Goal: Task Accomplishment & Management: Manage account settings

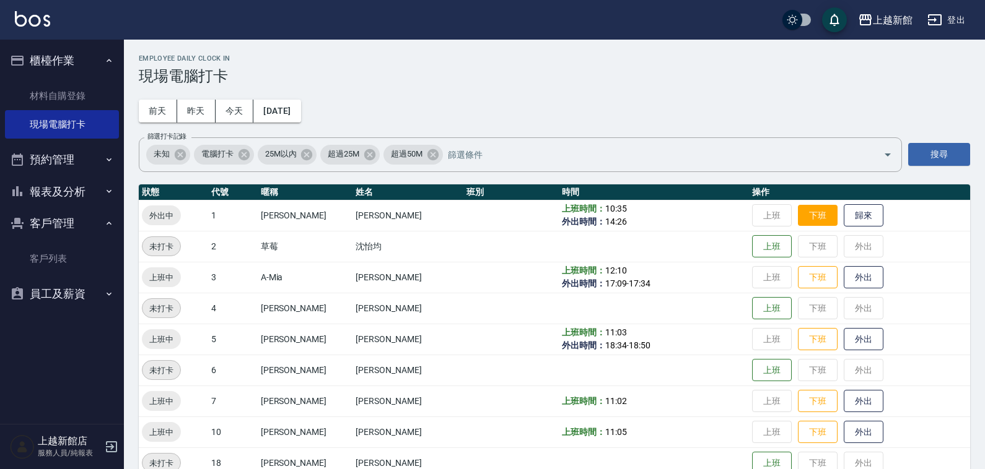
click at [804, 216] on button "下班" at bounding box center [818, 216] width 40 height 22
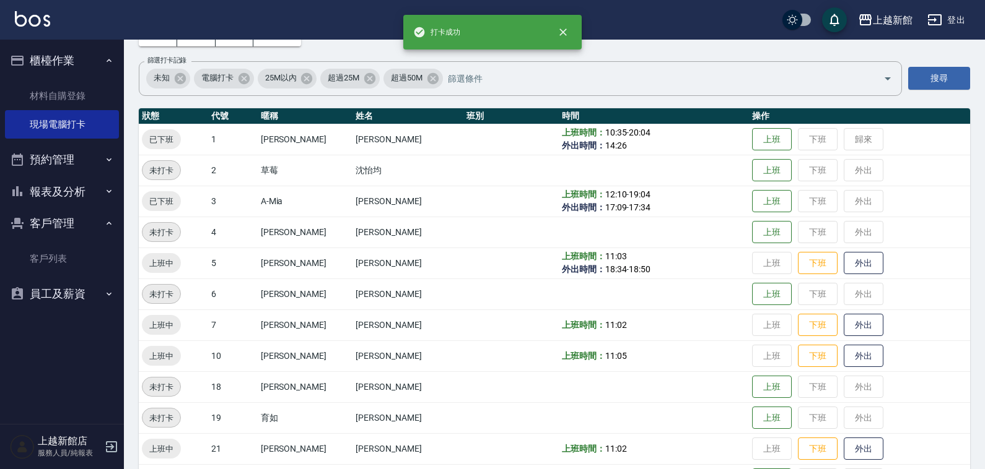
scroll to position [77, 0]
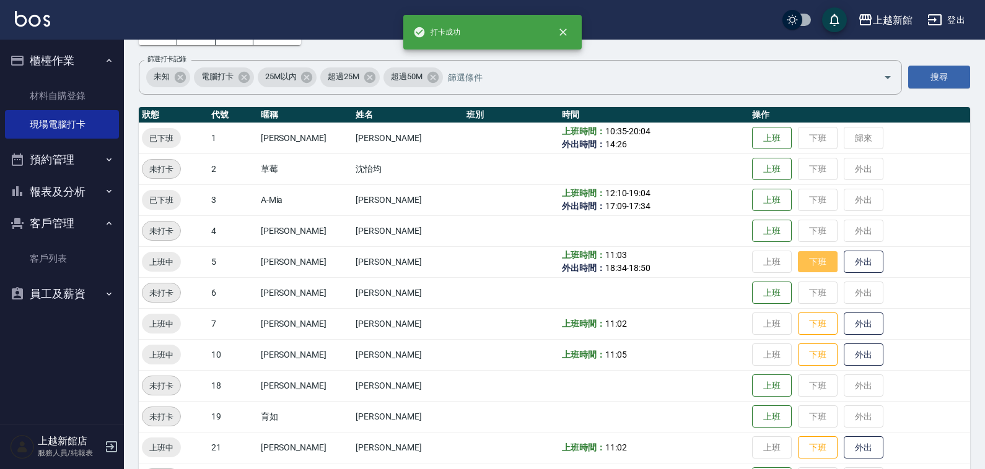
click at [798, 264] on button "下班" at bounding box center [818, 262] width 40 height 22
click at [812, 329] on button "下班" at bounding box center [818, 324] width 40 height 22
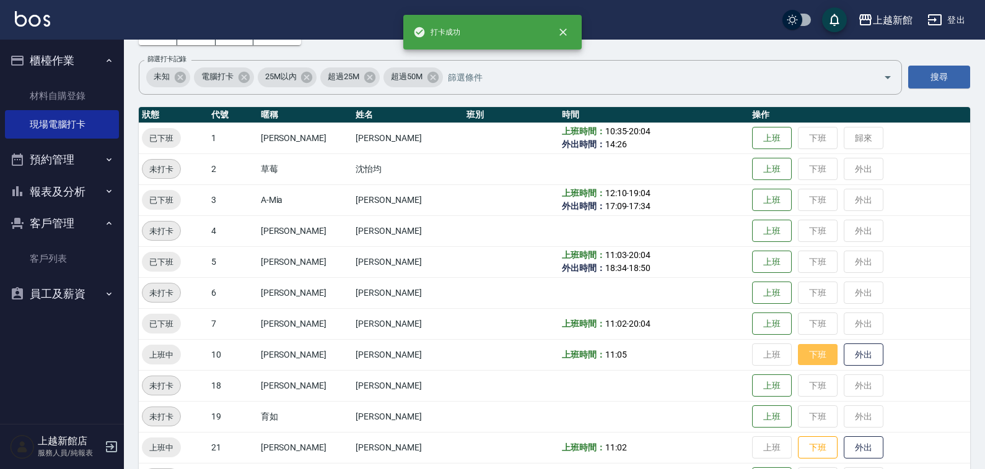
click at [801, 352] on button "下班" at bounding box center [818, 355] width 40 height 22
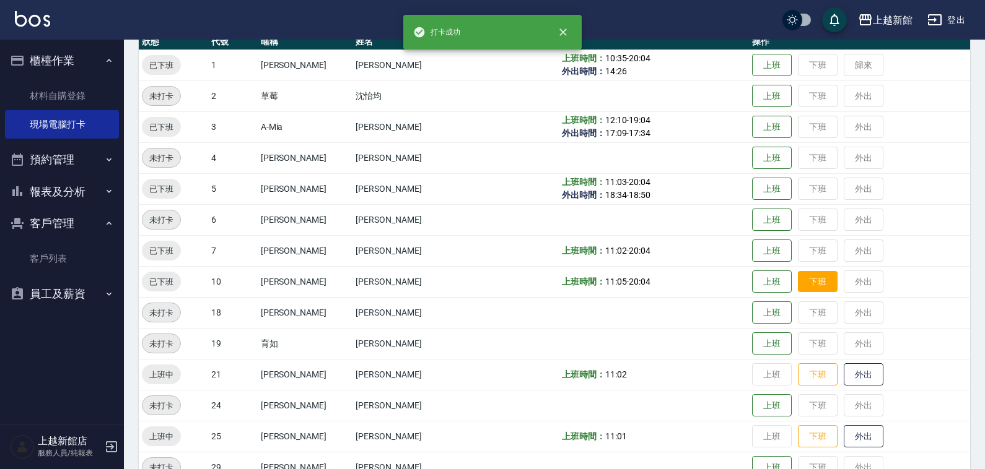
scroll to position [155, 0]
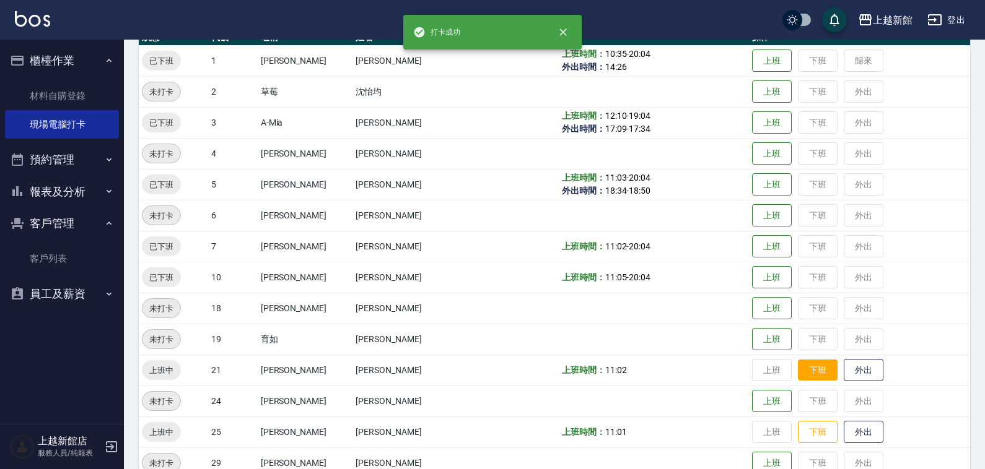
click at [798, 360] on button "下班" at bounding box center [818, 371] width 40 height 22
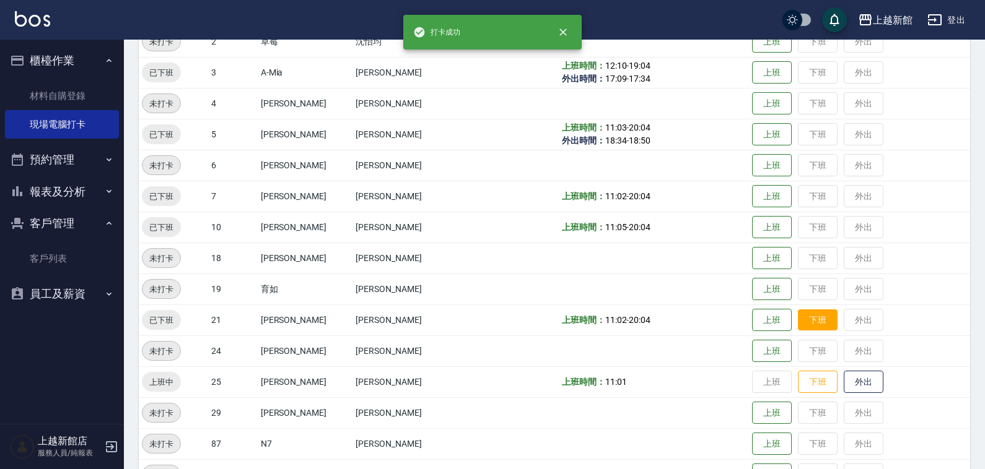
scroll to position [232, 0]
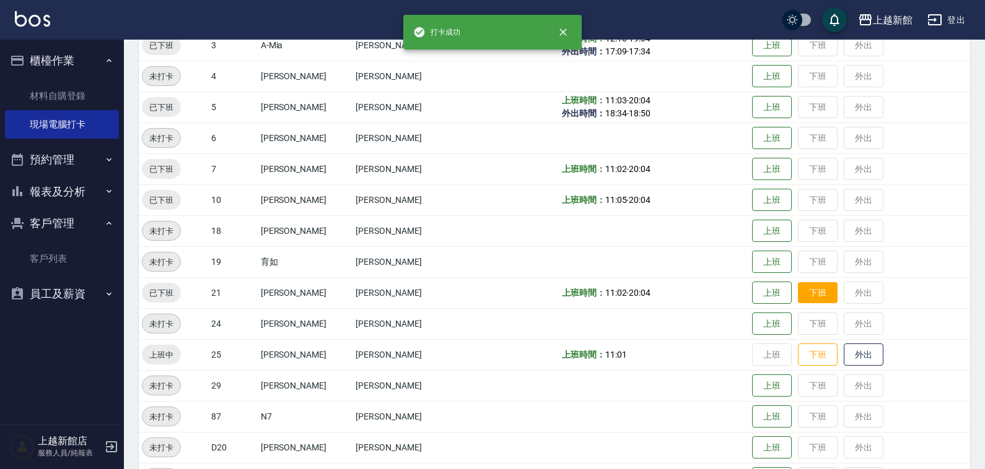
click at [798, 360] on button "下班" at bounding box center [818, 355] width 40 height 23
click at [797, 360] on td "上班 下班 外出" at bounding box center [859, 354] width 221 height 31
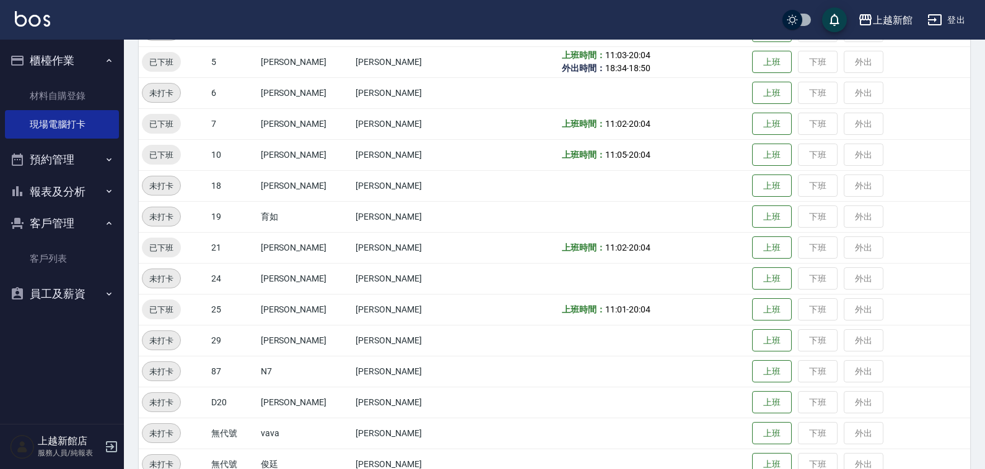
scroll to position [302, 0]
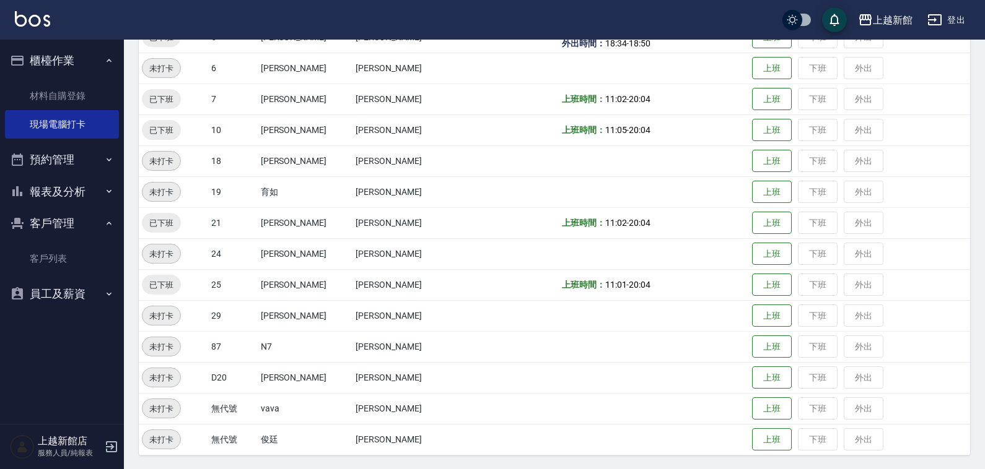
click at [107, 443] on icon "button" at bounding box center [111, 447] width 15 height 15
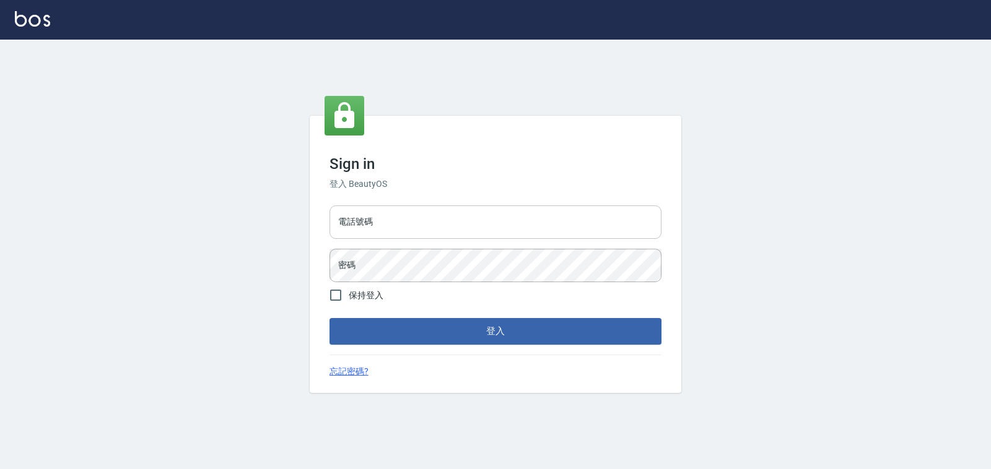
click at [410, 237] on input "電話號碼" at bounding box center [496, 222] width 332 height 33
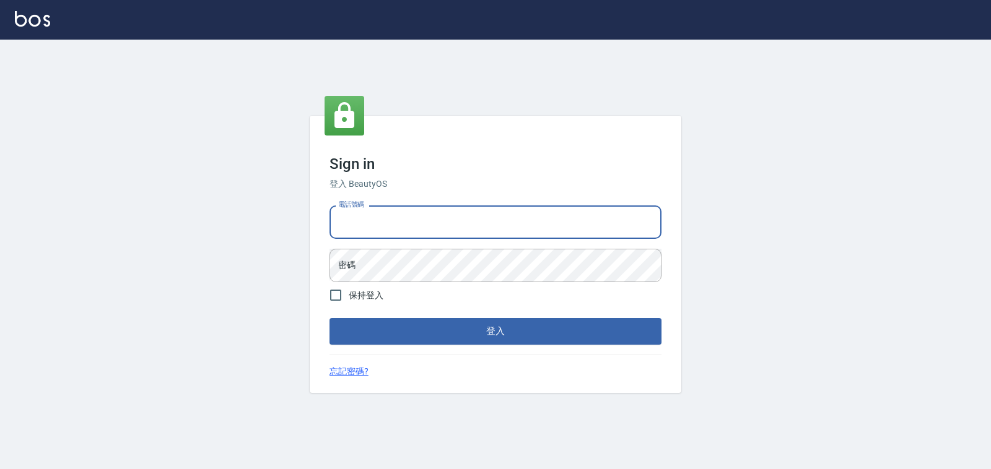
type input "0974376310"
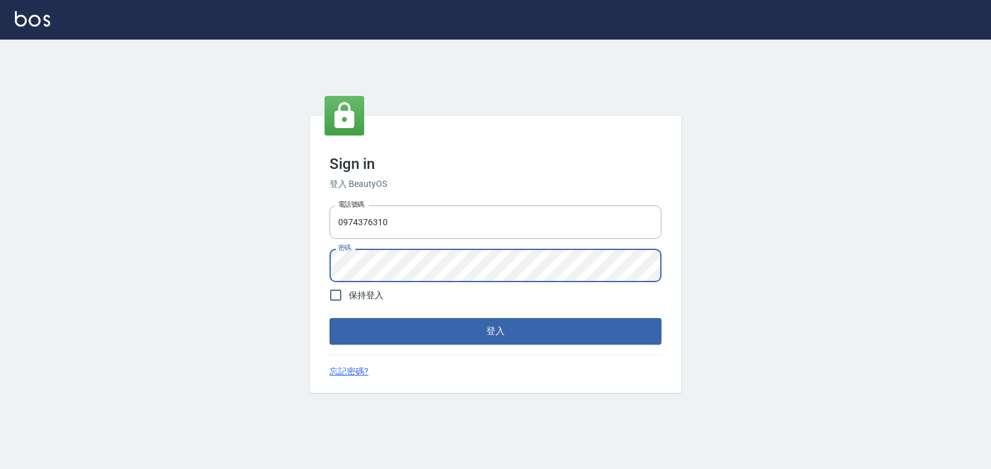
click at [330, 318] on button "登入" at bounding box center [496, 331] width 332 height 26
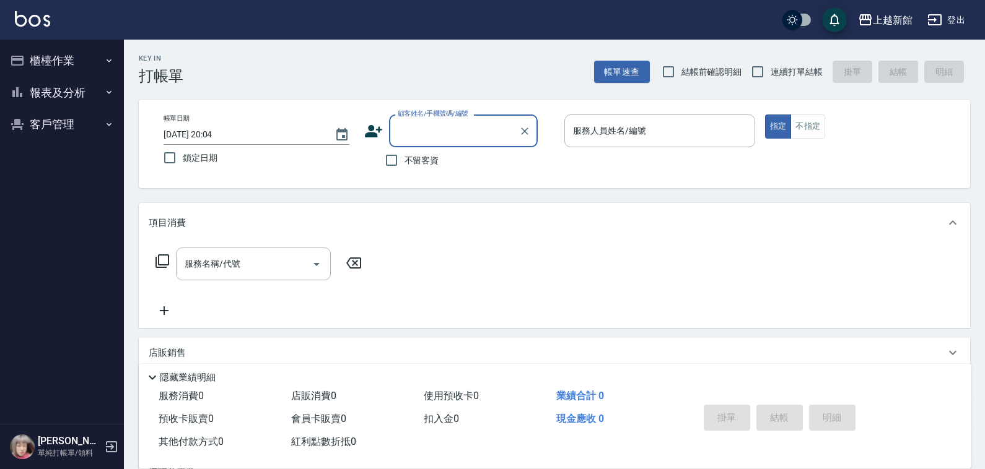
click at [72, 58] on button "櫃檯作業" at bounding box center [62, 61] width 114 height 32
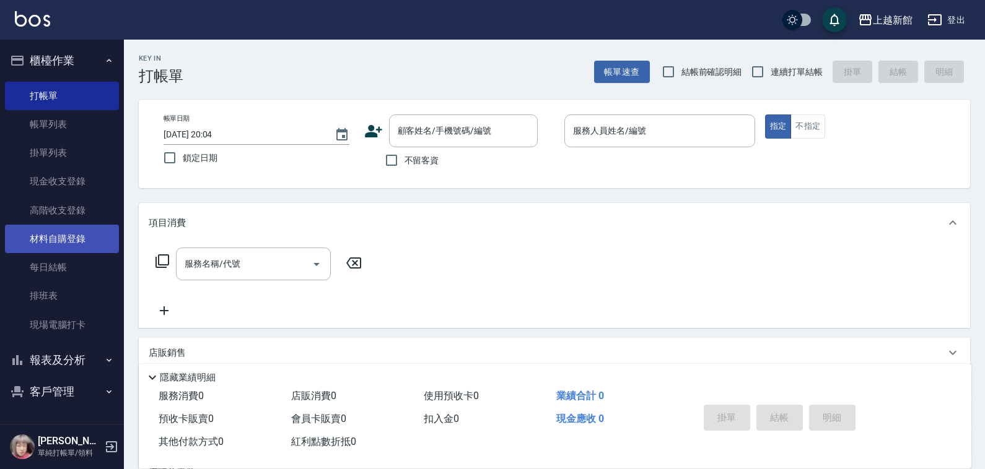
click at [68, 232] on link "材料自購登錄" at bounding box center [62, 239] width 114 height 28
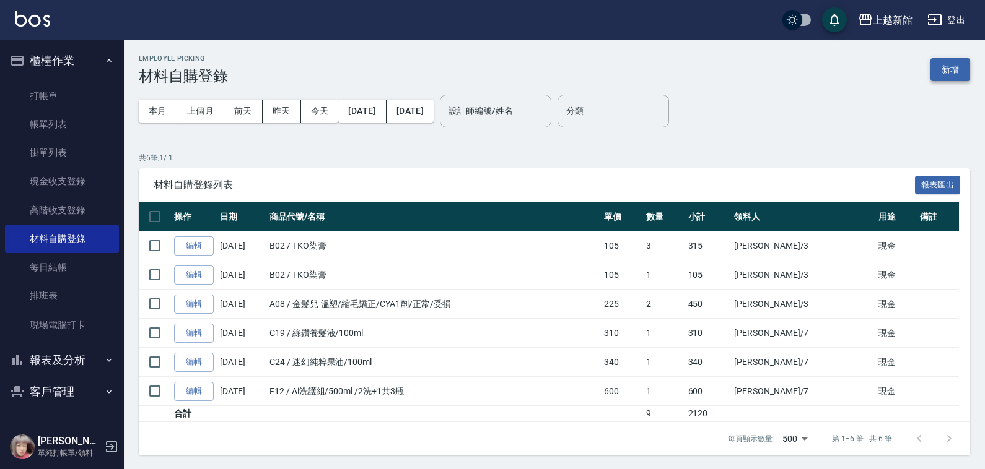
click at [943, 67] on button "新增" at bounding box center [950, 69] width 40 height 23
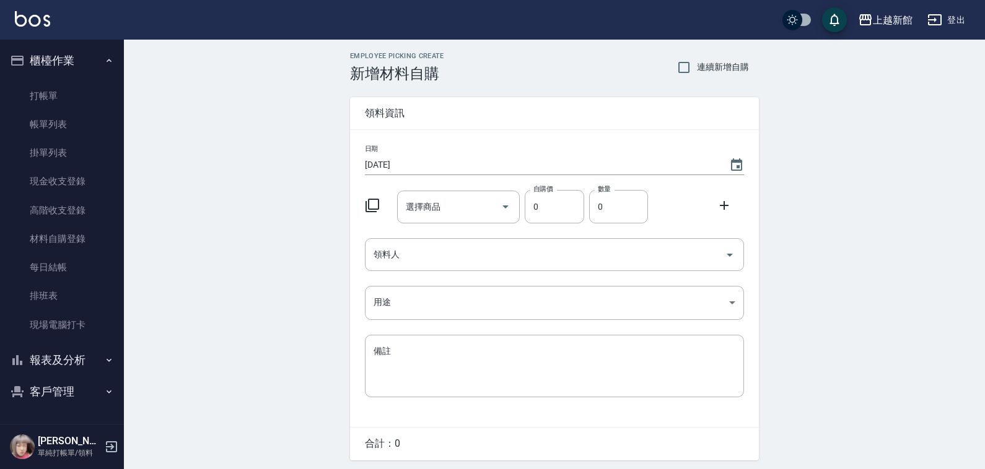
click at [370, 207] on icon at bounding box center [372, 205] width 15 height 15
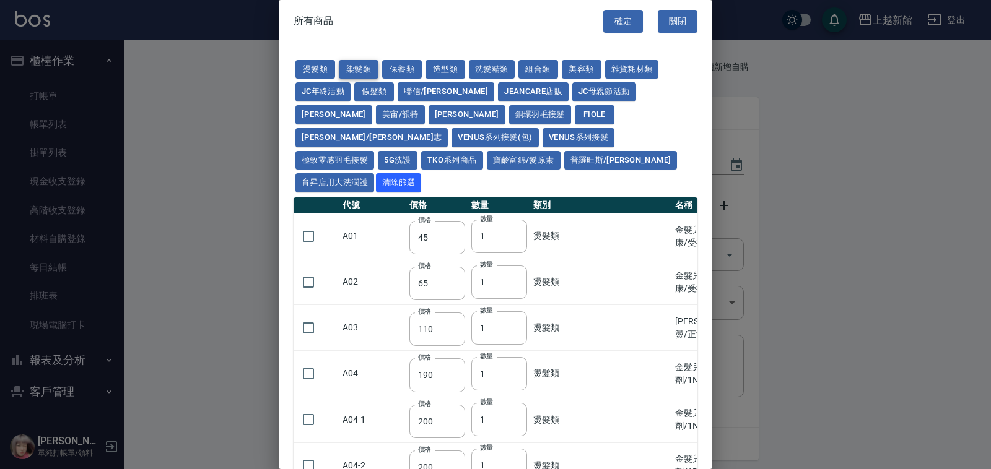
click at [357, 66] on button "染髮類" at bounding box center [359, 69] width 40 height 19
type input "110"
type input "105"
type input "250"
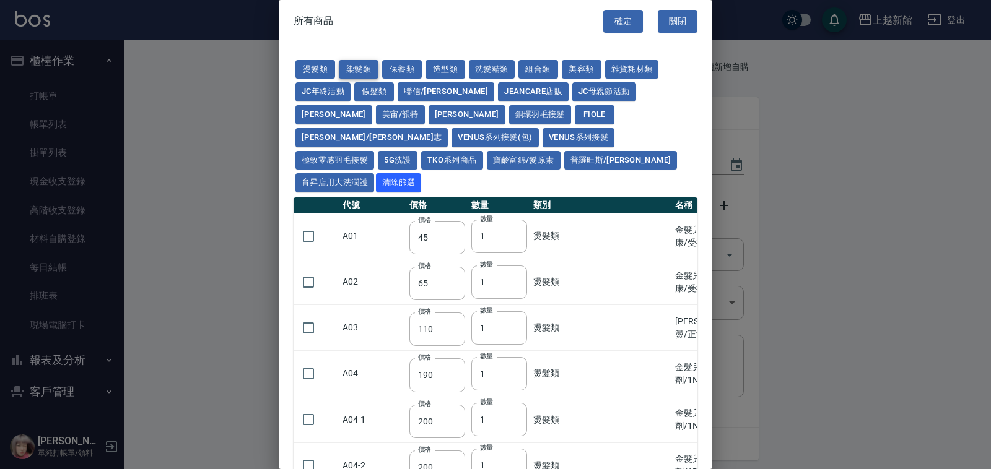
type input "110"
type input "500"
type input "420"
type input "110"
type input "350"
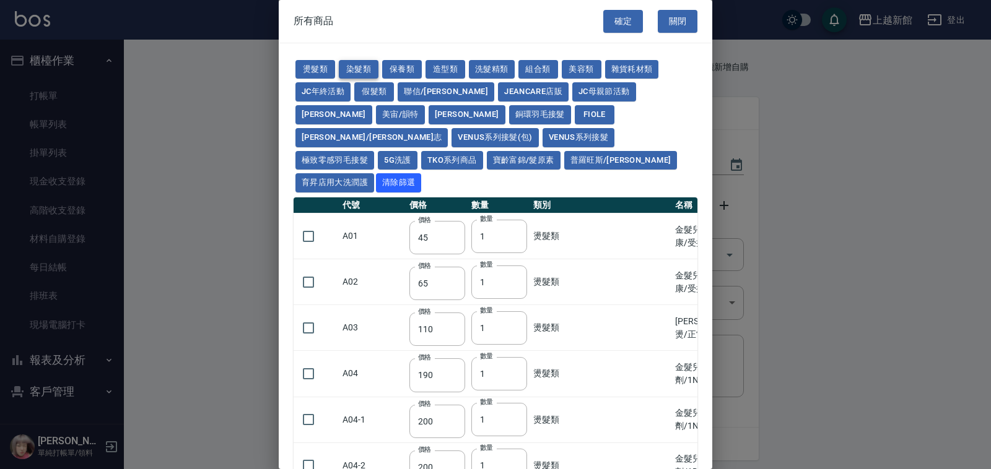
type input "105"
type input "406"
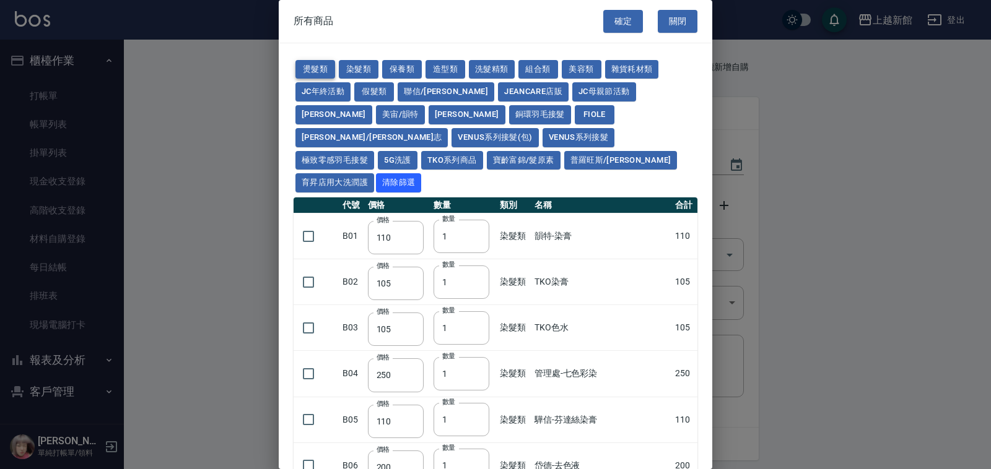
click at [324, 67] on button "燙髮類" at bounding box center [315, 69] width 40 height 19
type input "45"
type input "65"
type input "110"
type input "190"
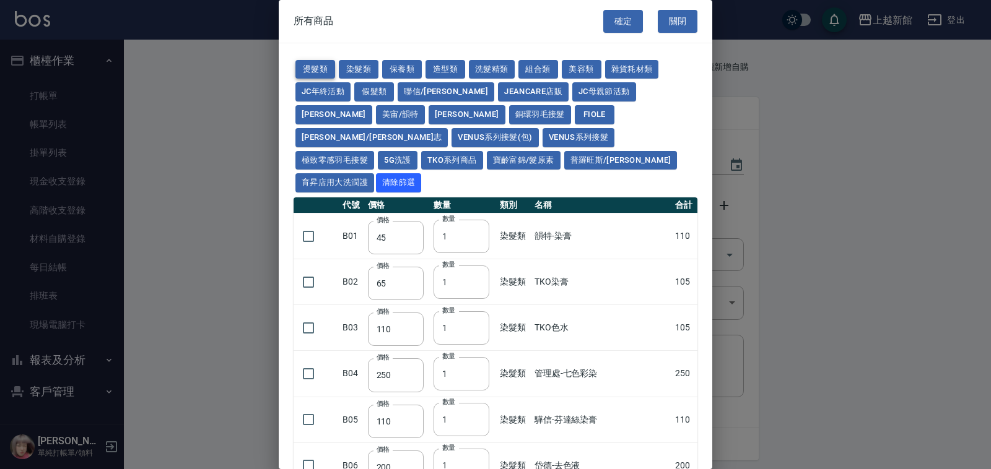
type input "200"
type input "190"
type input "160"
type input "170"
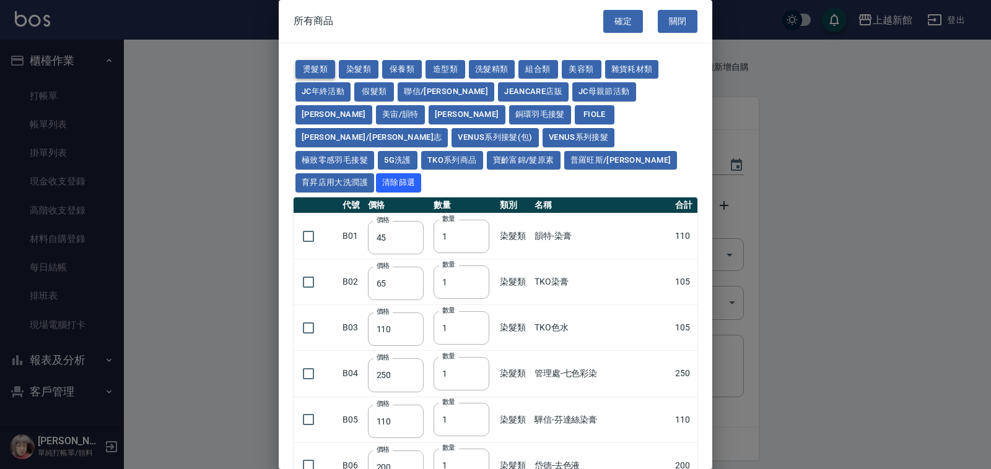
type input "270"
type input "225"
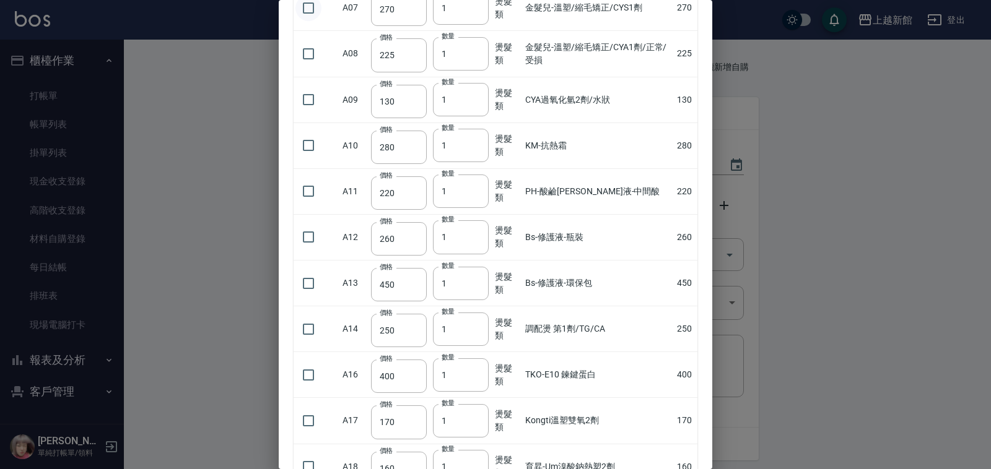
scroll to position [697, 0]
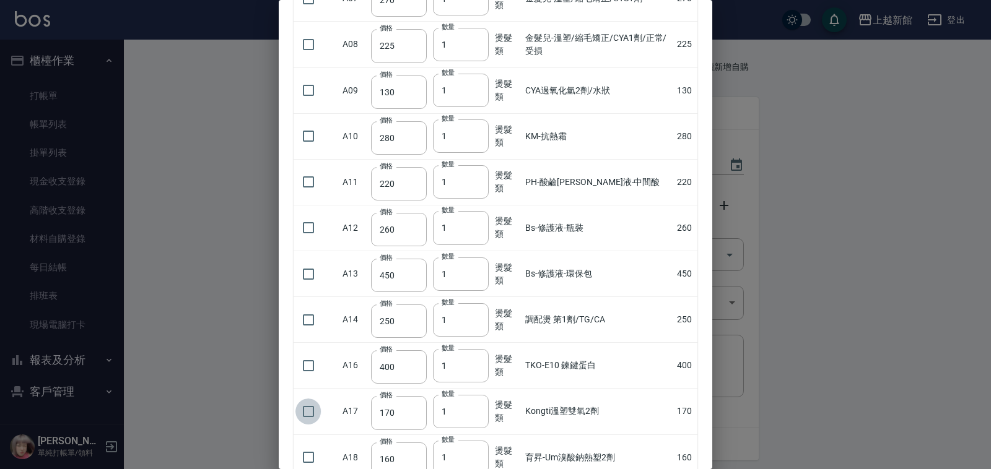
click at [305, 399] on input "checkbox" at bounding box center [308, 412] width 26 height 26
checkbox input "true"
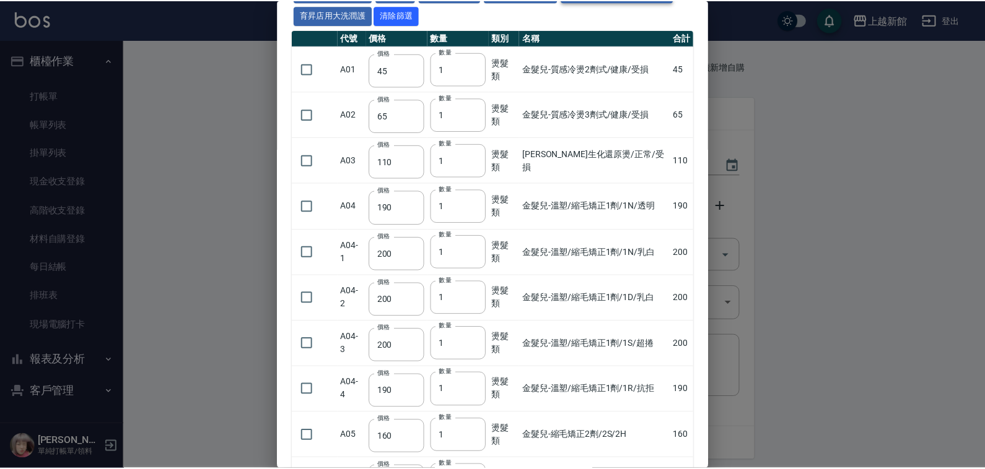
scroll to position [0, 0]
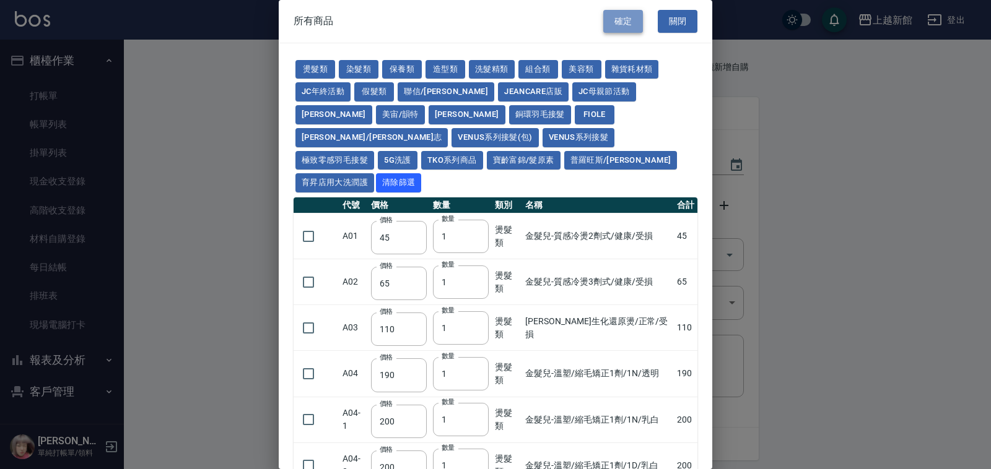
click at [620, 22] on button "確定" at bounding box center [623, 21] width 40 height 23
type input "Kongti溫塑雙氧2劑"
type input "170"
type input "1"
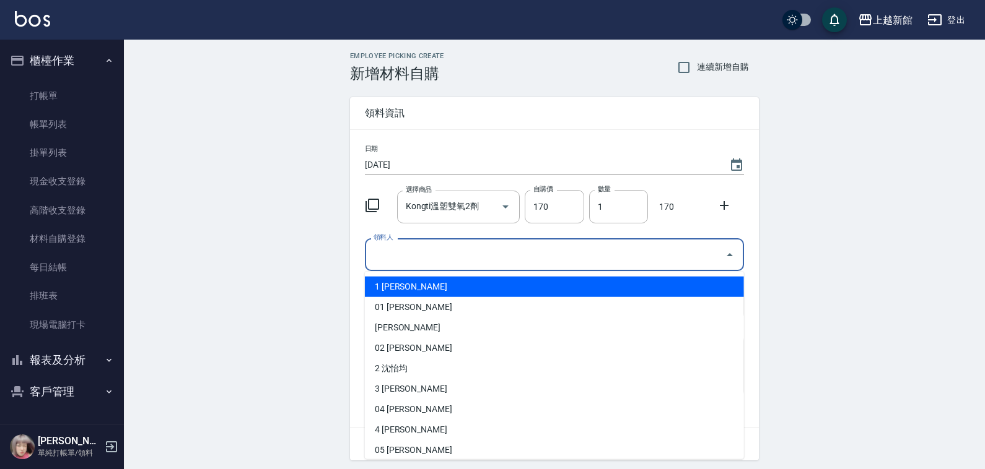
click at [378, 252] on input "領料人" at bounding box center [544, 255] width 349 height 22
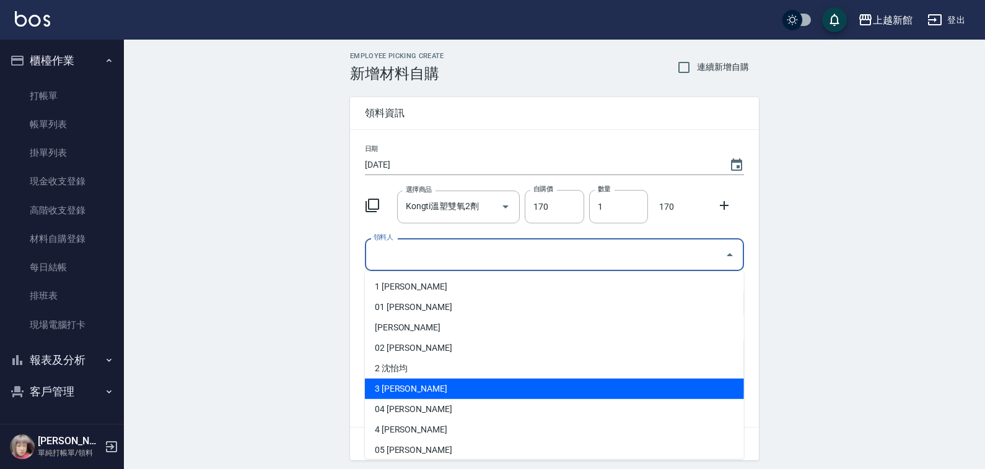
click at [381, 392] on li "3 [PERSON_NAME]" at bounding box center [554, 389] width 379 height 20
type input "[PERSON_NAME]"
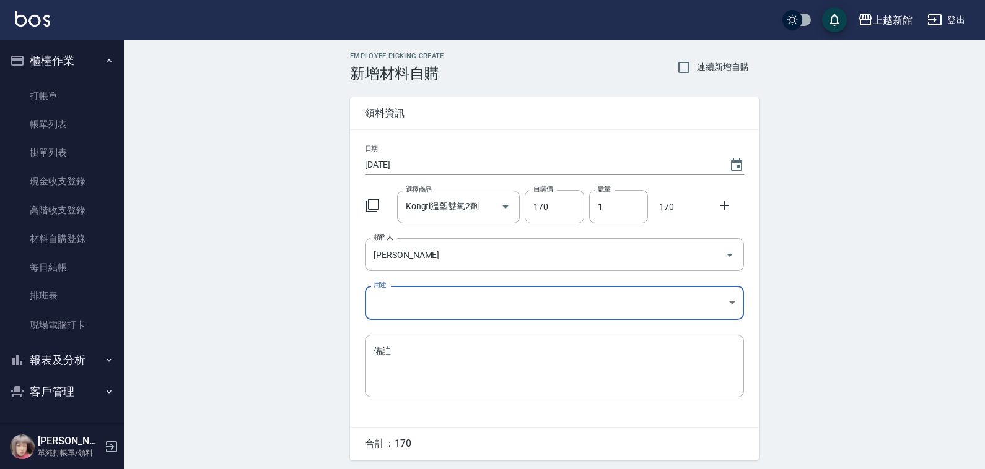
click at [392, 297] on body "上越新館 登出 櫃檯作業 打帳單 帳單列表 掛單列表 現金收支登錄 高階收支登錄 材料自購登錄 每日結帳 排班表 現場電腦打卡 報表及分析 報表目錄 店家日報…" at bounding box center [492, 255] width 985 height 510
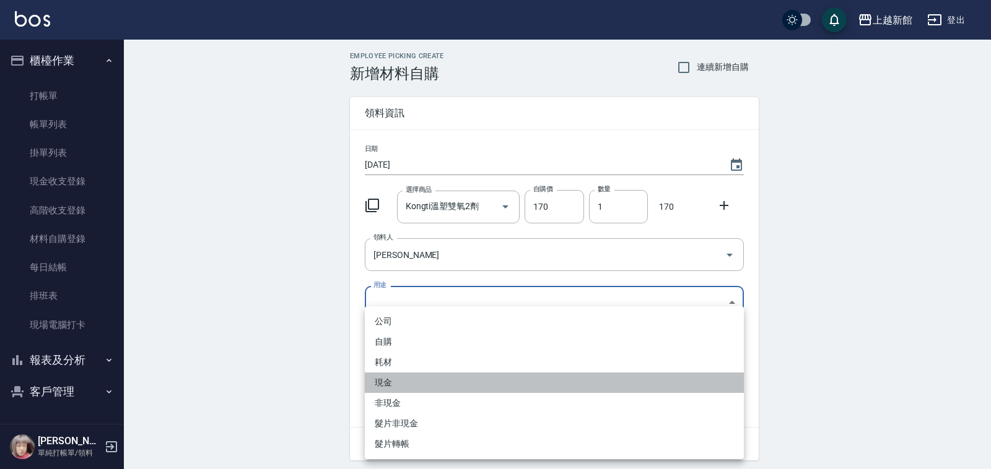
click at [382, 375] on li "現金" at bounding box center [554, 383] width 379 height 20
type input "現金"
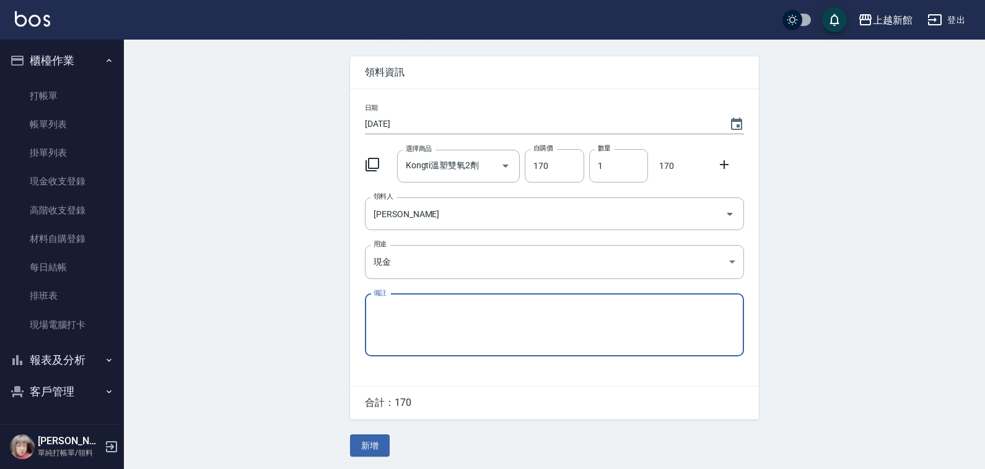
scroll to position [42, 0]
click at [361, 453] on button "新增" at bounding box center [370, 446] width 40 height 23
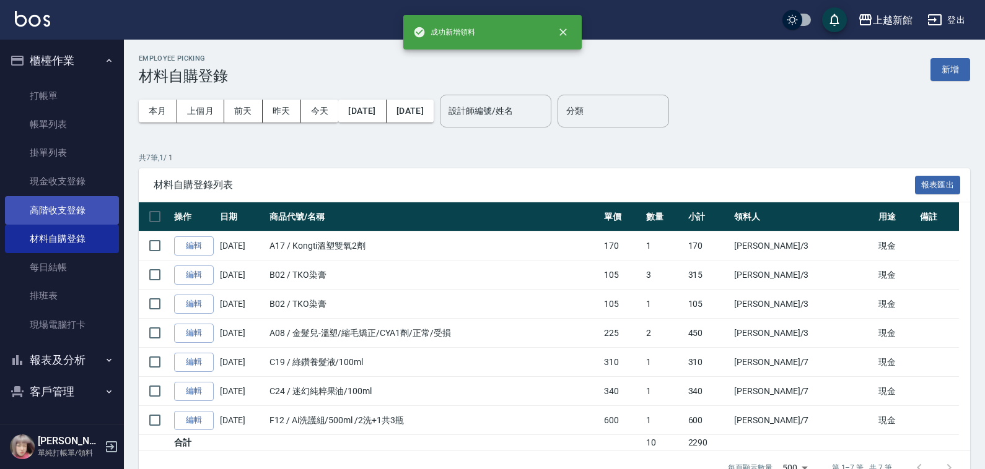
click at [69, 200] on link "高階收支登錄" at bounding box center [62, 210] width 114 height 28
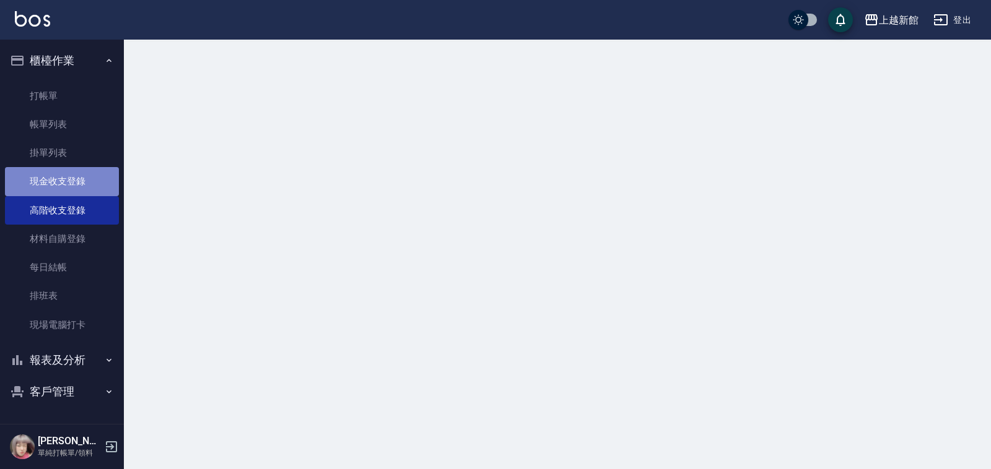
click at [68, 189] on link "現金收支登錄" at bounding box center [62, 181] width 114 height 28
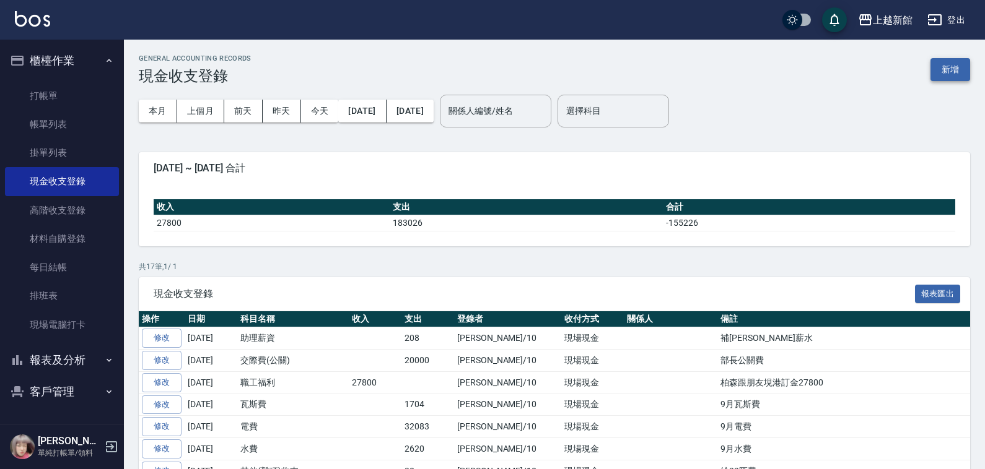
click at [940, 79] on button "新增" at bounding box center [950, 69] width 40 height 23
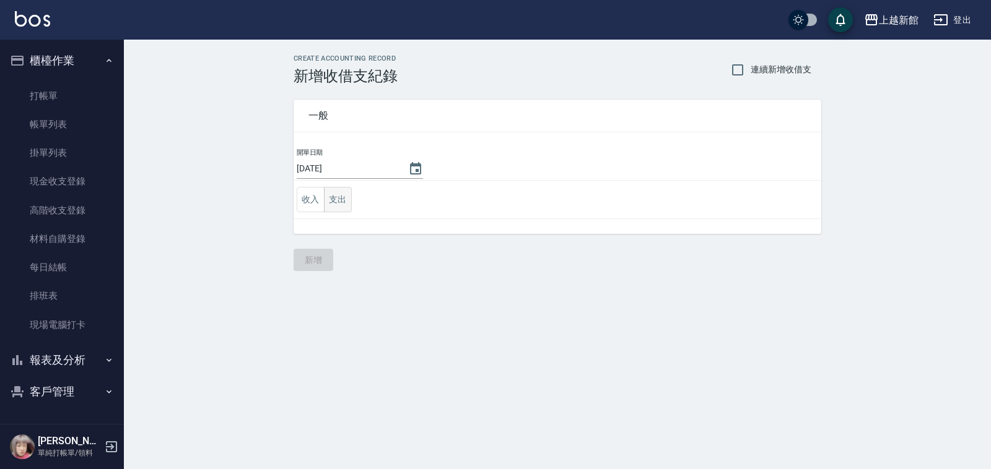
click at [334, 201] on button "支出" at bounding box center [338, 199] width 28 height 25
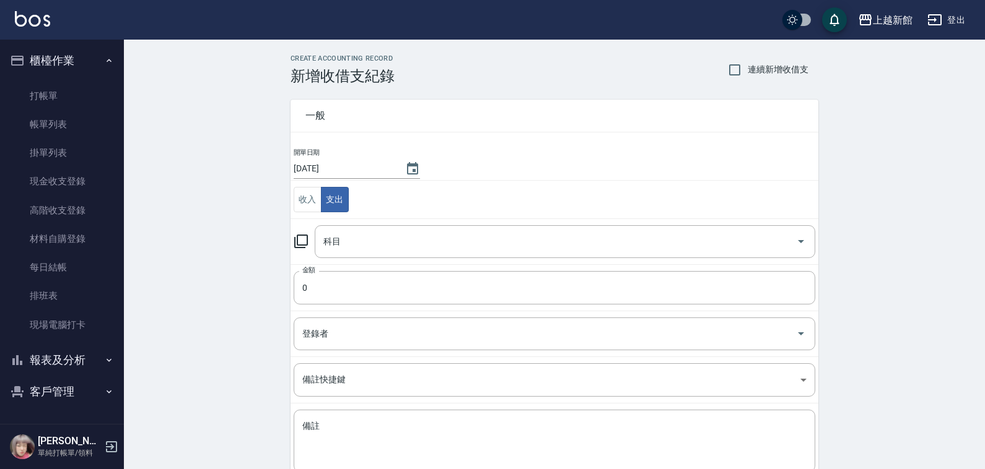
click at [308, 236] on icon at bounding box center [301, 241] width 15 height 15
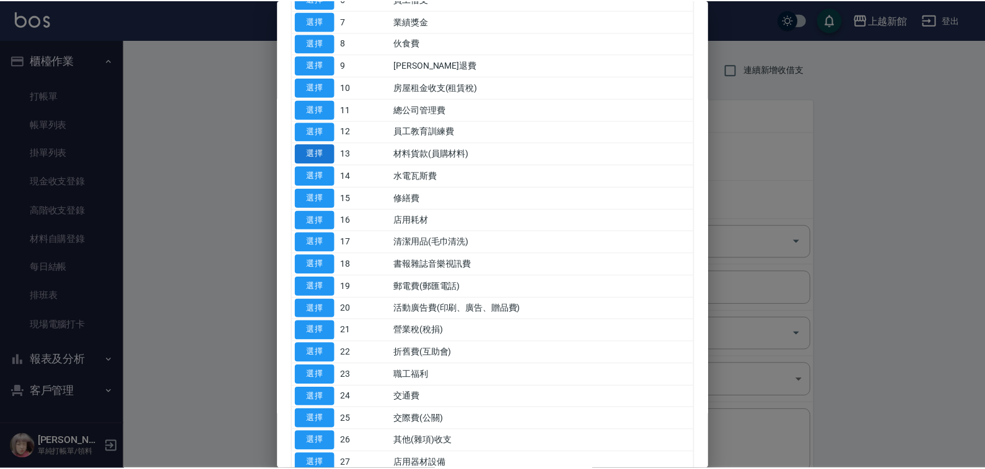
scroll to position [121, 0]
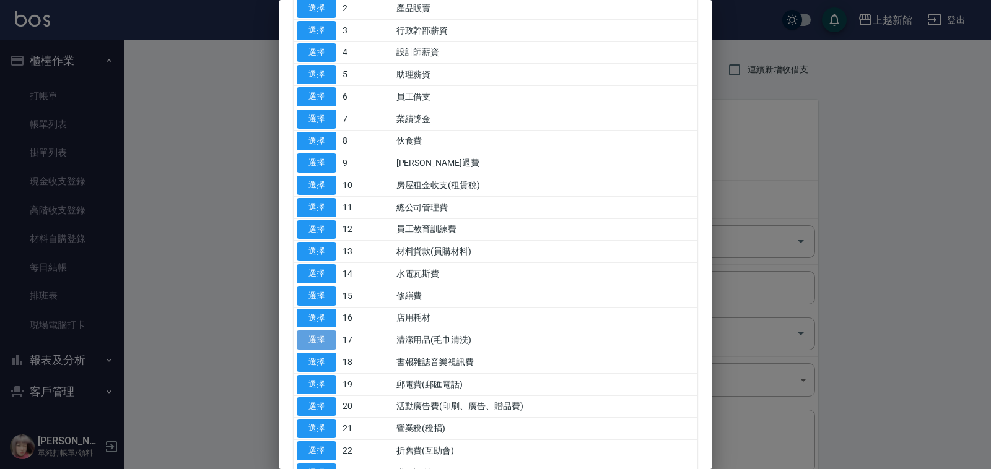
click at [319, 344] on button "選擇" at bounding box center [317, 340] width 40 height 19
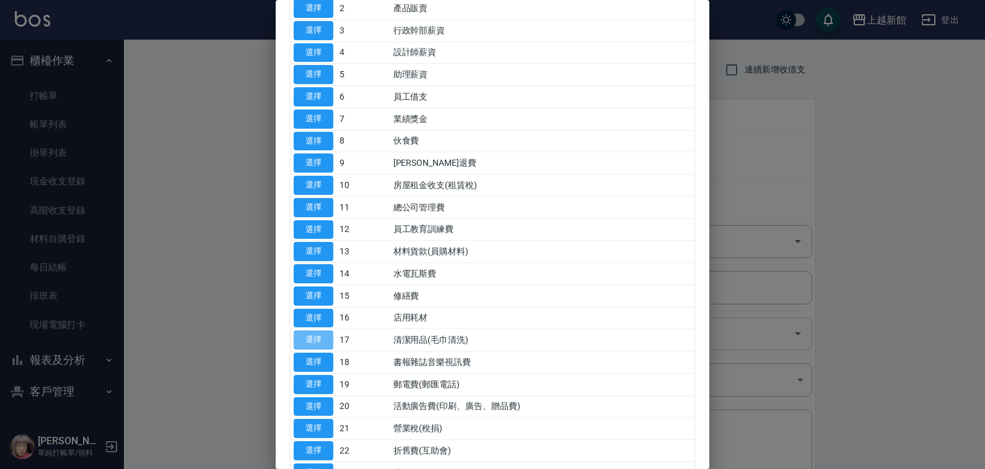
type input "17 清潔用品(毛巾清洗)"
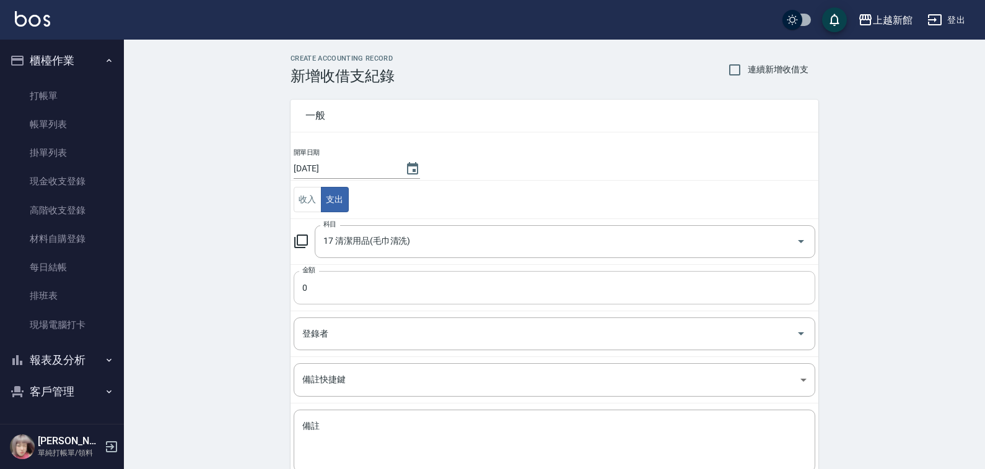
click at [313, 292] on input "0" at bounding box center [555, 287] width 522 height 33
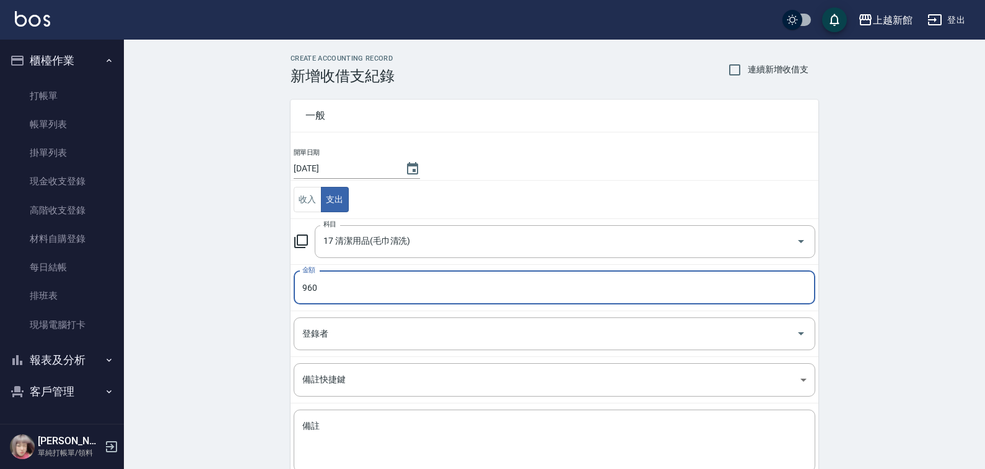
type input "960"
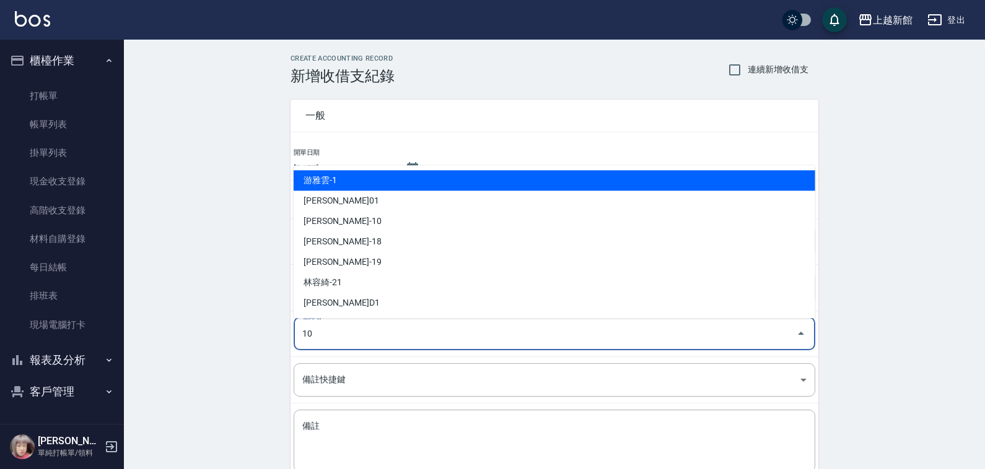
type input "[PERSON_NAME]-10"
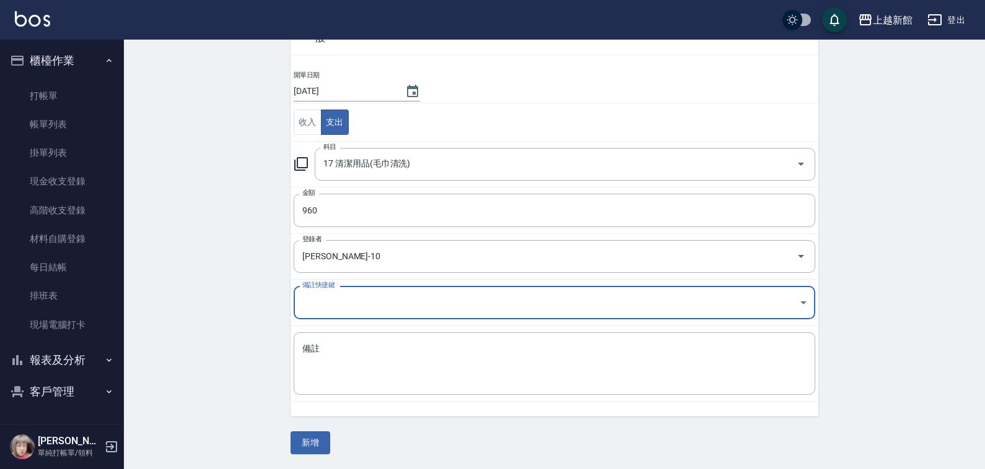
scroll to position [78, 0]
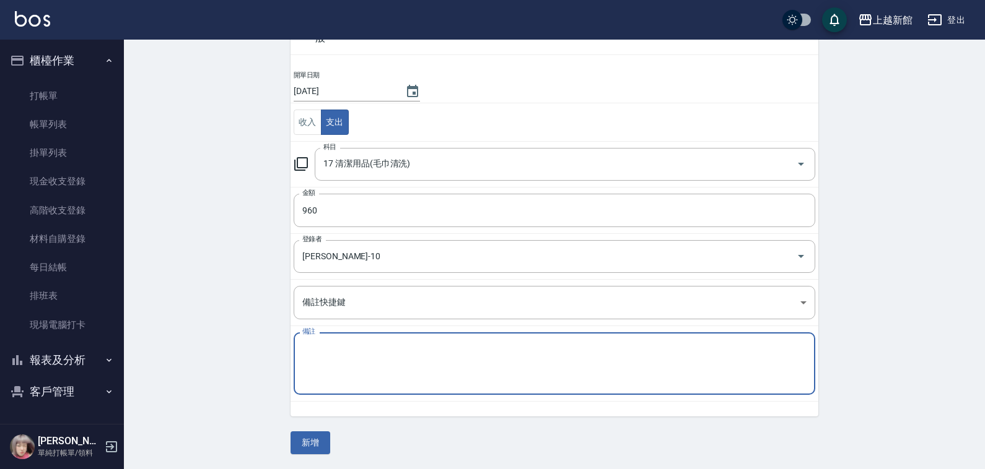
click at [422, 379] on textarea "備註" at bounding box center [554, 364] width 504 height 42
type textarea "歡迎[PERSON_NAME]"
click at [310, 443] on button "新增" at bounding box center [310, 443] width 40 height 23
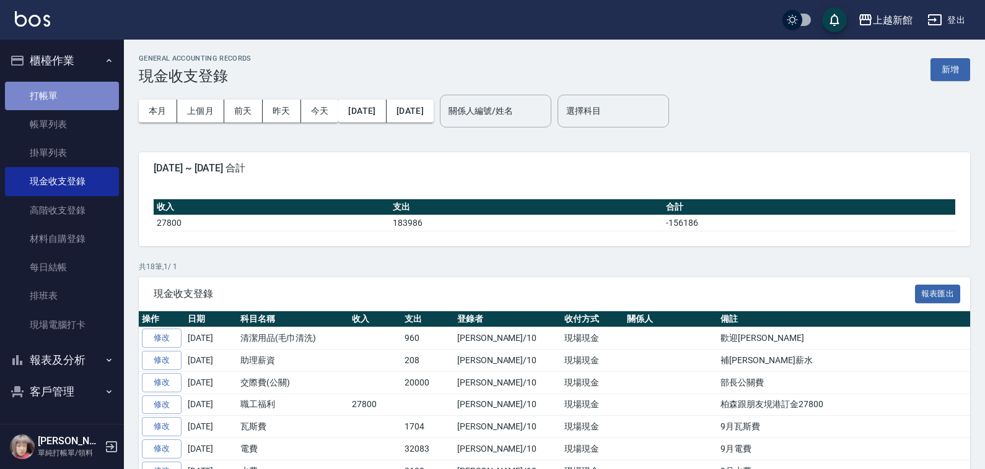
click at [55, 103] on link "打帳單" at bounding box center [62, 96] width 114 height 28
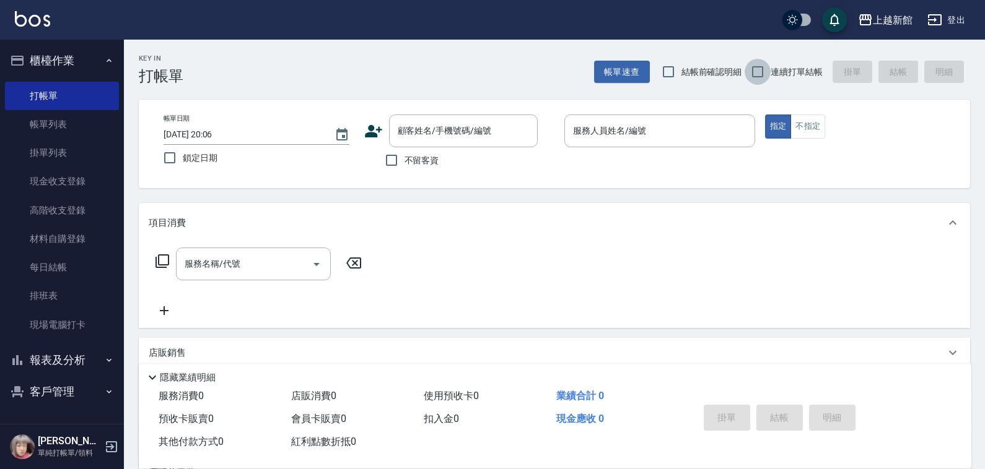
click at [756, 64] on input "連續打單結帳" at bounding box center [757, 72] width 26 height 26
checkbox input "true"
click at [424, 137] on input "顧客姓名/手機號碼/編號" at bounding box center [454, 131] width 119 height 22
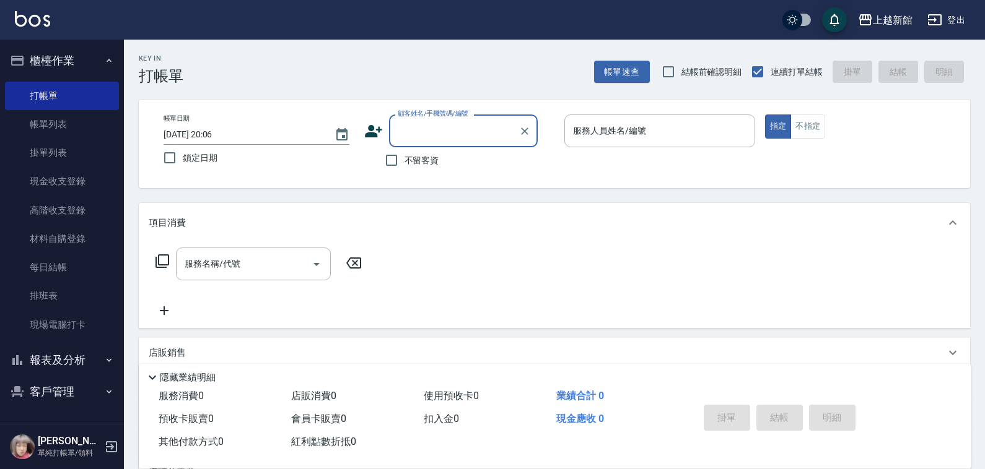
click at [432, 124] on input "顧客姓名/手機號碼/編號" at bounding box center [454, 131] width 119 height 22
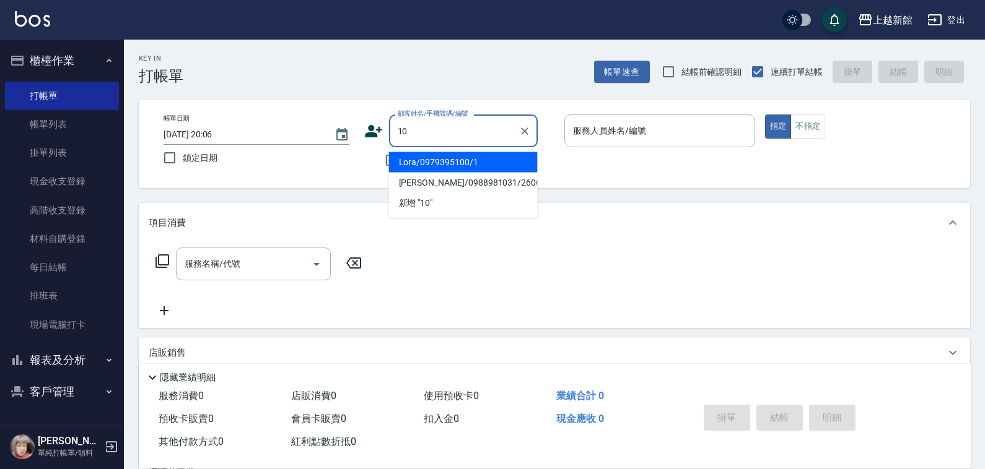
type input "Lora/0979395100/1"
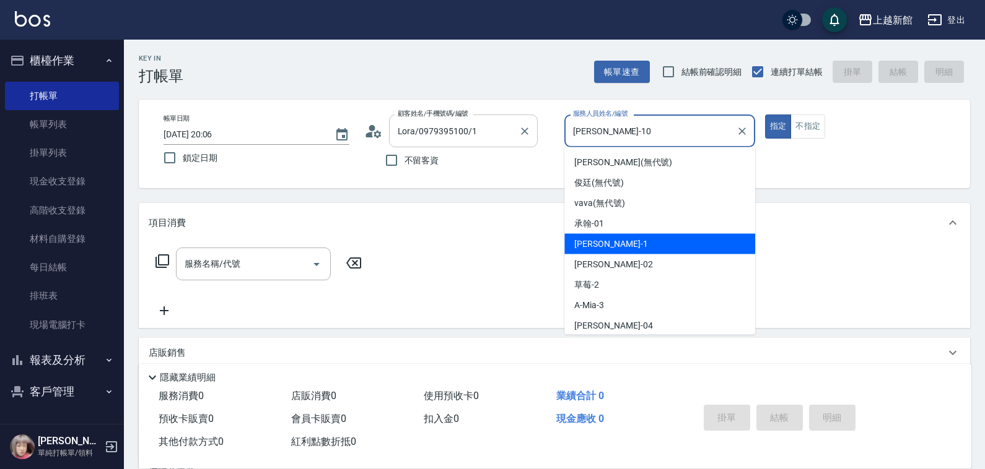
click at [765, 115] on button "指定" at bounding box center [778, 127] width 27 height 24
type input "[PERSON_NAME]-1"
type button "true"
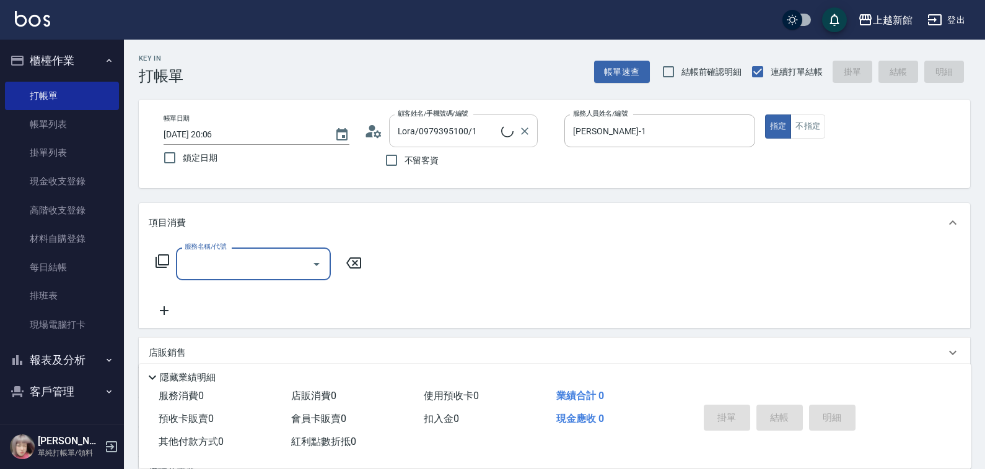
type input "2"
type input "[PERSON_NAME]/0974376310/10"
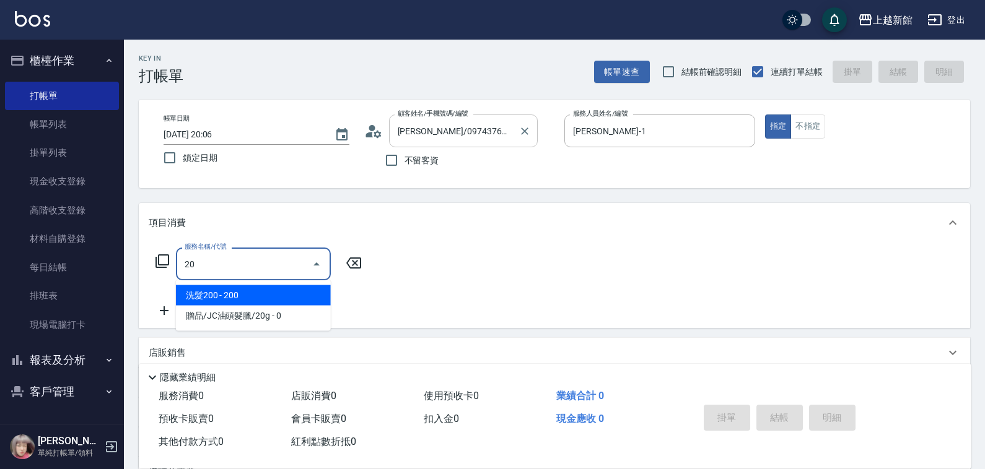
type input "201"
type input "[DEMOGRAPHIC_DATA]-10"
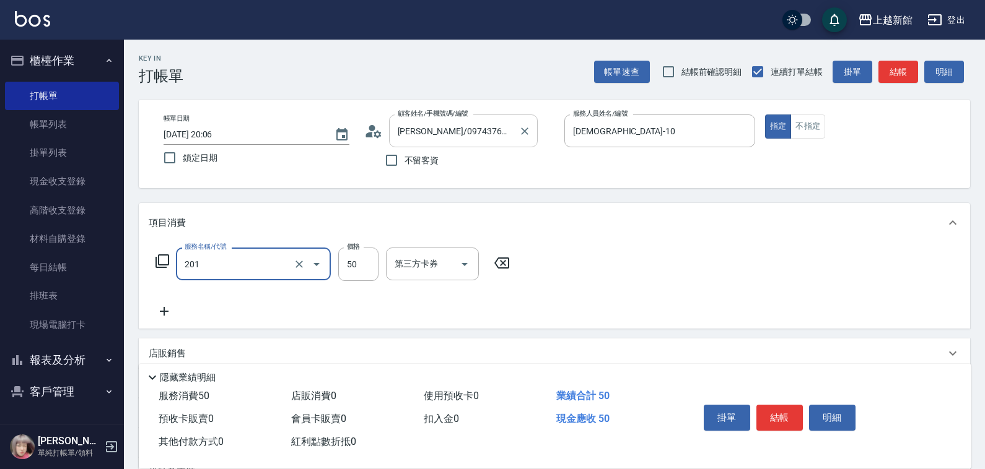
type input "剪瀏海(201)"
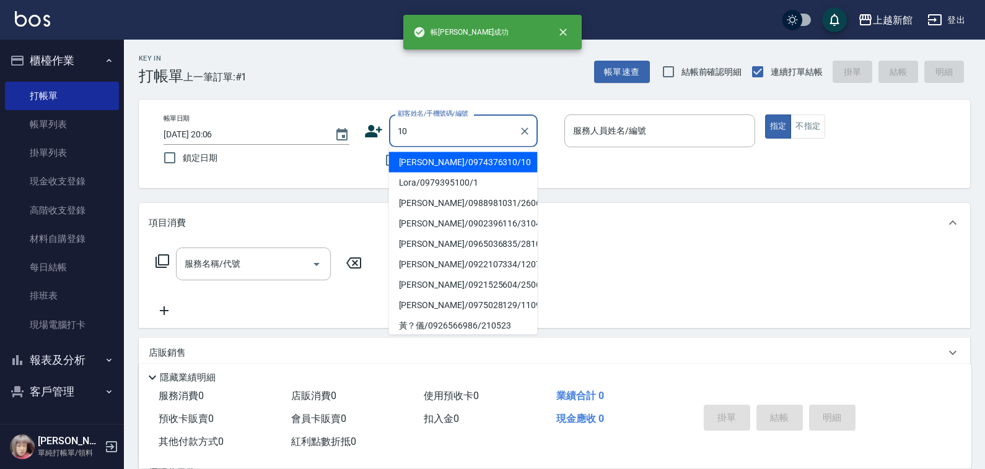
type input "[PERSON_NAME]/0974376310/10"
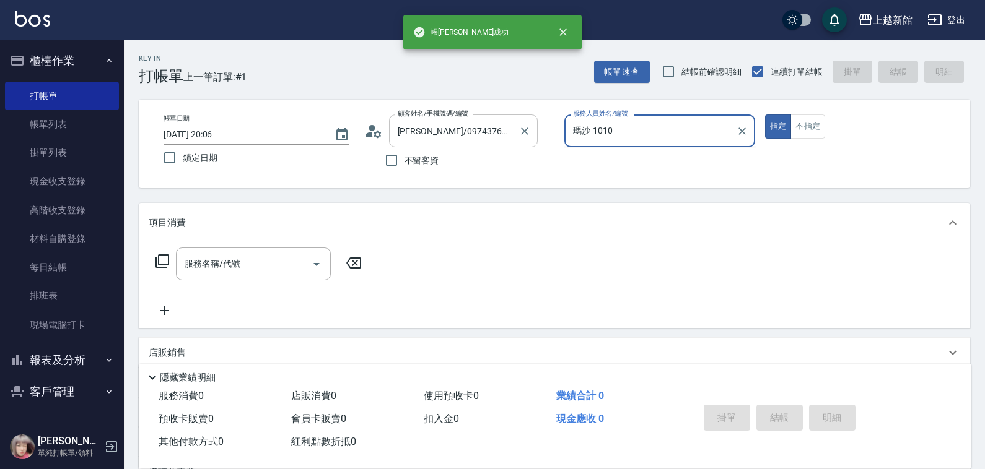
click at [765, 115] on button "指定" at bounding box center [778, 127] width 27 height 24
type input "[DEMOGRAPHIC_DATA]-10"
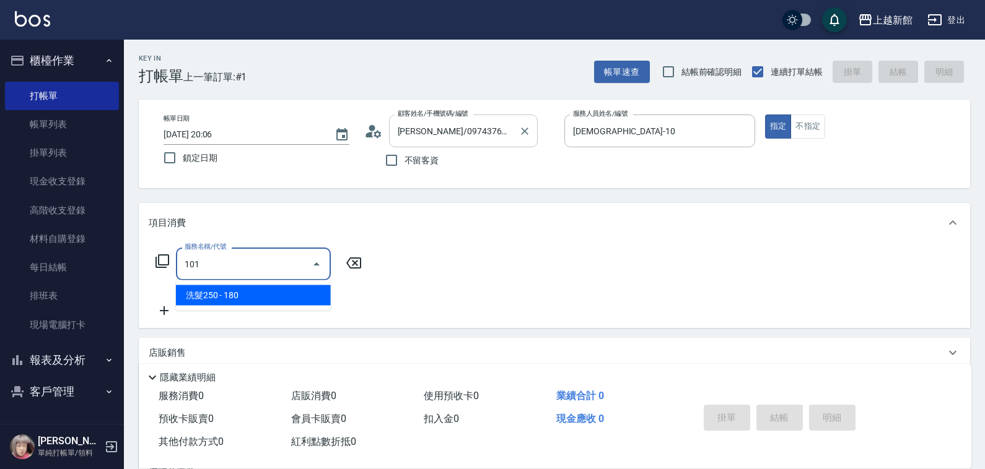
type input "洗髮250(101)"
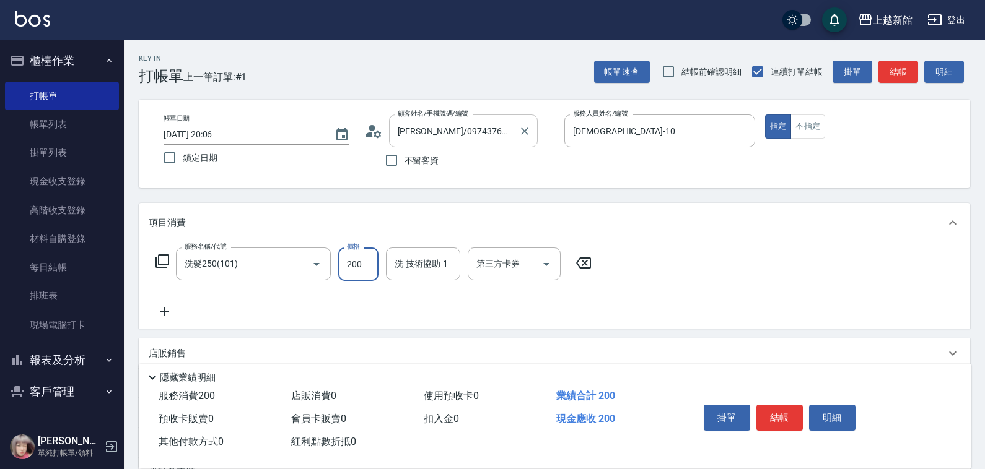
type input "200"
type input "[PERSON_NAME]-24"
click at [442, 263] on icon "Clear" at bounding box center [447, 264] width 12 height 12
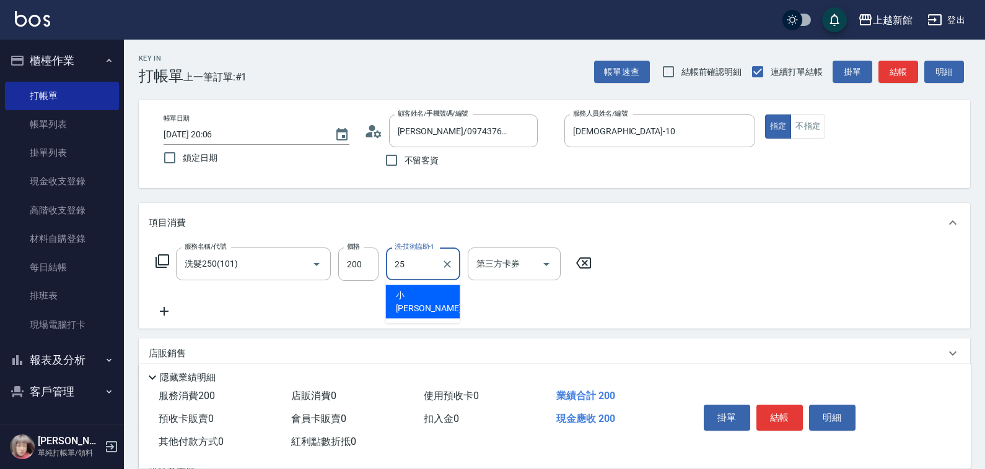
type input "[PERSON_NAME]-25"
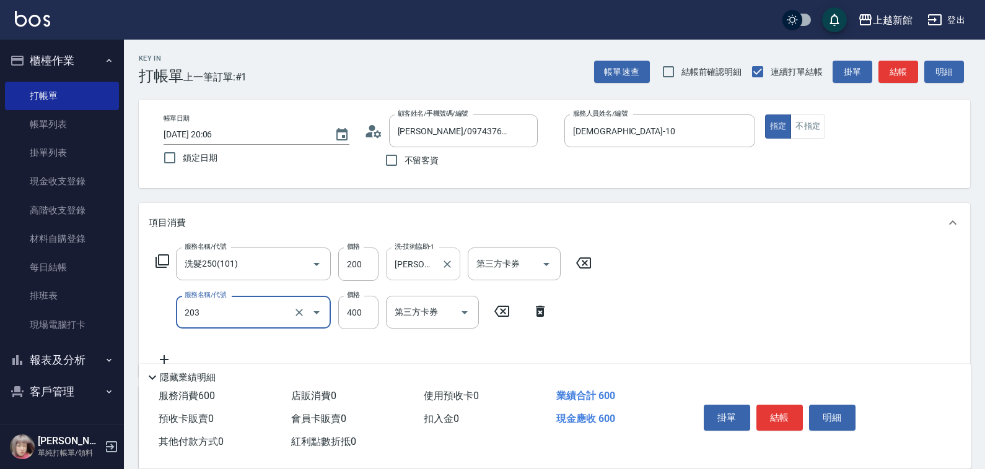
type input "指定單剪(203)"
type input "200"
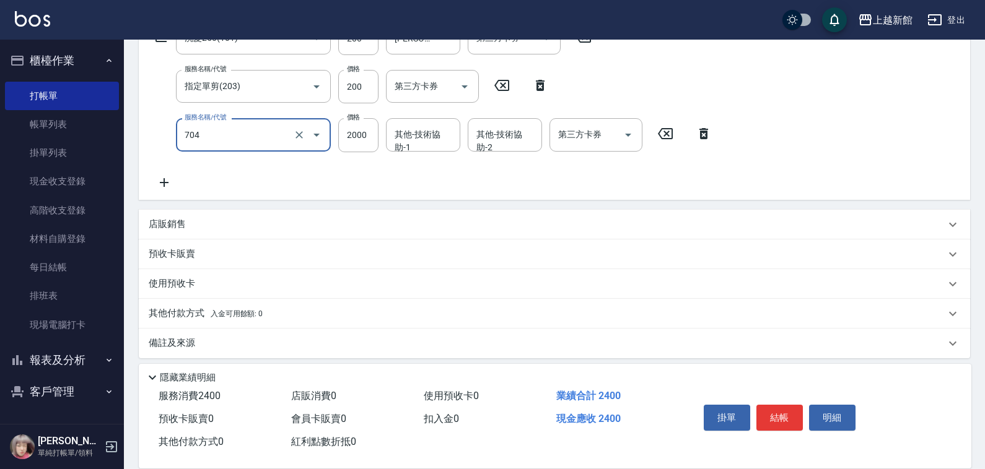
scroll to position [232, 0]
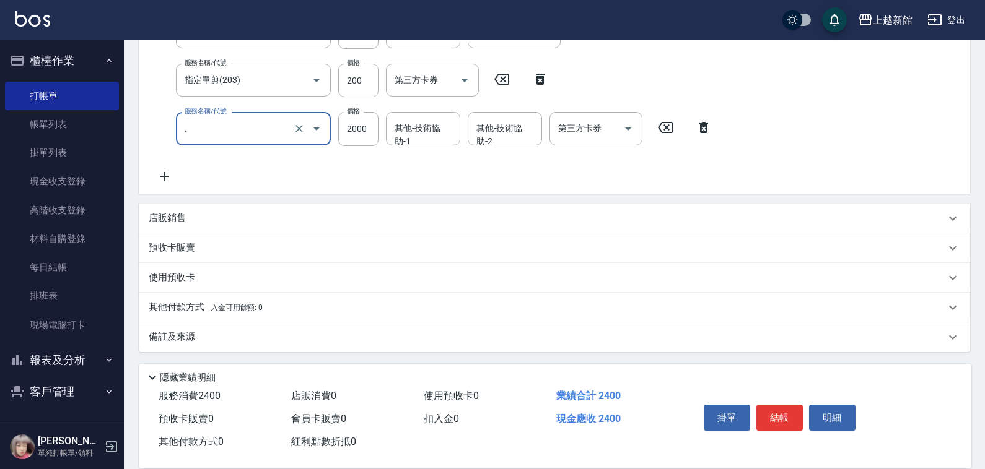
type input "PH.5髮療重建護髮(507)"
drag, startPoint x: 293, startPoint y: 118, endPoint x: 308, endPoint y: 151, distance: 35.7
click at [299, 130] on div at bounding box center [307, 128] width 35 height 33
click at [299, 131] on icon "Clear" at bounding box center [299, 129] width 12 height 12
type input "髮片重整(704)"
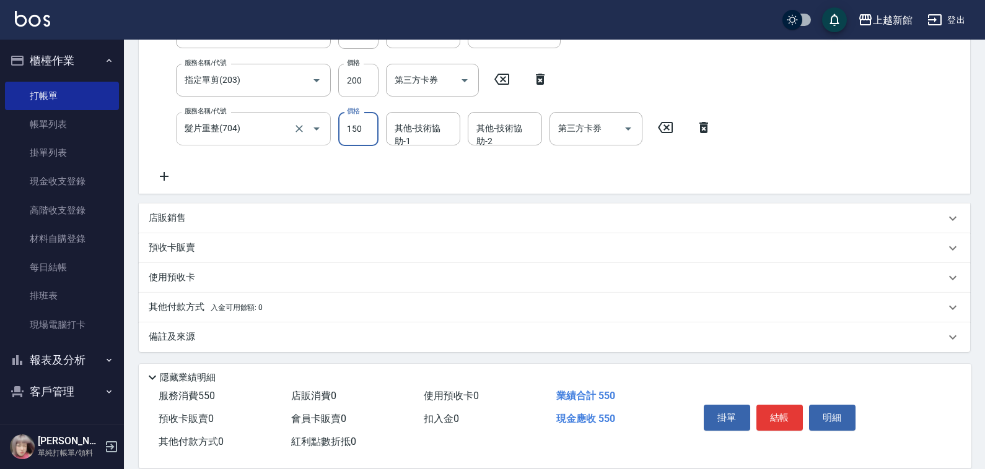
type input "1500"
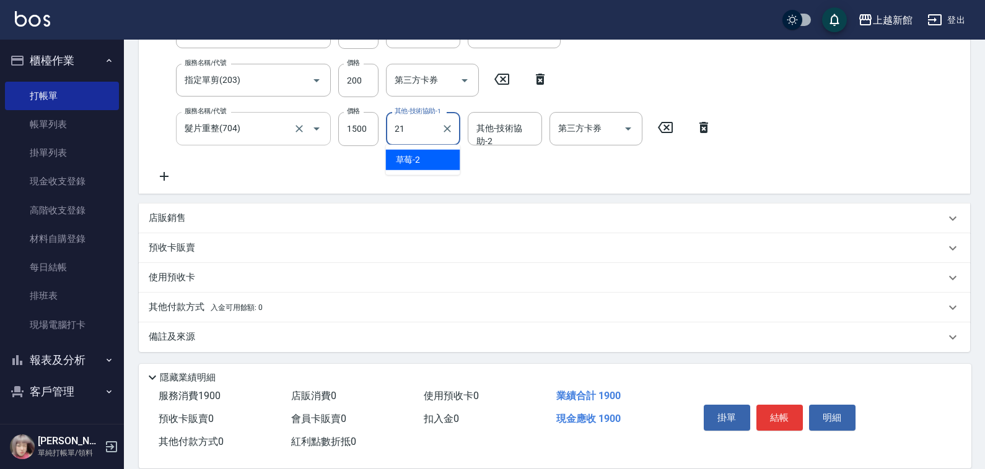
type input "[PERSON_NAME]-21"
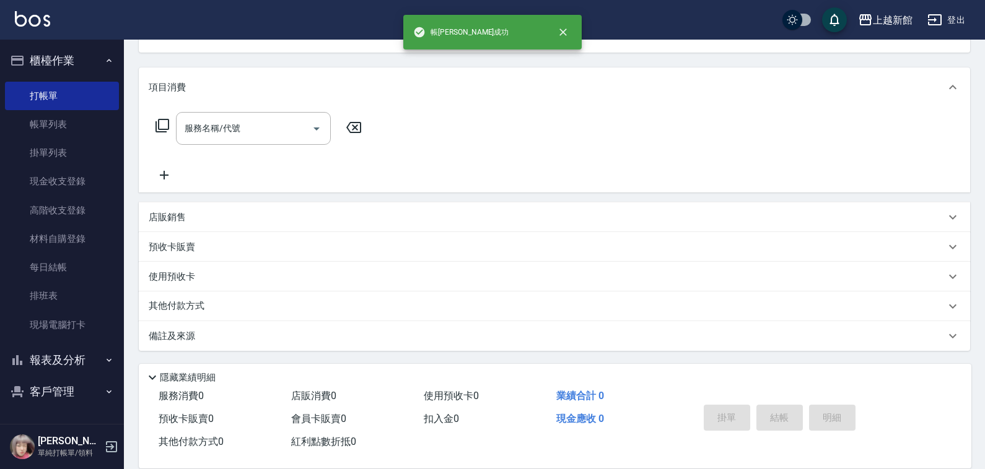
scroll to position [0, 0]
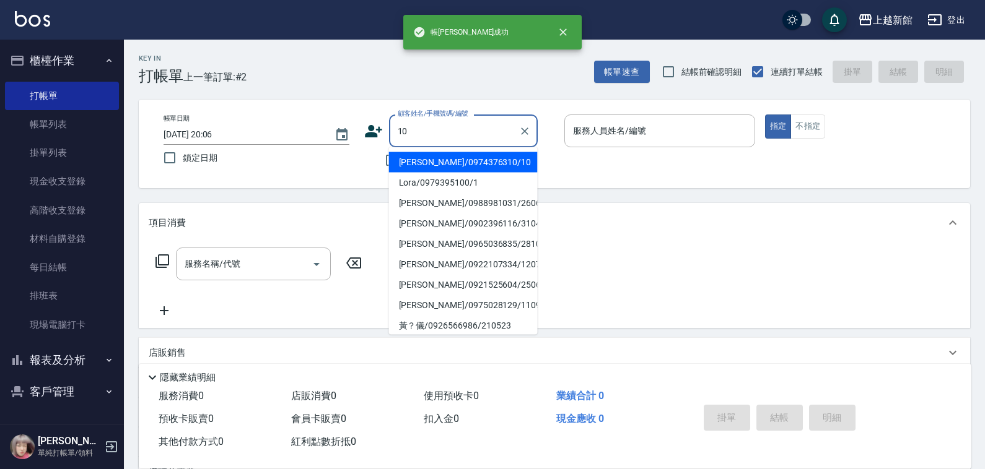
type input "[PERSON_NAME]/0974376310/10"
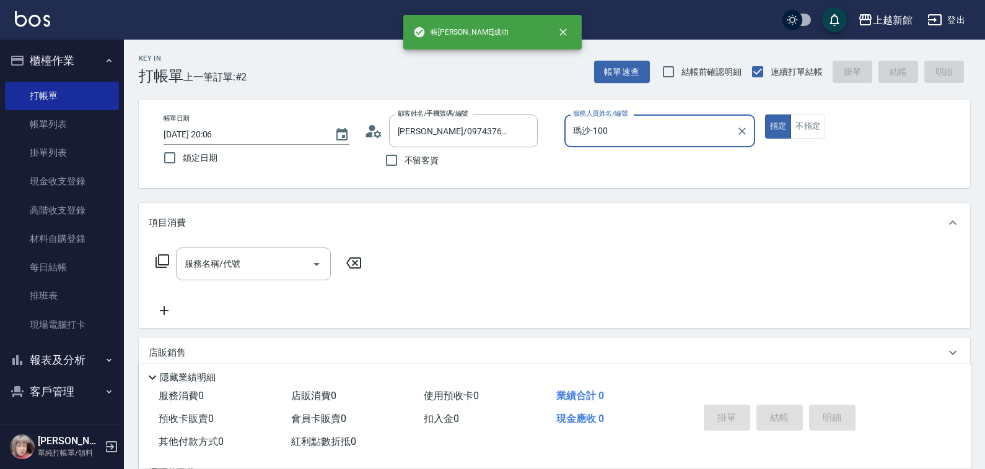
click at [765, 115] on button "指定" at bounding box center [778, 127] width 27 height 24
type input "[DEMOGRAPHIC_DATA]-10"
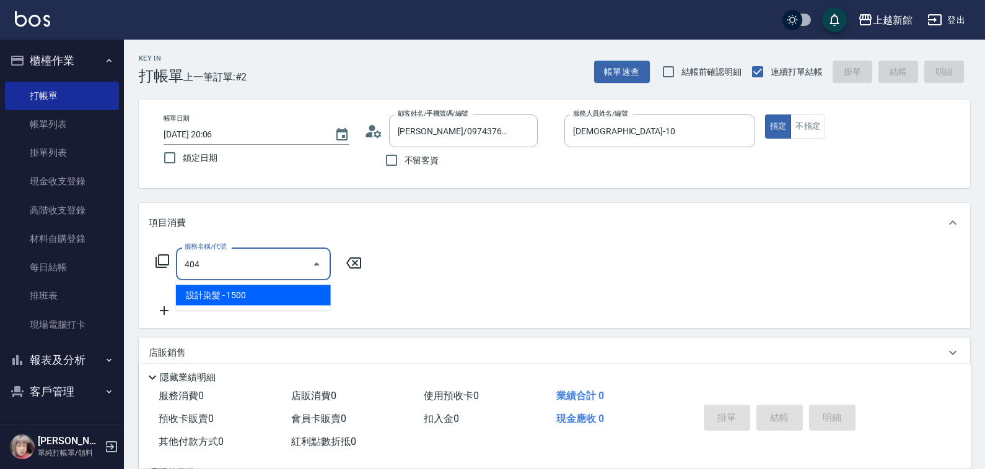
type input "設計染髮(404)"
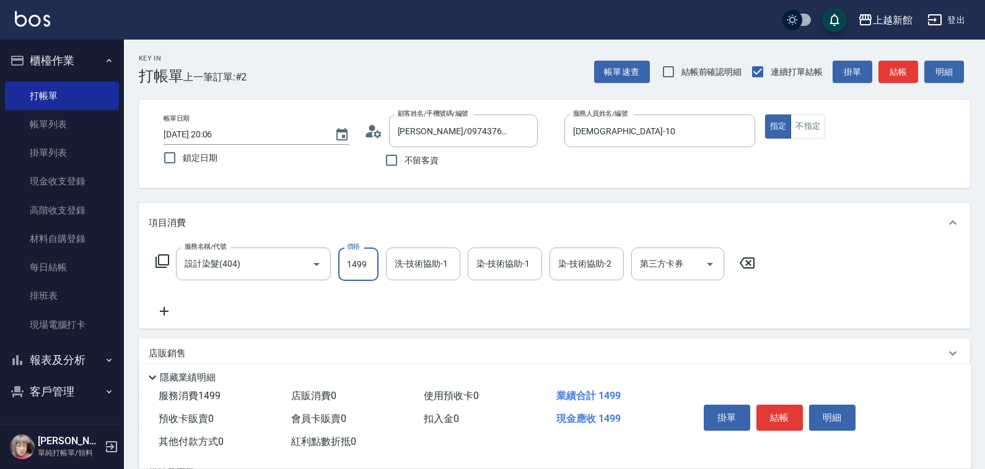
type input "1499"
type input "[PERSON_NAME]-21"
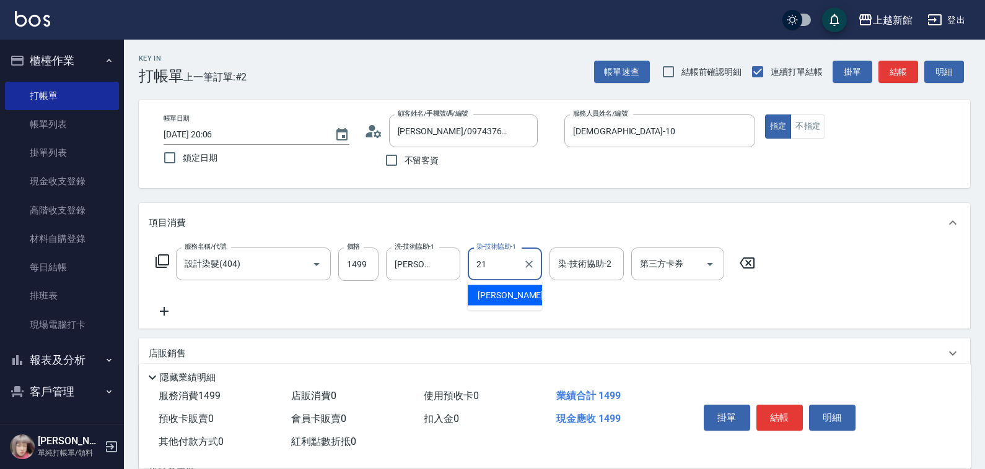
type input "[PERSON_NAME]-21"
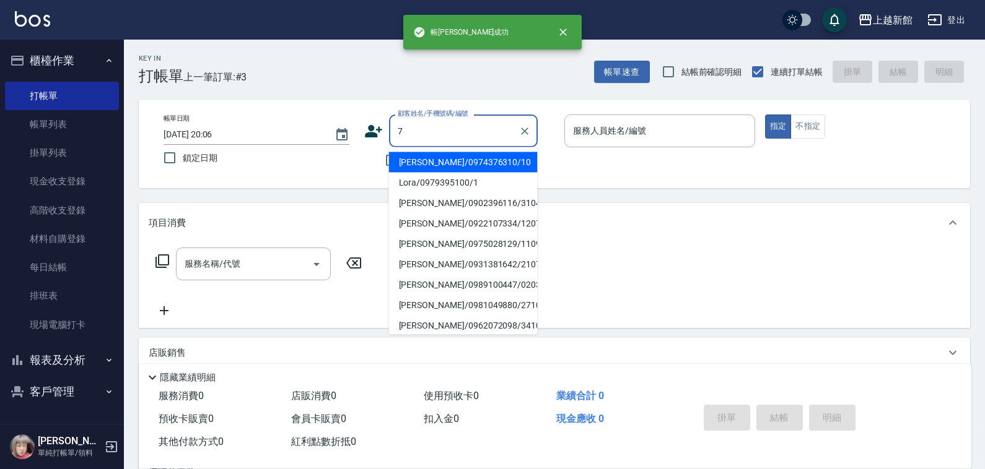
type input "[PERSON_NAME]/0974376310/10"
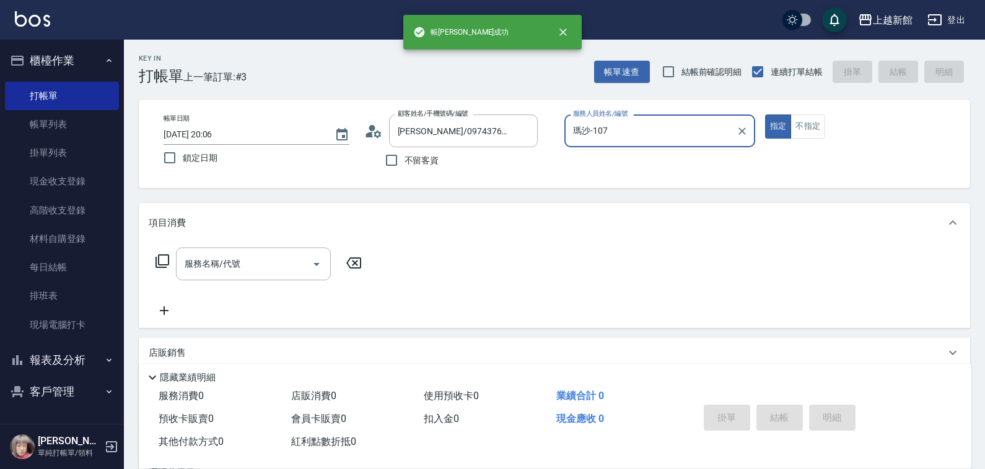
click at [765, 115] on button "指定" at bounding box center [778, 127] width 27 height 24
type input "[DEMOGRAPHIC_DATA]-10"
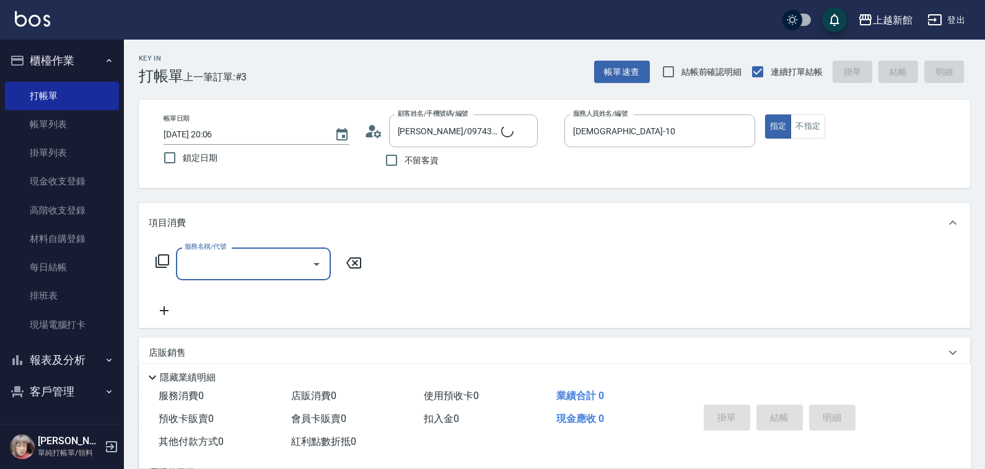
type input "[PERSON_NAME]卡/77/7"
type input "[PERSON_NAME]卡-7"
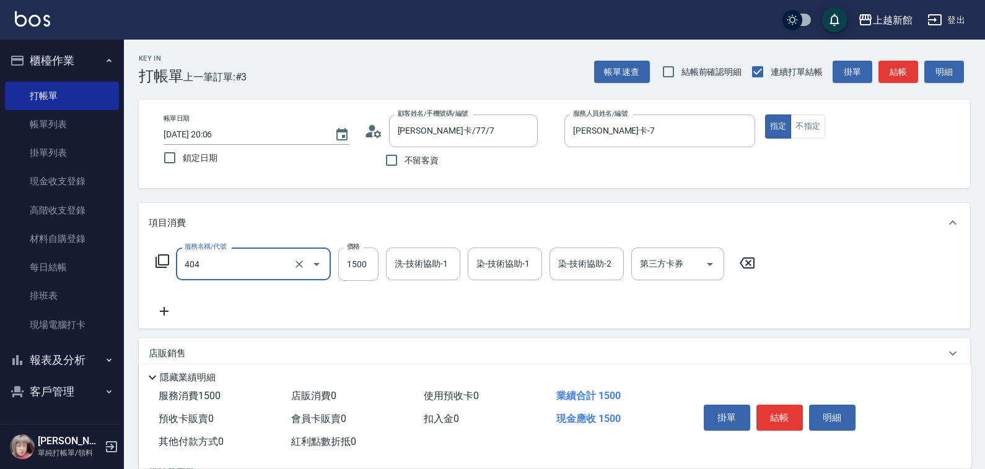
type input "設計染髮(404)"
type input "5000"
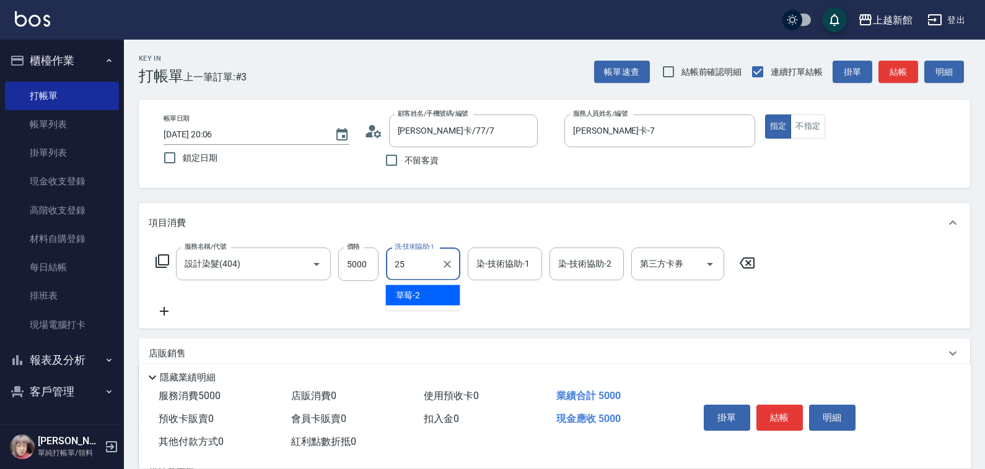
type input "[PERSON_NAME]-25"
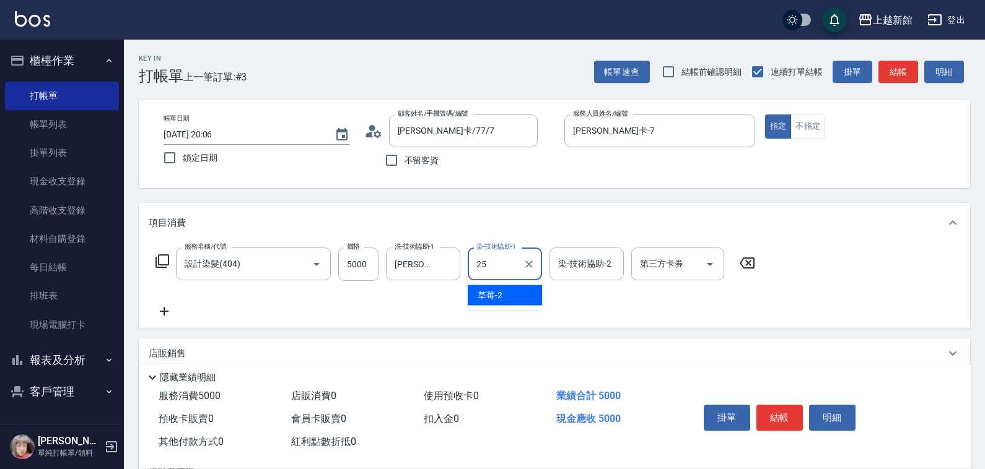
type input "[PERSON_NAME]-25"
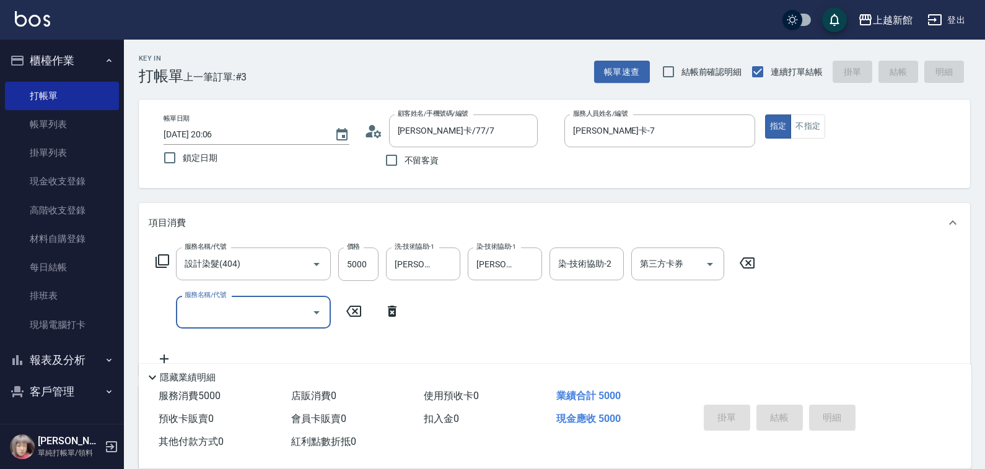
type input "[DATE] 20:07"
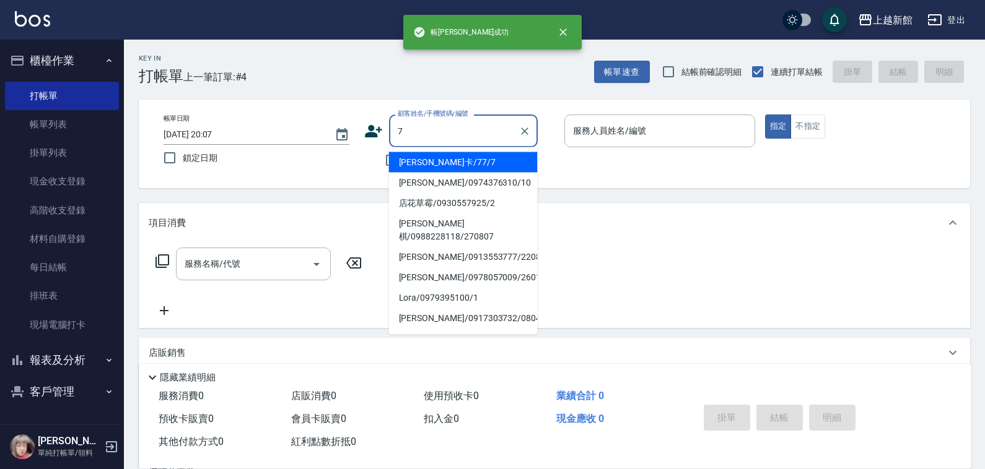
type input "[PERSON_NAME]卡/77/7"
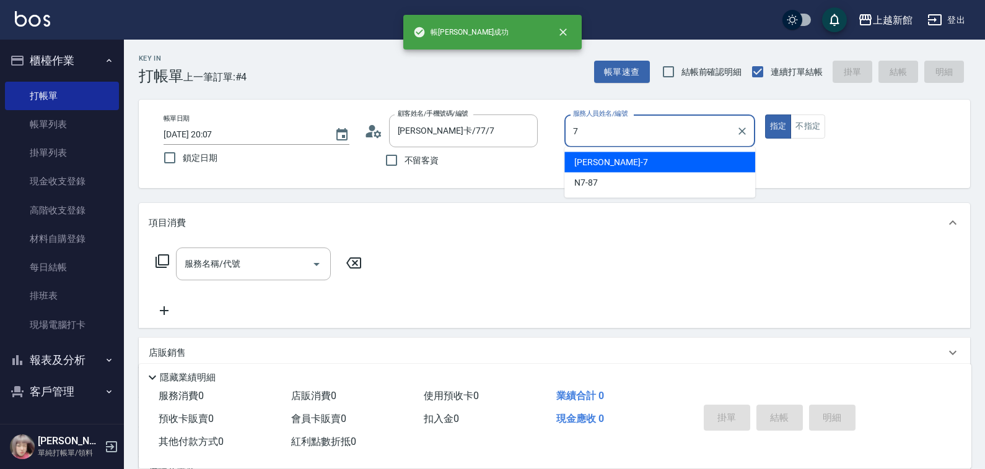
type input "[PERSON_NAME]卡-7"
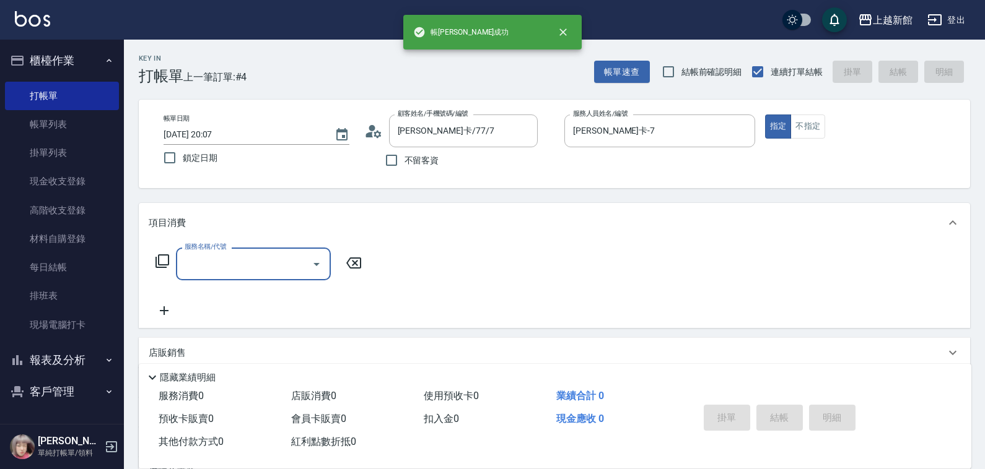
type input "3"
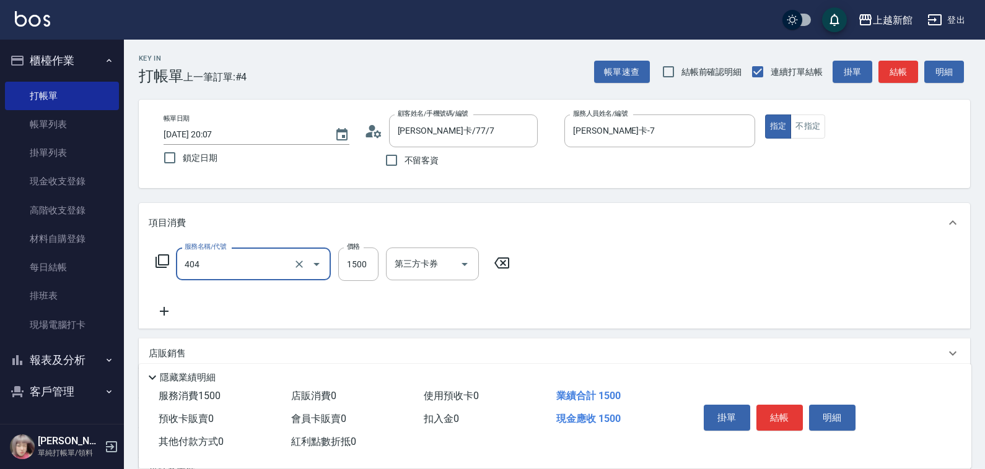
type input "設計染髮(404)"
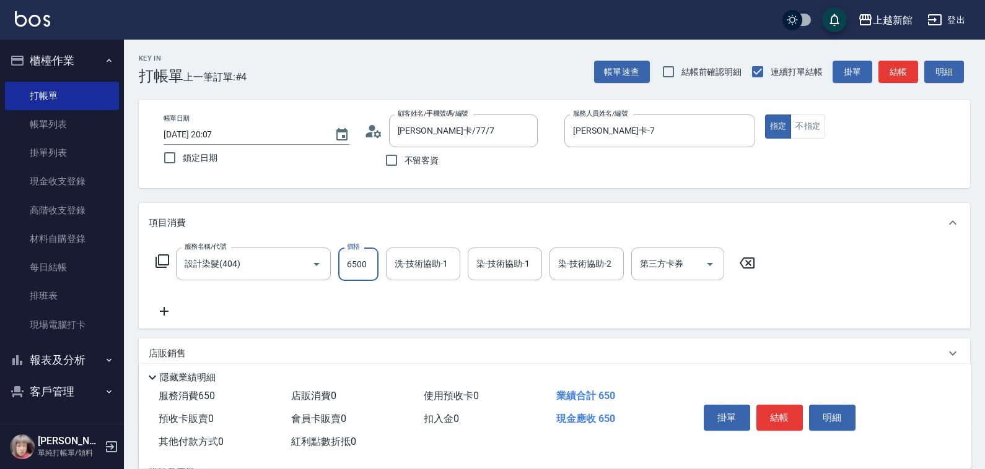
type input "6500"
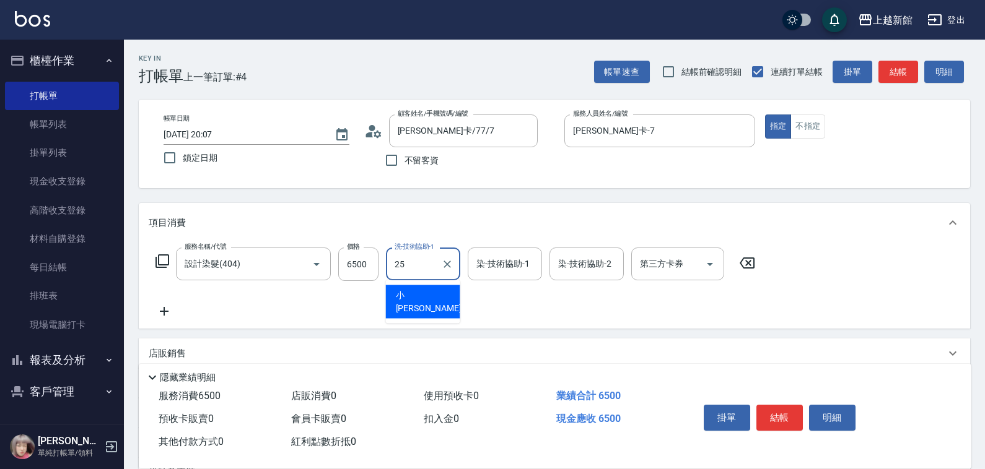
type input "[PERSON_NAME]-25"
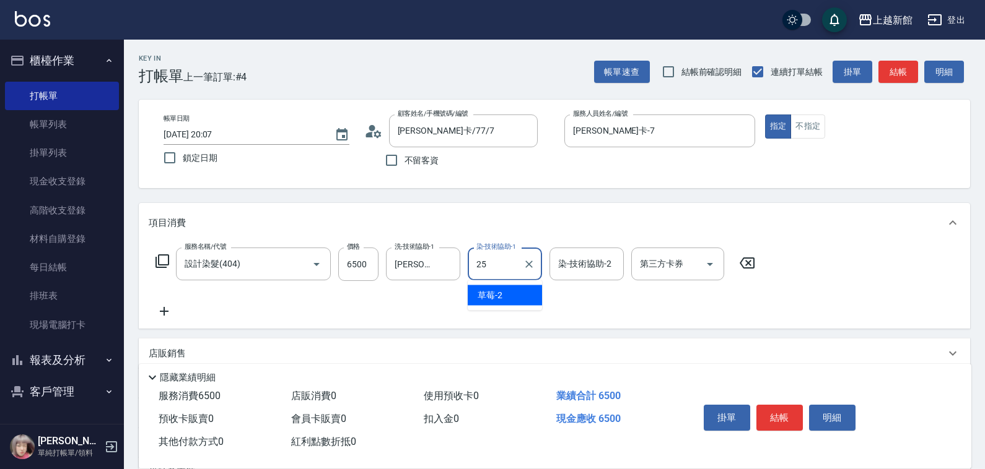
type input "[PERSON_NAME]-25"
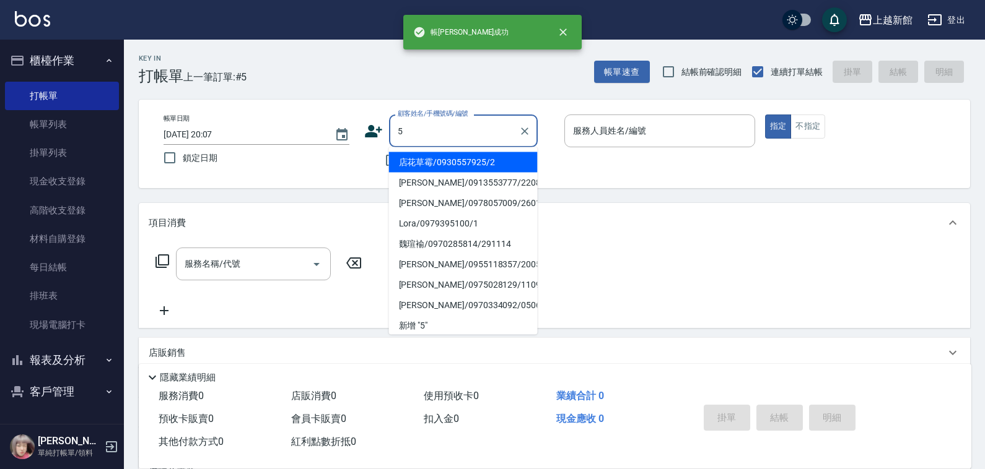
type input "店花草霉/0930557925/2"
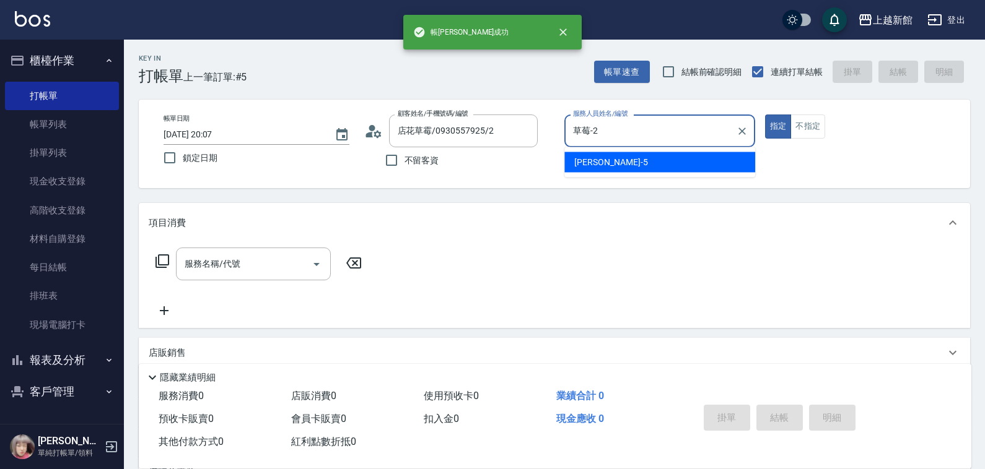
type input "草莓-2"
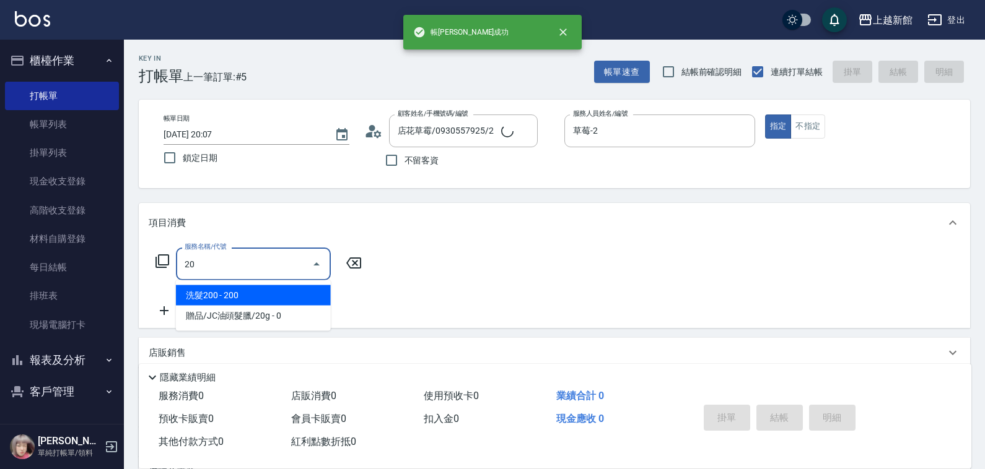
type input "203"
type input "龍蝦/0903917638/5"
type input "旌瑛-5"
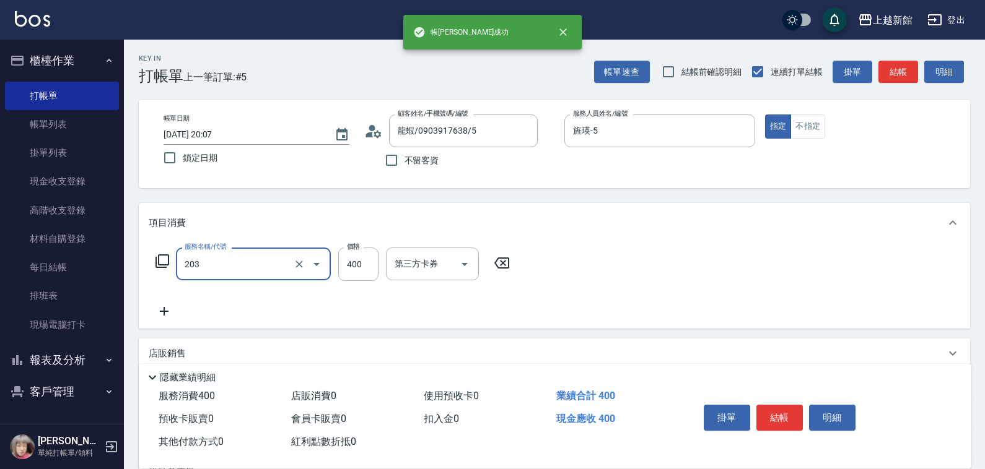
type input "指定單剪(203)"
type input "200"
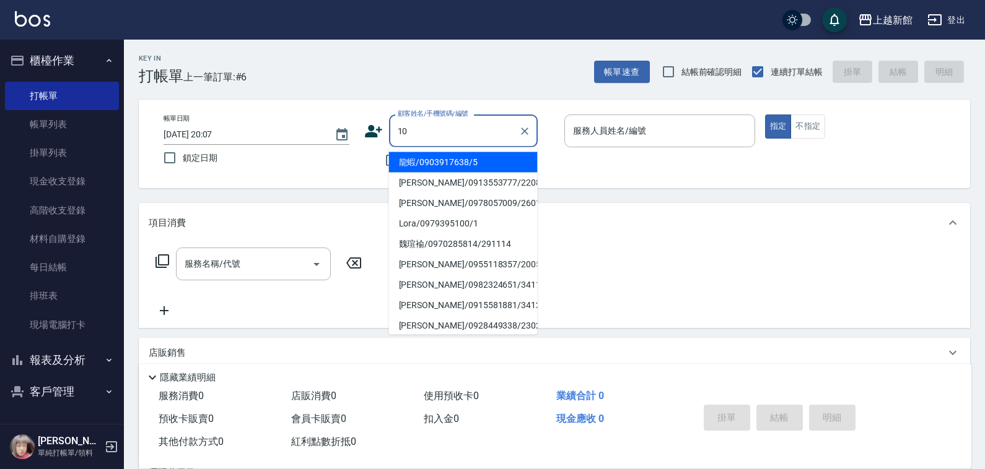
type input "Lora/0979395100/1"
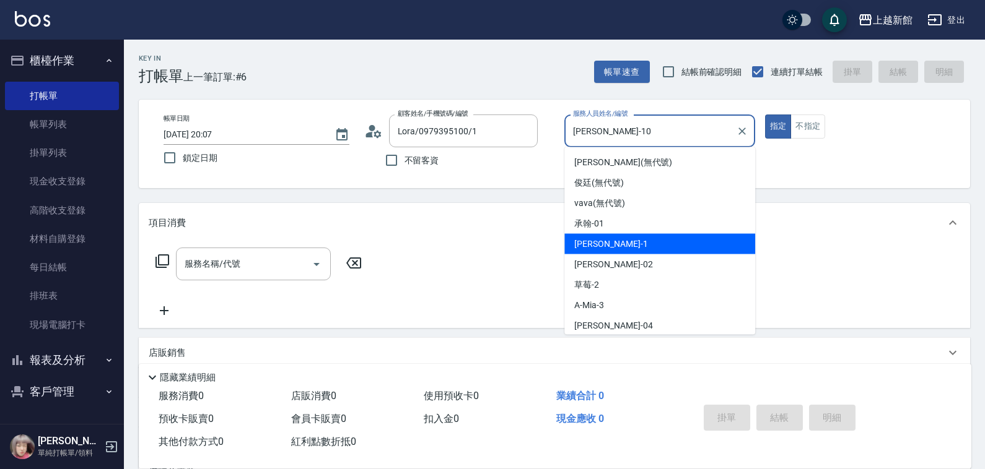
click at [765, 115] on button "指定" at bounding box center [778, 127] width 27 height 24
type input "[PERSON_NAME]-1"
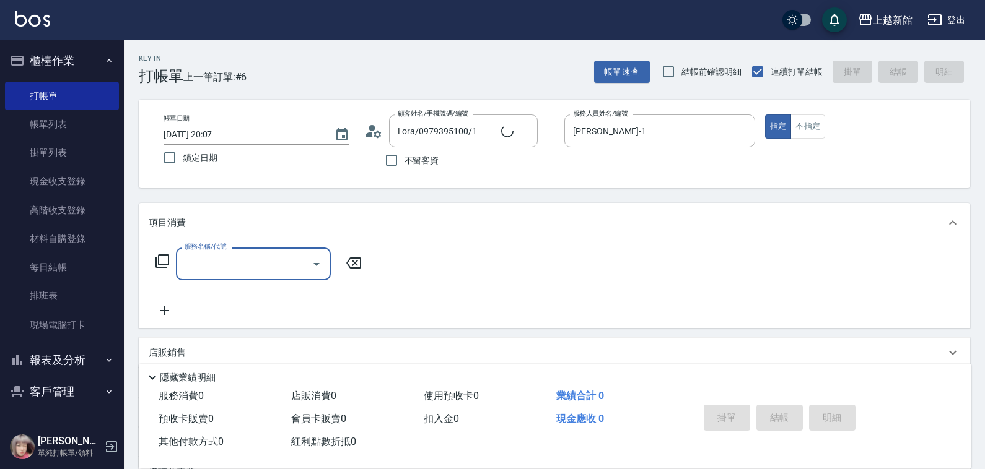
type input "[PERSON_NAME]/0974376310/10"
type input "[DEMOGRAPHIC_DATA]-10"
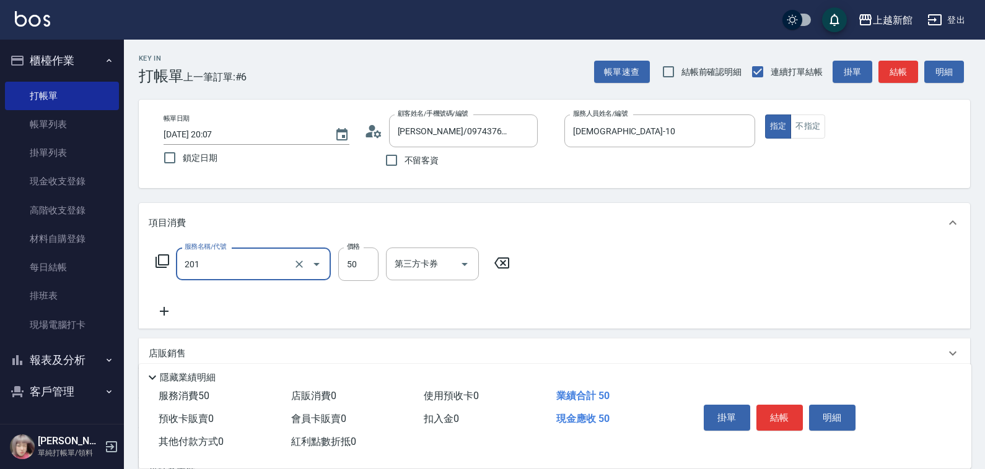
type input "剪瀏海(201)"
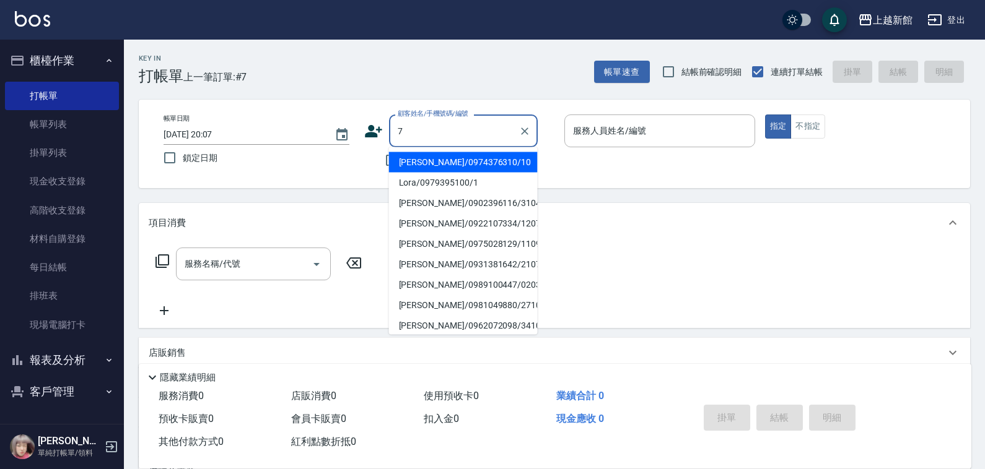
type input "[PERSON_NAME]/0974376310/10"
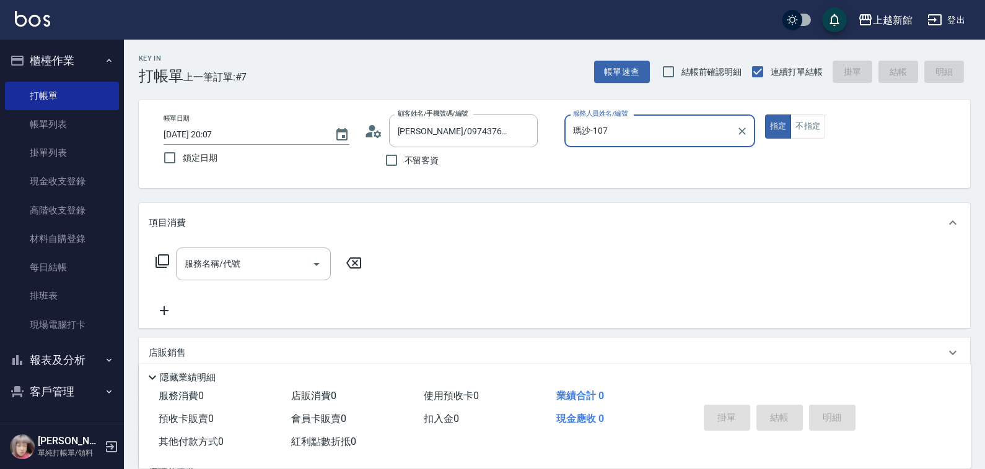
click at [765, 115] on button "指定" at bounding box center [778, 127] width 27 height 24
type input "[DEMOGRAPHIC_DATA]-10"
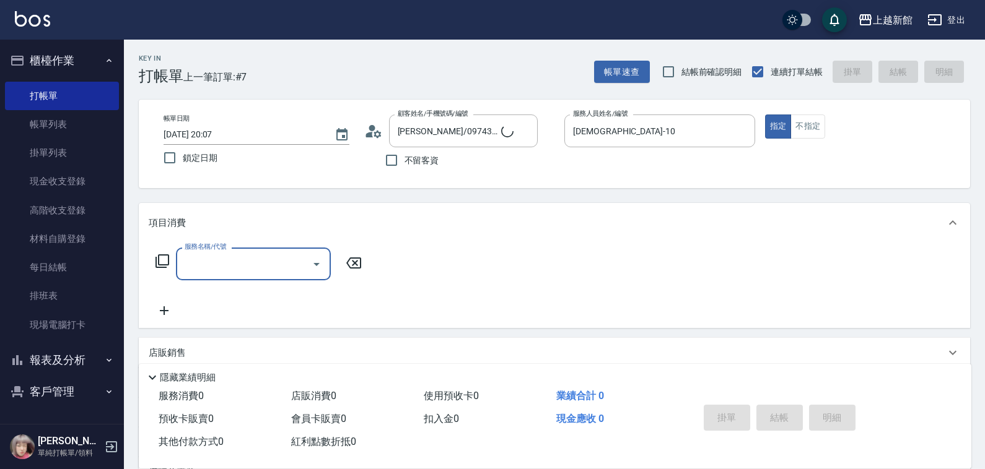
type input "[PERSON_NAME]卡/77/7"
type input "[PERSON_NAME]卡-7"
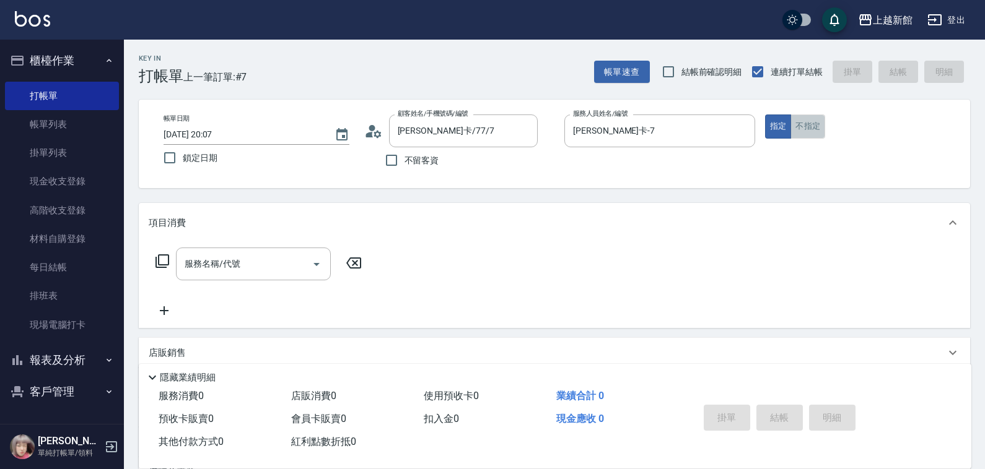
click at [799, 130] on button "不指定" at bounding box center [807, 127] width 35 height 24
click at [242, 264] on input "服務名稱/代號" at bounding box center [243, 264] width 125 height 22
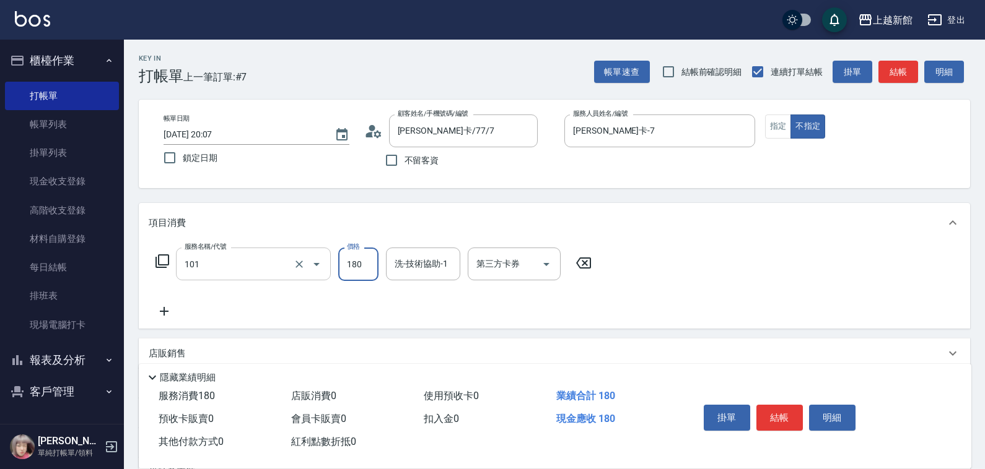
type input "洗髮250(101)"
type input "200"
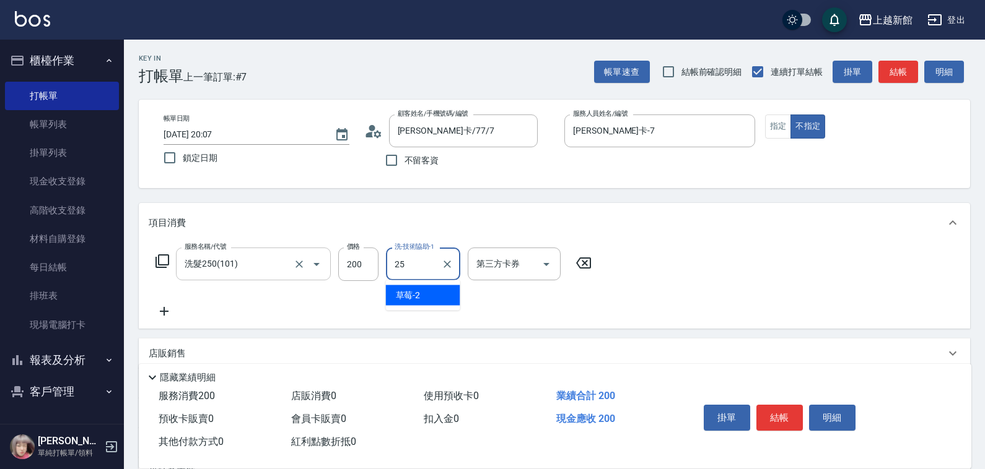
type input "[PERSON_NAME]-25"
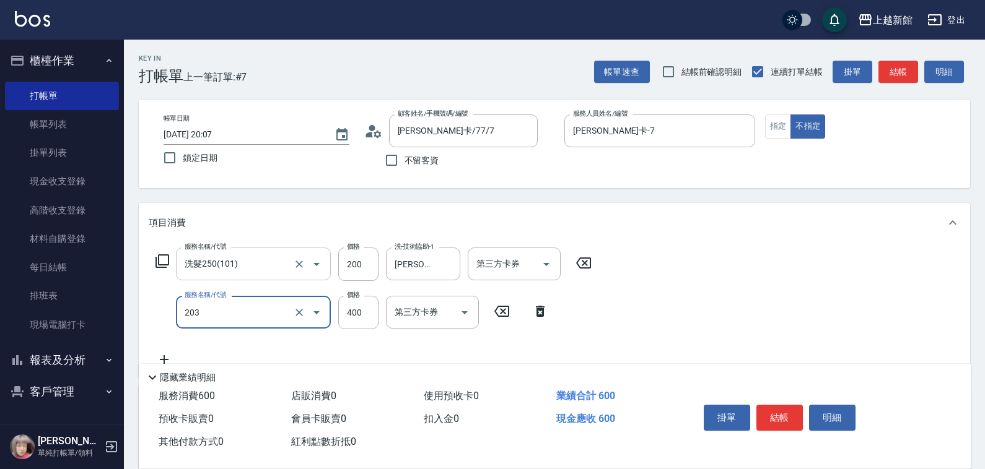
type input "指定單剪(203)"
type input "200"
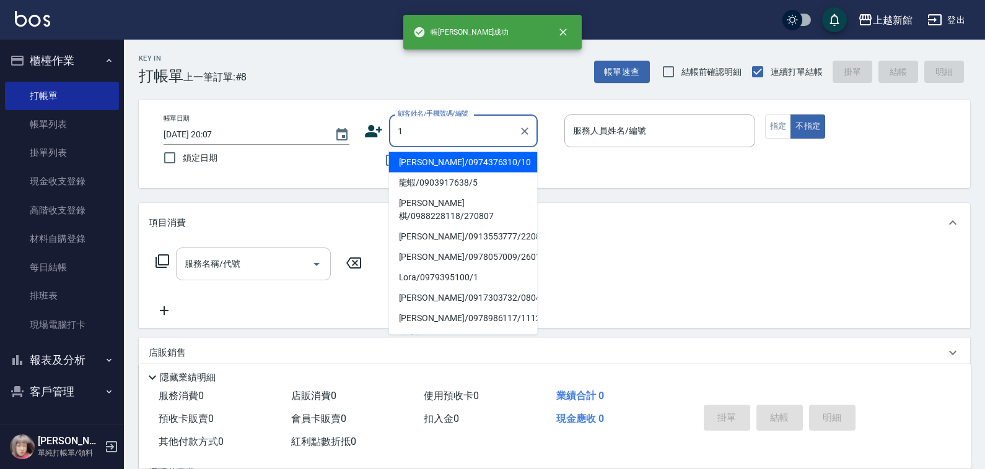
type input "[PERSON_NAME]/0974376310/10"
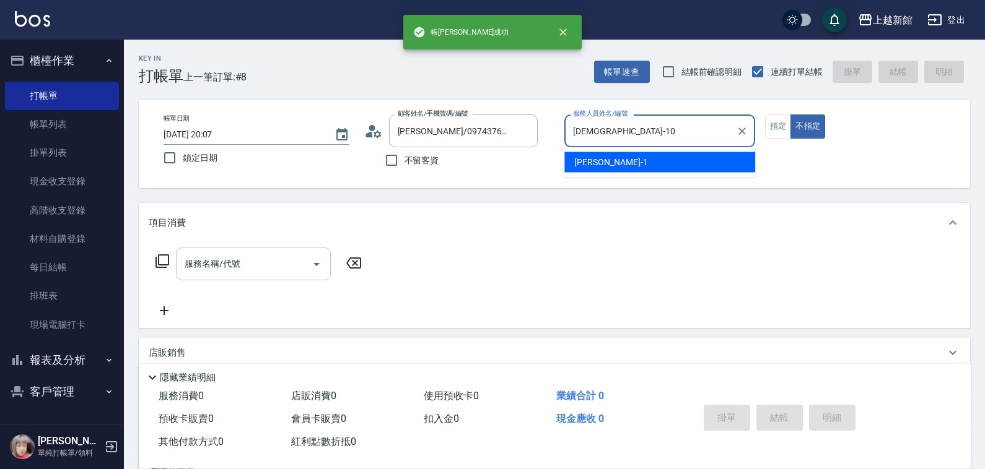
type input "[DEMOGRAPHIC_DATA]-10"
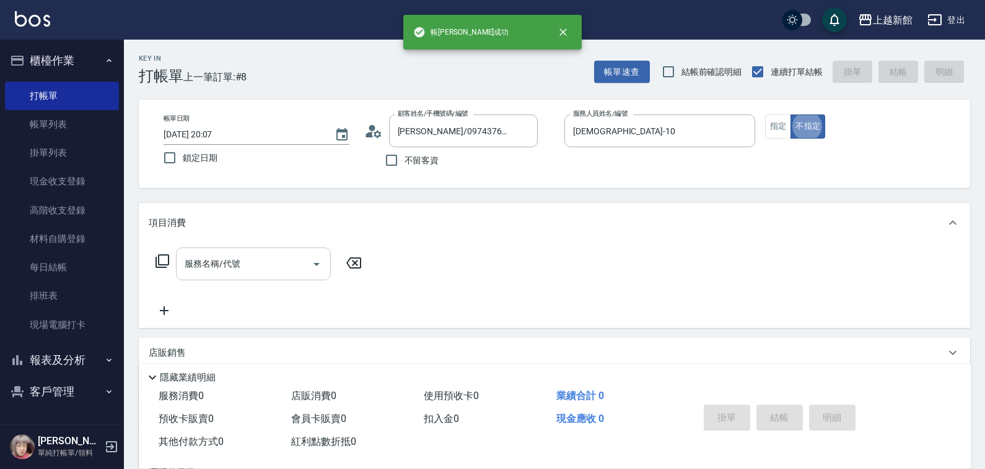
type button "false"
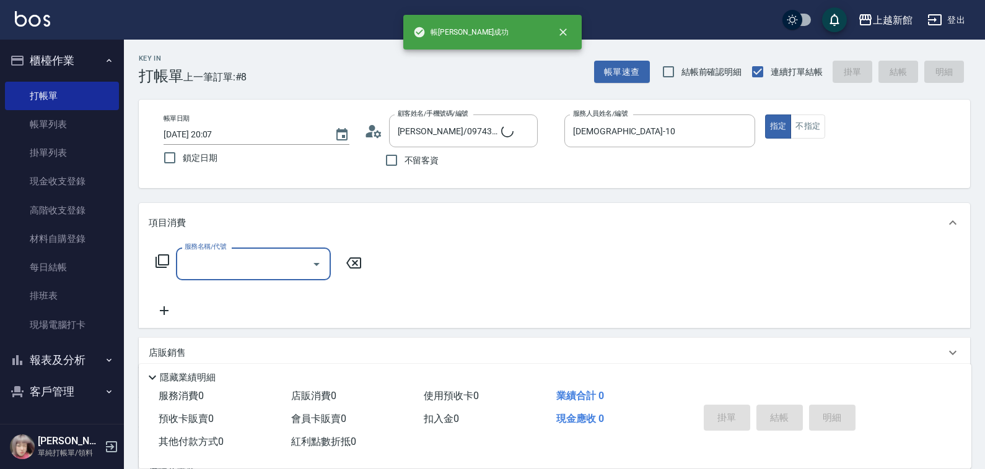
type input "Lora/0979395100/1"
type input "[PERSON_NAME]-1"
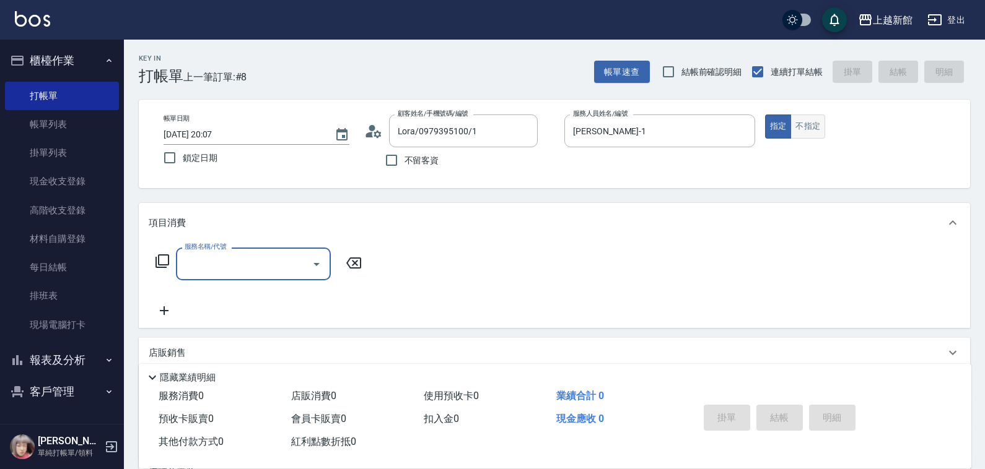
drag, startPoint x: 805, startPoint y: 128, endPoint x: 797, endPoint y: 130, distance: 8.3
click at [804, 128] on button "不指定" at bounding box center [807, 127] width 35 height 24
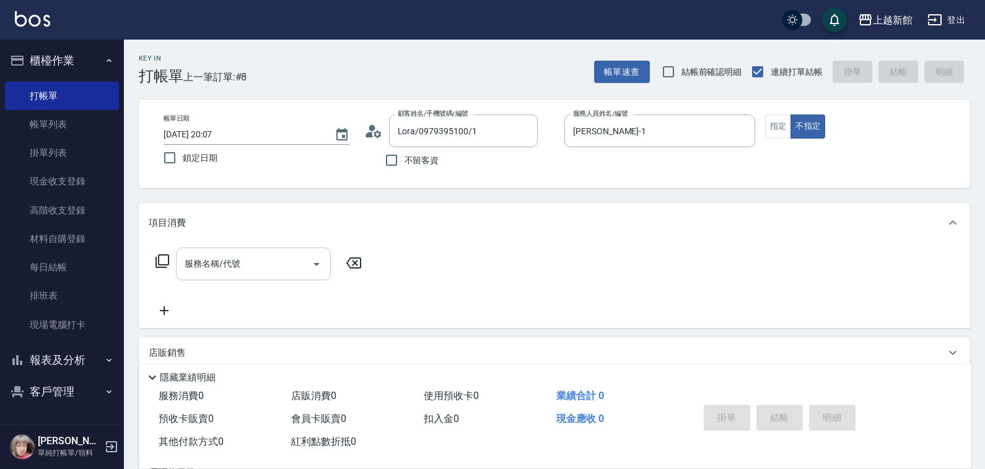
click at [245, 279] on div "服務名稱/代號" at bounding box center [253, 264] width 155 height 33
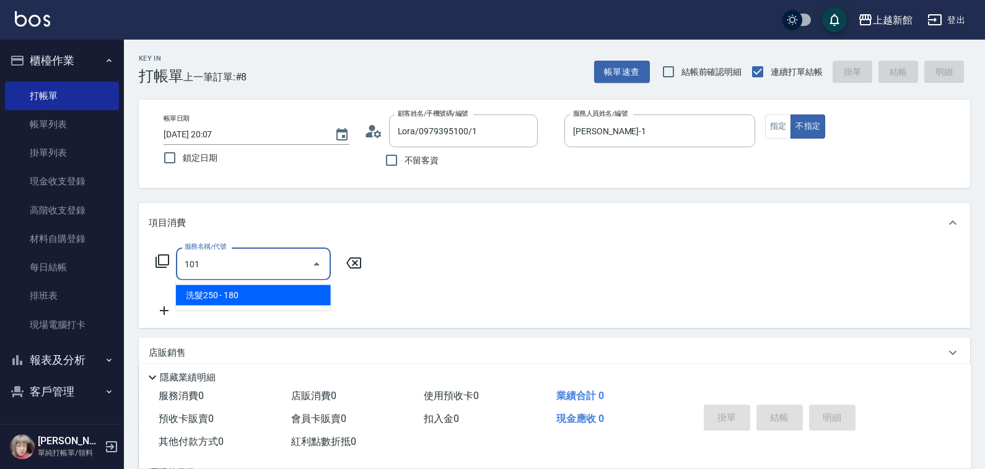
type input "洗髮250(101)"
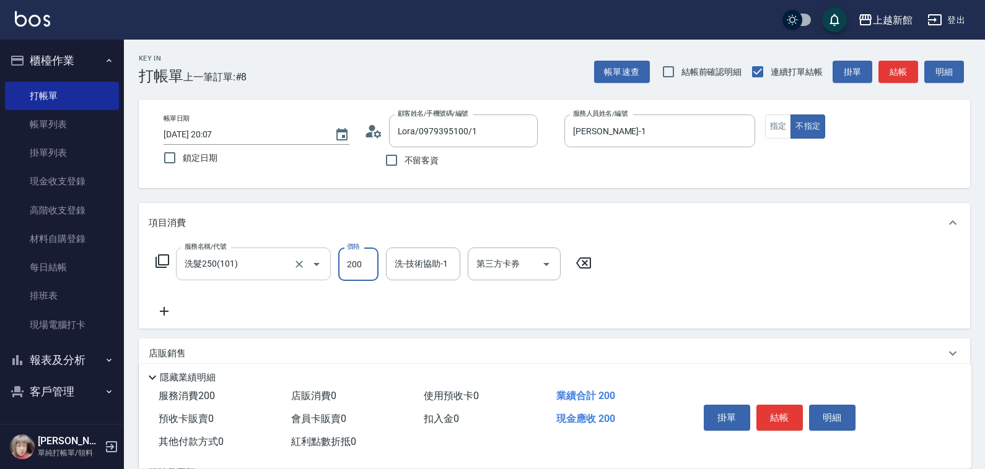
type input "200"
type input "[PERSON_NAME]-1"
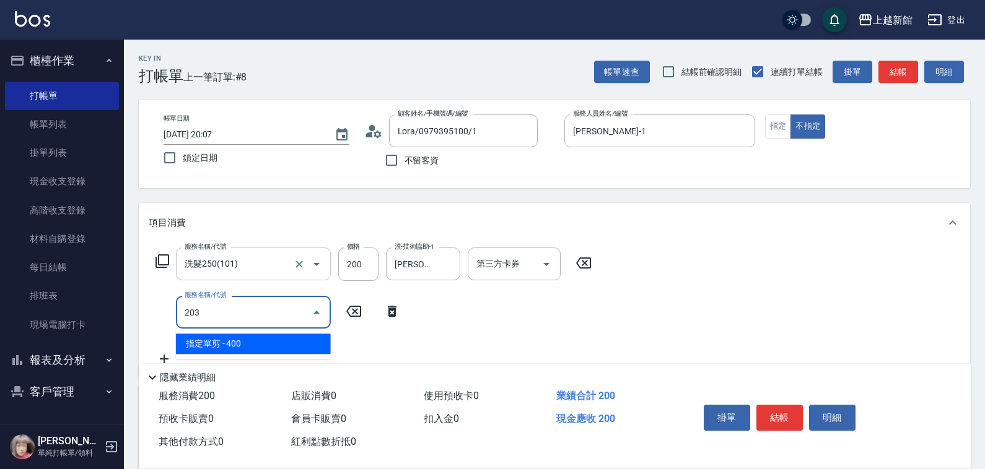
type input "指定單剪(203)"
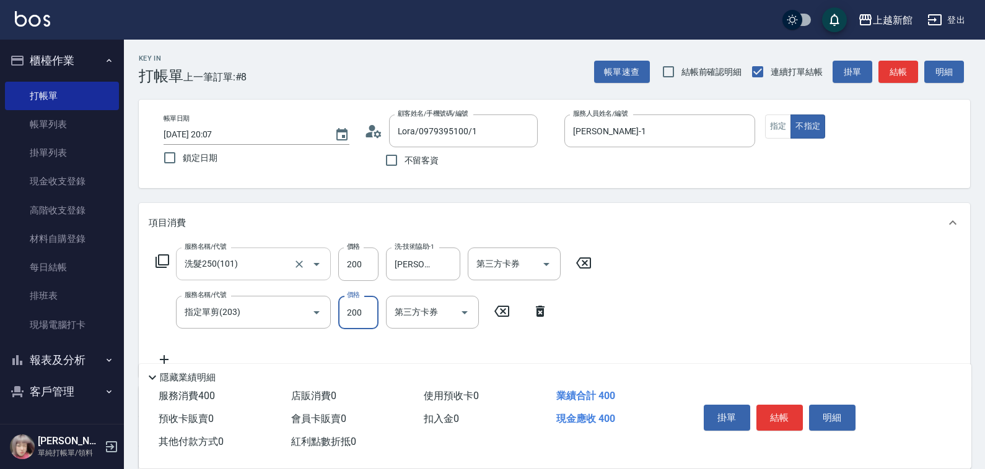
type input "200"
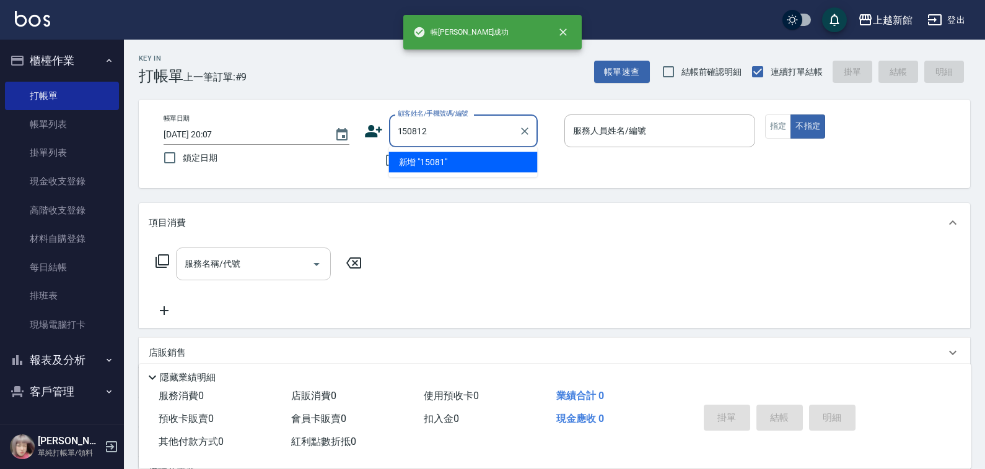
type input "150812"
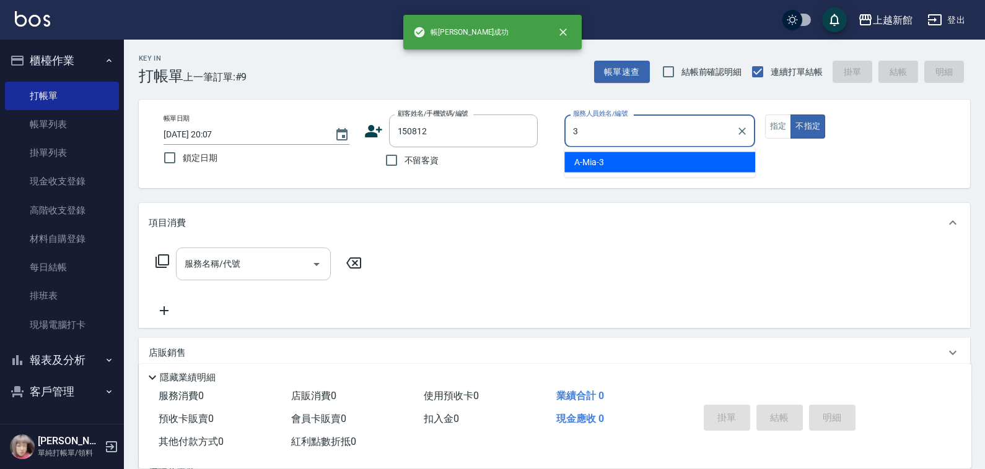
type input "A-Mia -3"
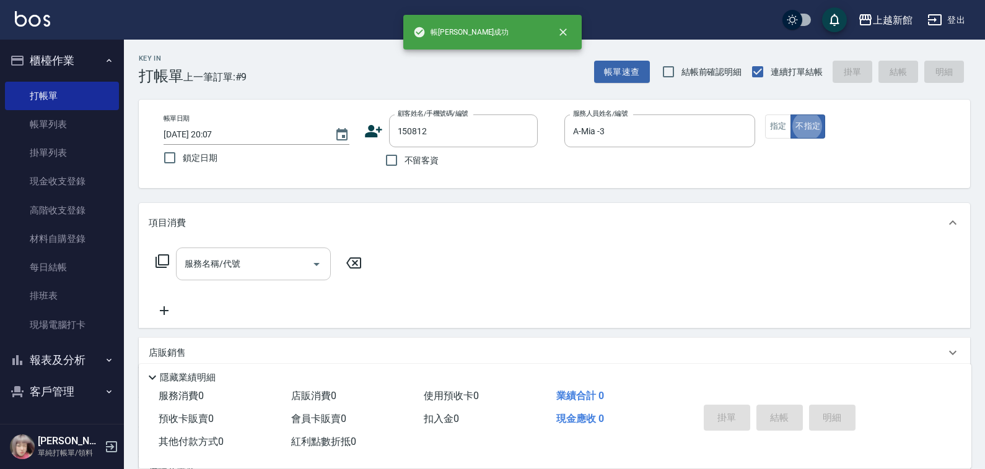
type input "[PERSON_NAME]/0933936077/150812"
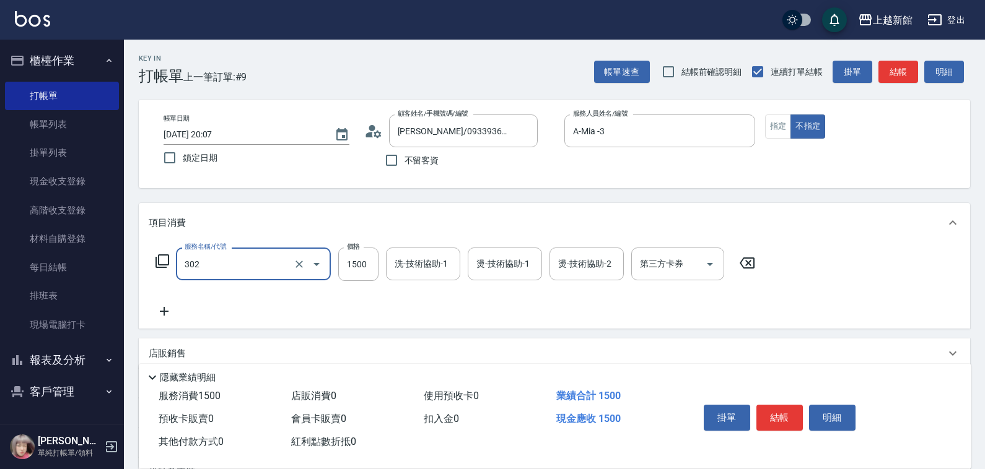
type input "設計燙髮(302)"
type input "2500"
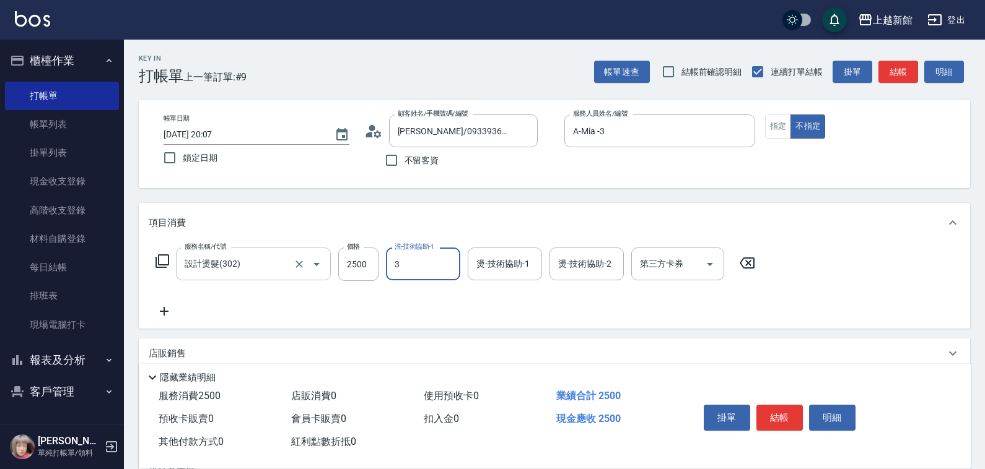
type input "A-Mia -3"
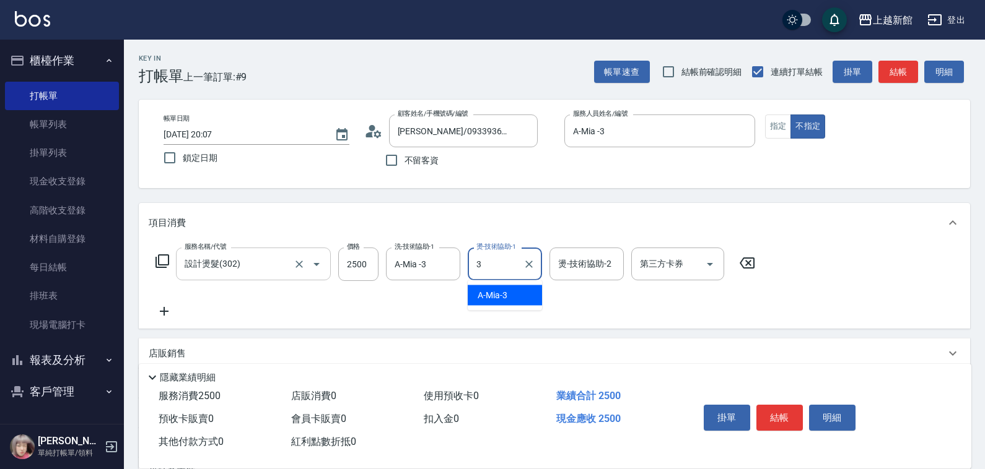
type input "A-Mia -3"
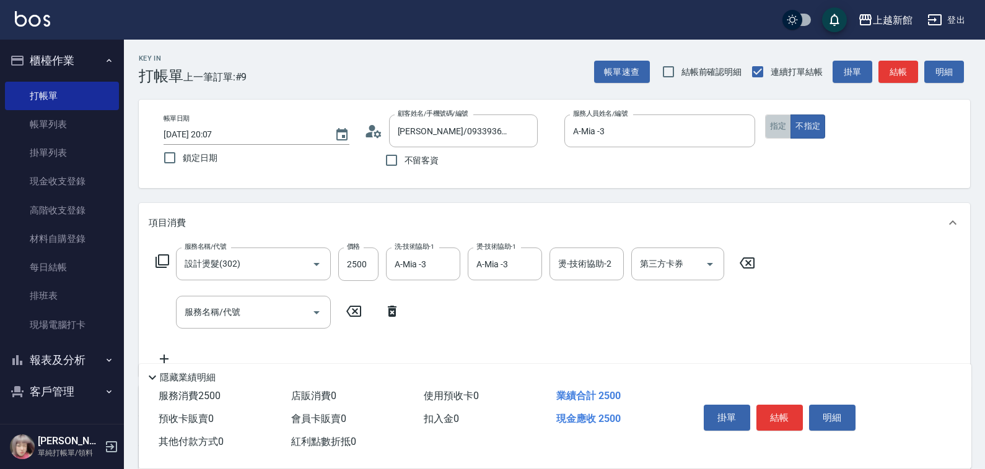
click at [769, 131] on button "指定" at bounding box center [778, 127] width 27 height 24
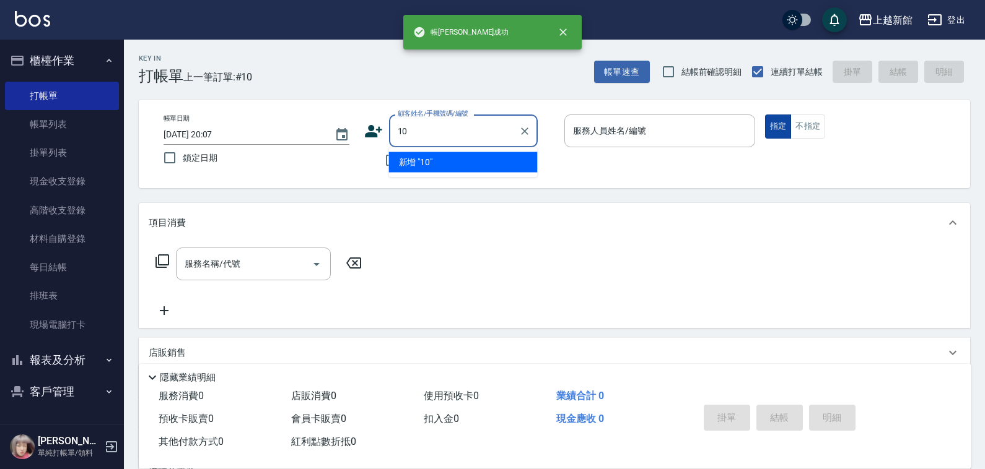
type input "10"
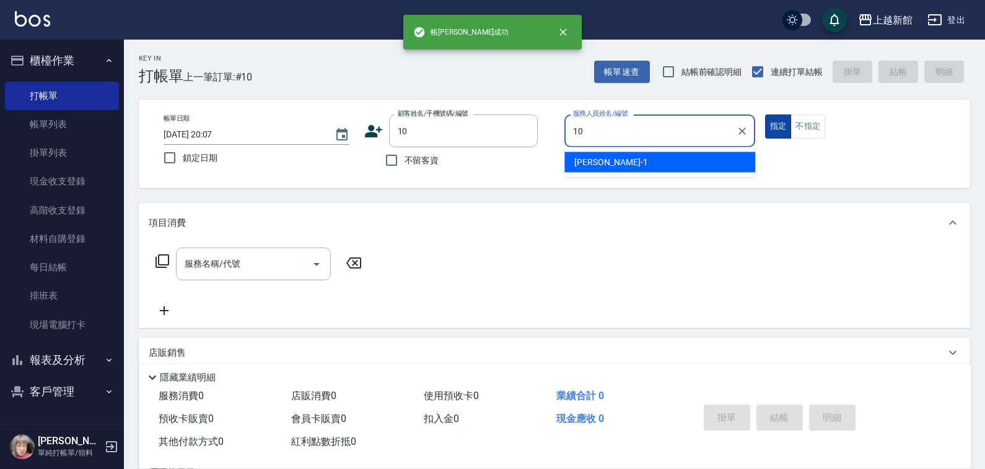
type input "[DEMOGRAPHIC_DATA]-10"
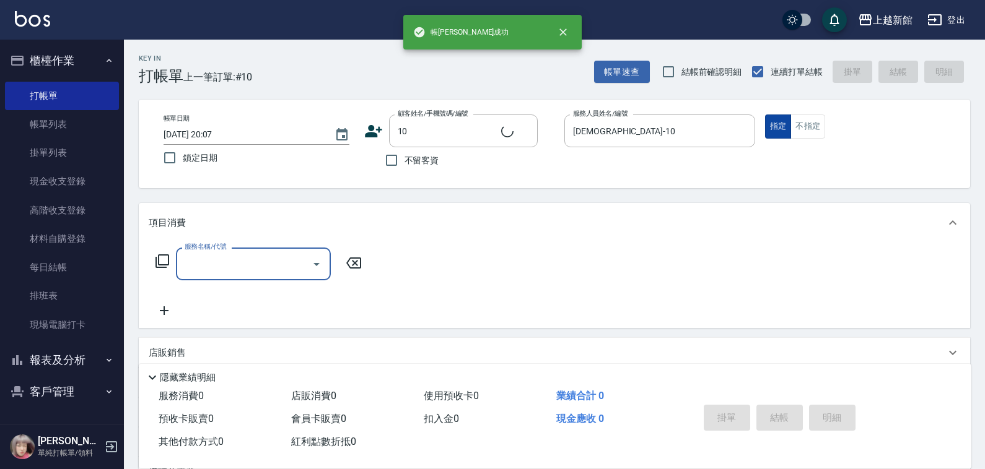
type input "[PERSON_NAME]/0974376310/10"
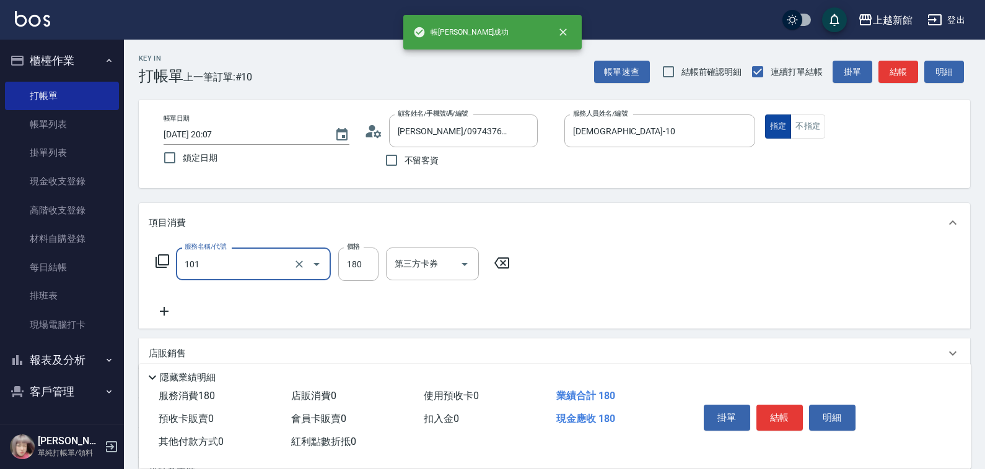
type input "洗髮250(101)"
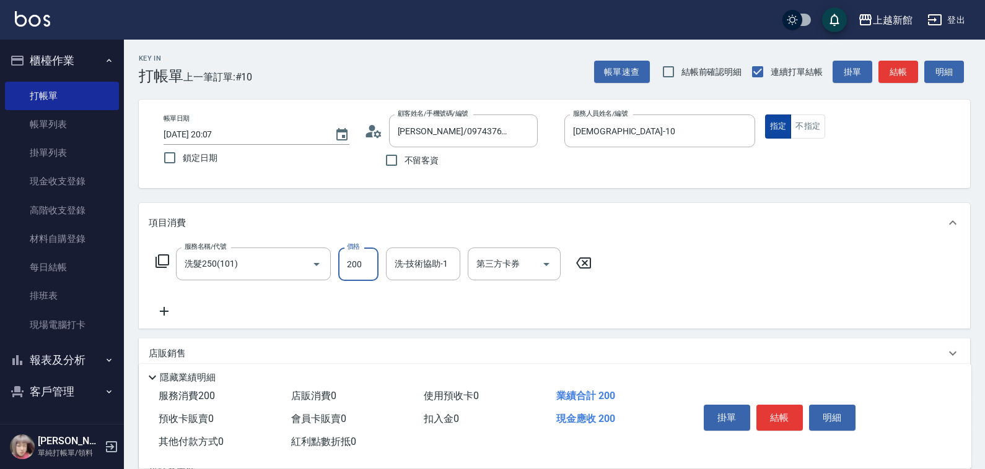
type input "200"
type input "[PERSON_NAME]-21"
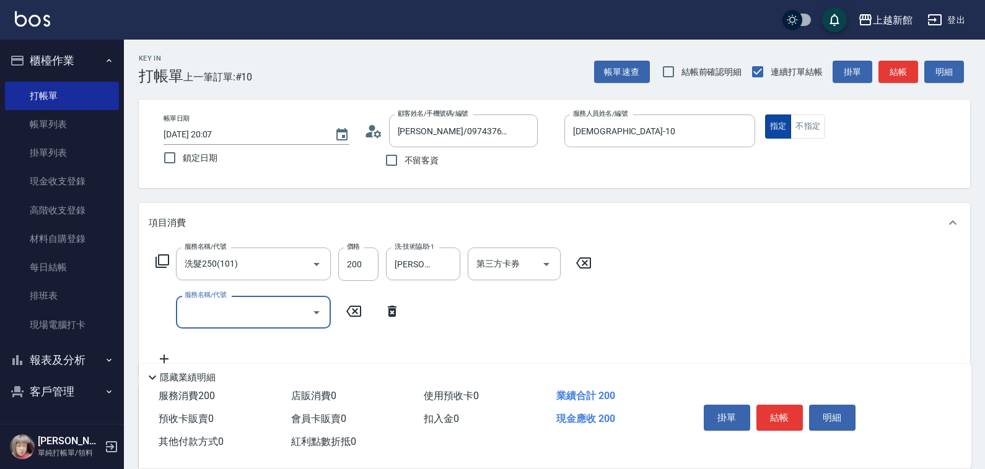
type input "8"
type input "補染(401)"
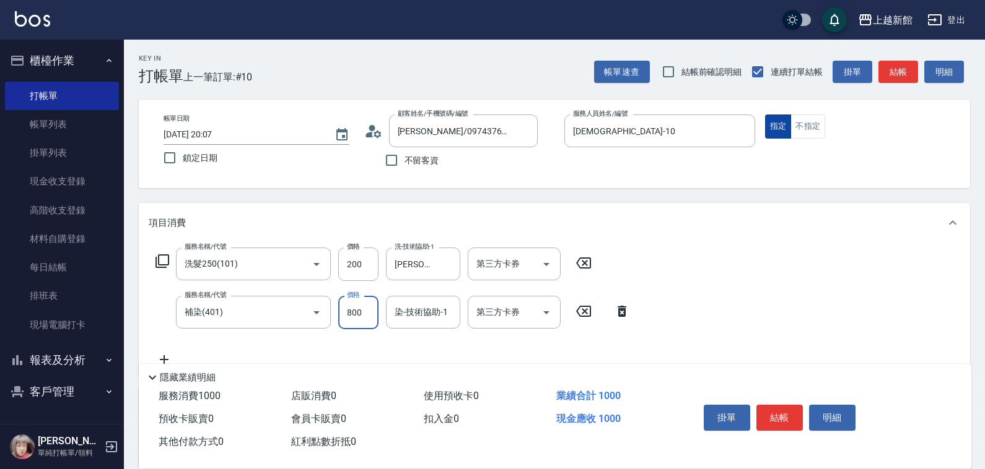
type input "800"
type input "[PERSON_NAME]-21"
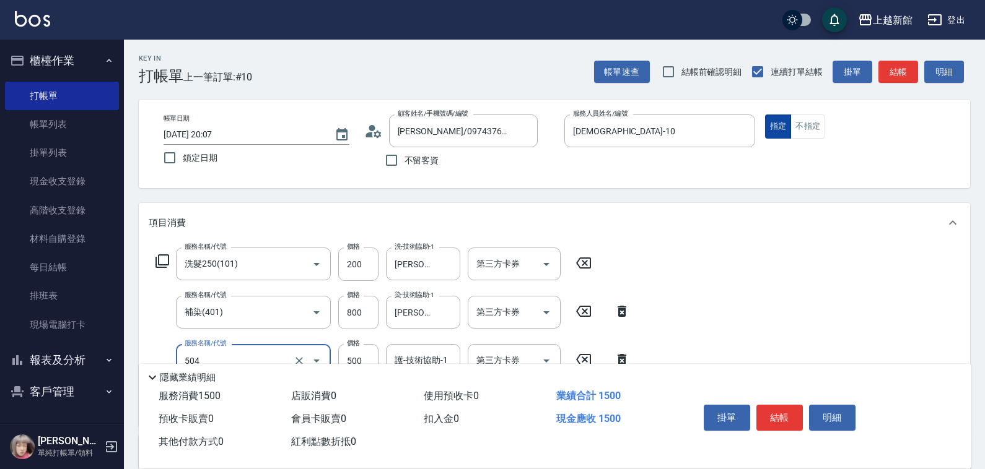
type input "順子護髮(504)"
type input "[PERSON_NAME]-21"
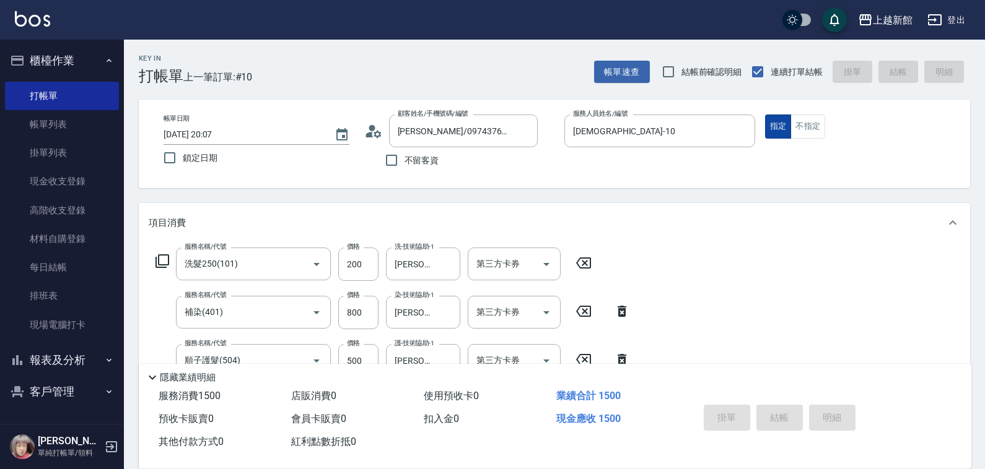
type input "[DATE] 20:08"
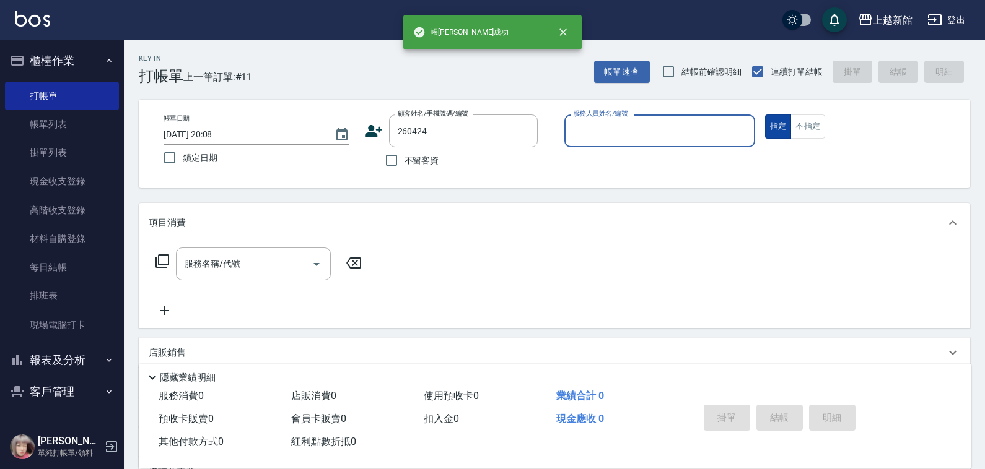
click at [765, 115] on button "指定" at bounding box center [778, 127] width 27 height 24
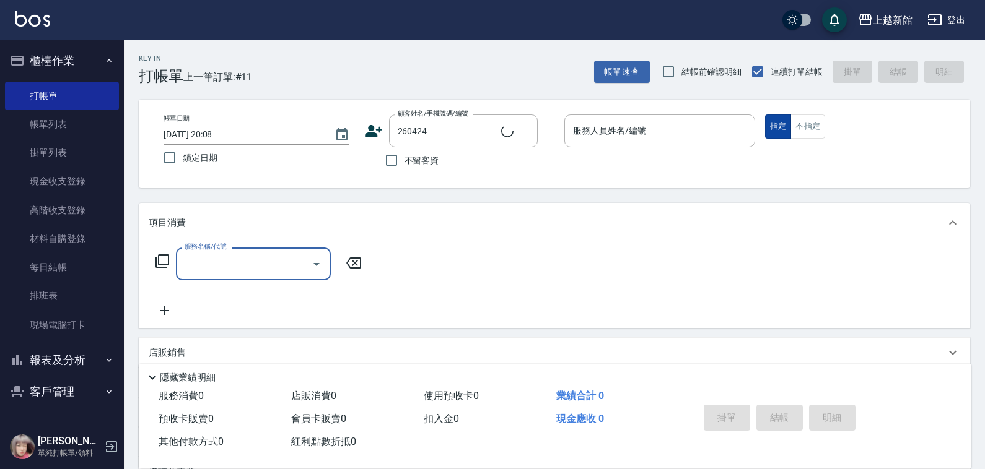
type input "[PERSON_NAME]/0932035892/260424"
type input "旌瑛-5"
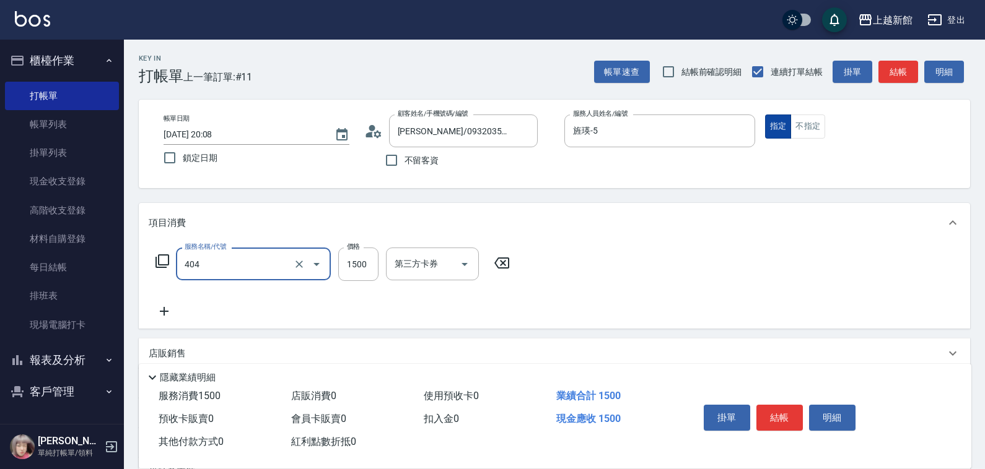
type input "設計染髮(404)"
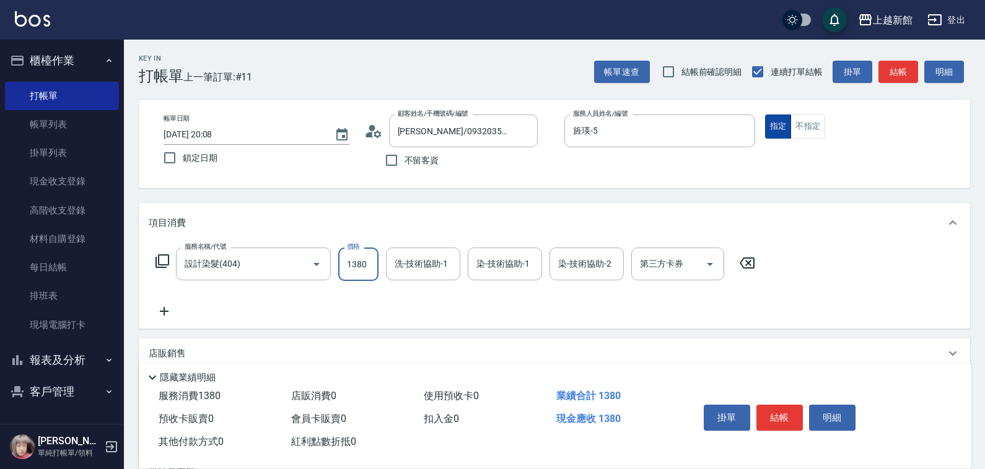
type input "1380"
type input "[PERSON_NAME]-21"
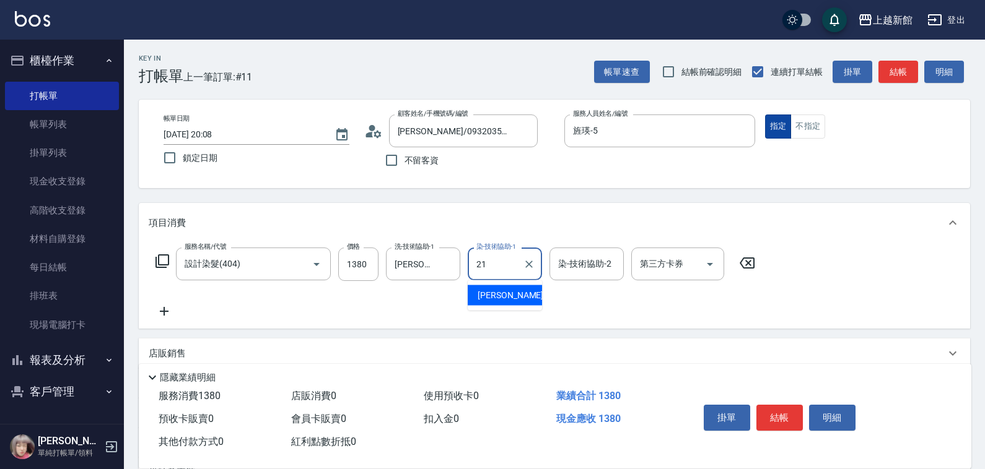
type input "[PERSON_NAME]-21"
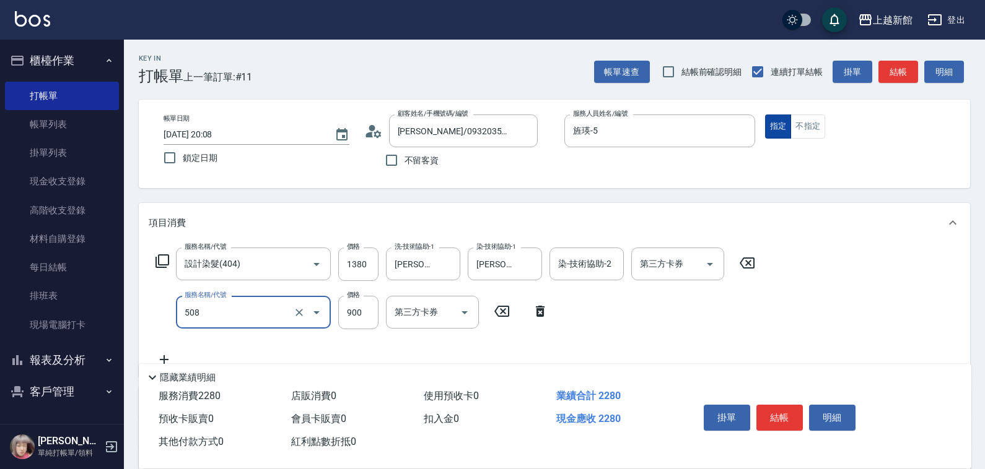
type input "松島再生髮敷護髮(508)"
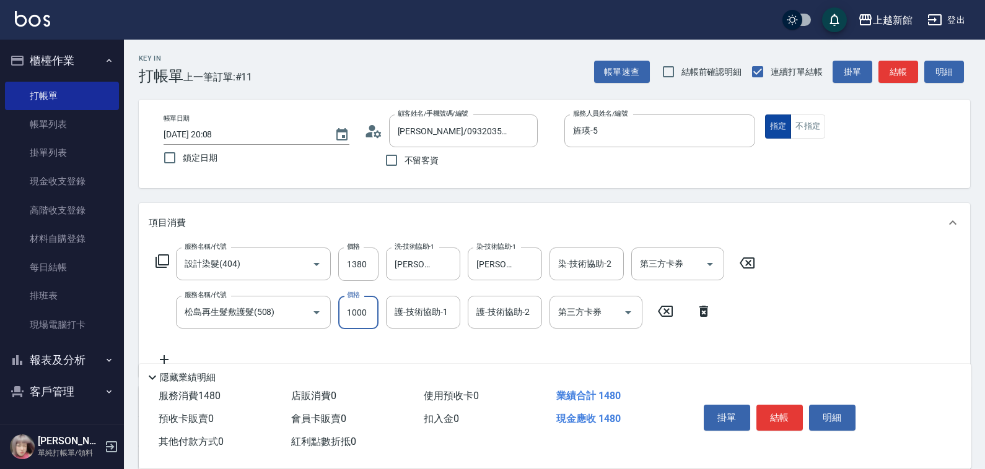
type input "1000"
type input "[PERSON_NAME]-21"
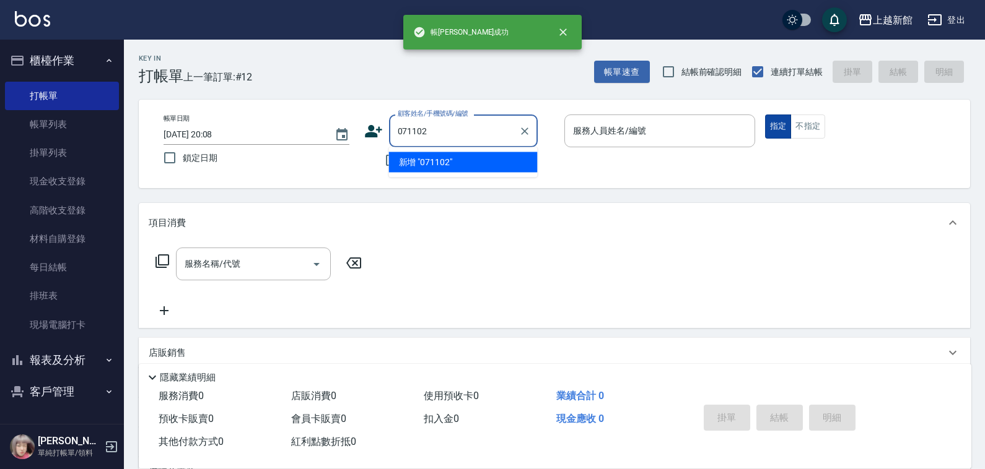
type input "071102"
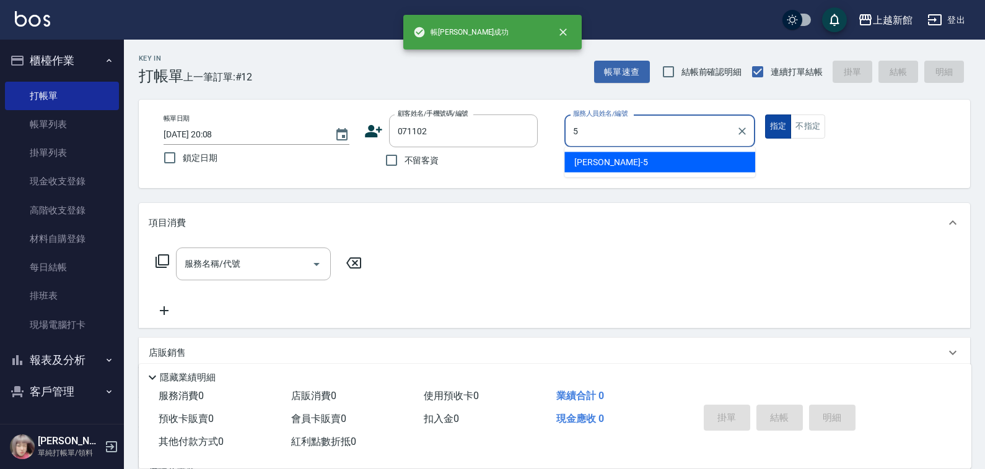
type input "旌瑛-5"
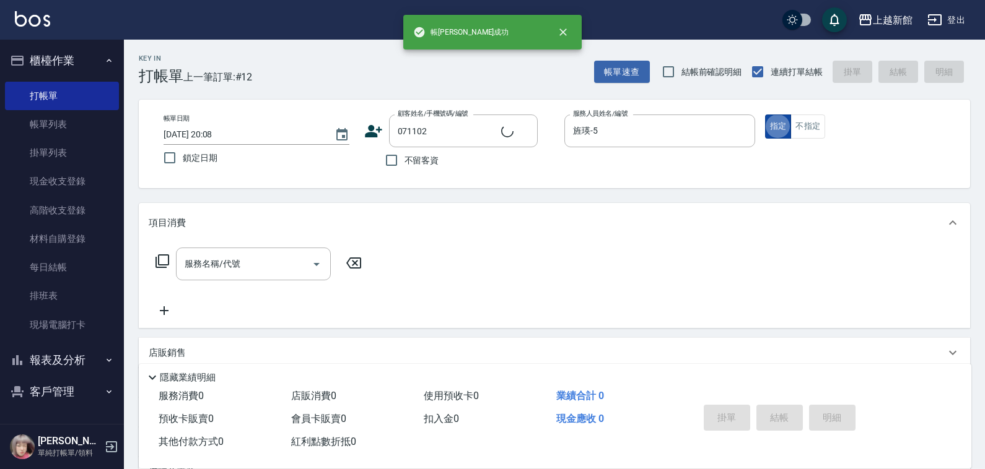
type input "[PERSON_NAME]/0972872568/071102"
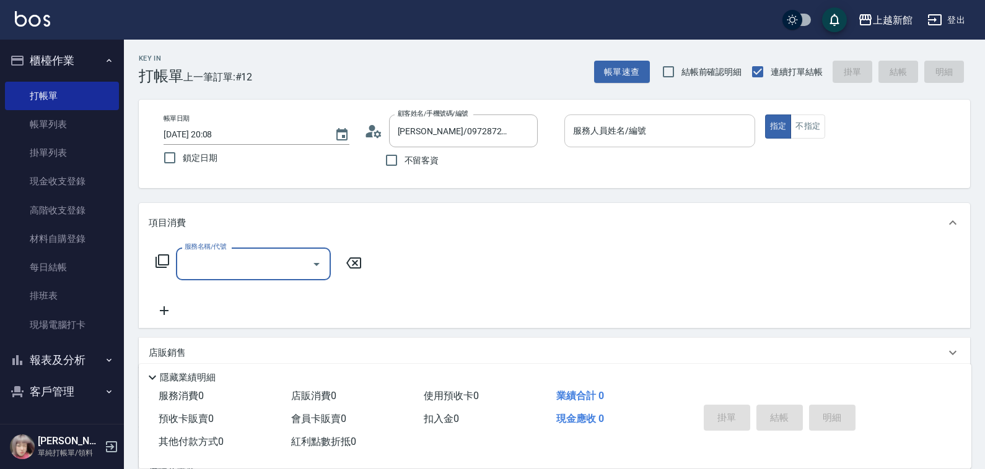
click at [725, 146] on div "服務人員姓名/編號" at bounding box center [659, 131] width 191 height 33
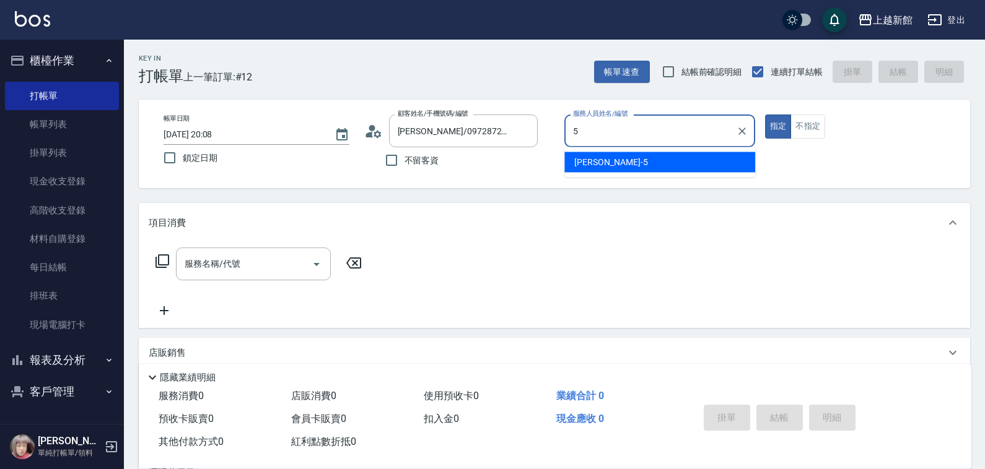
type input "旌瑛-5"
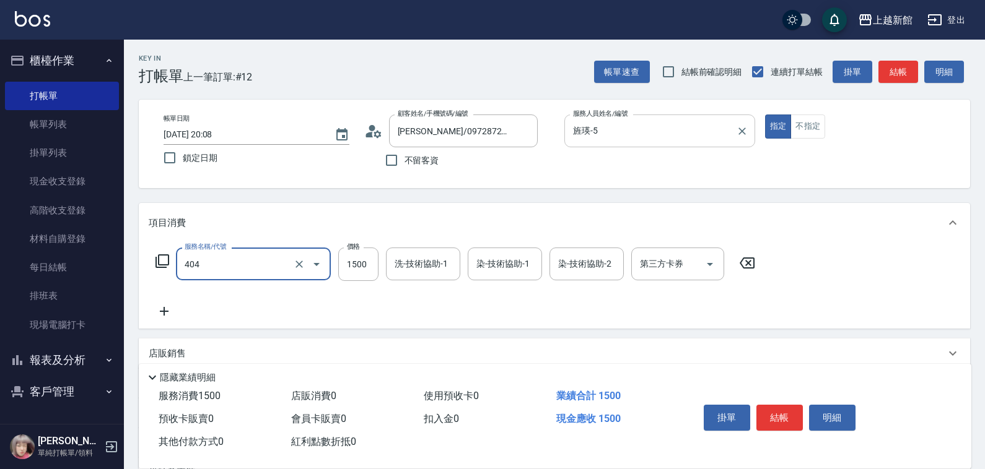
type input "設計染髮(404)"
type input "1180"
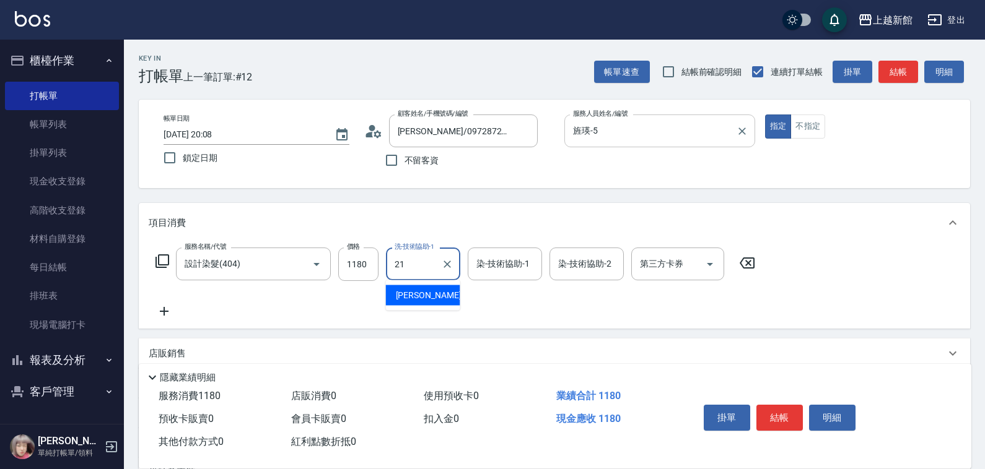
type input "[PERSON_NAME]-21"
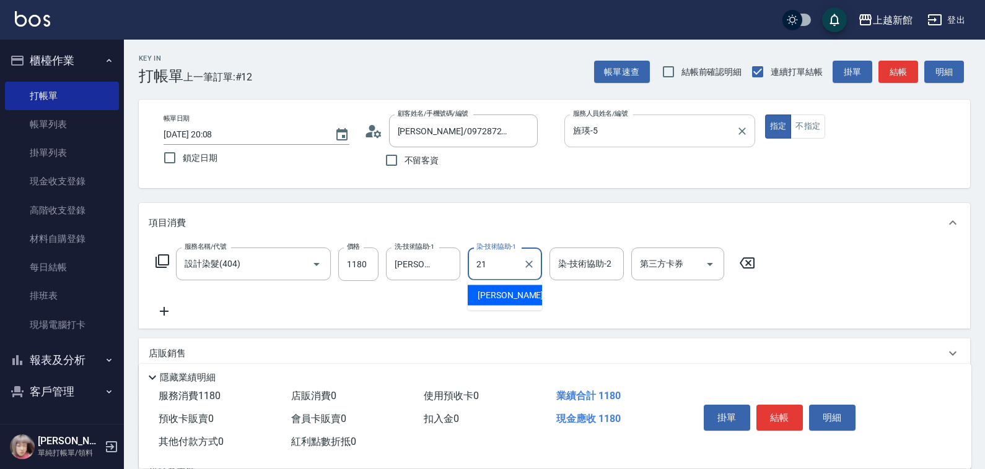
type input "[PERSON_NAME]-21"
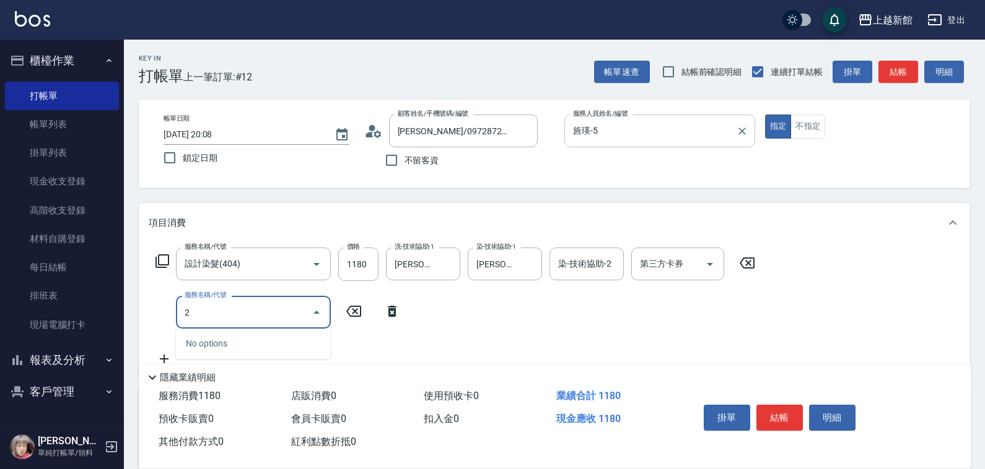
type input "洗髮250(101)"
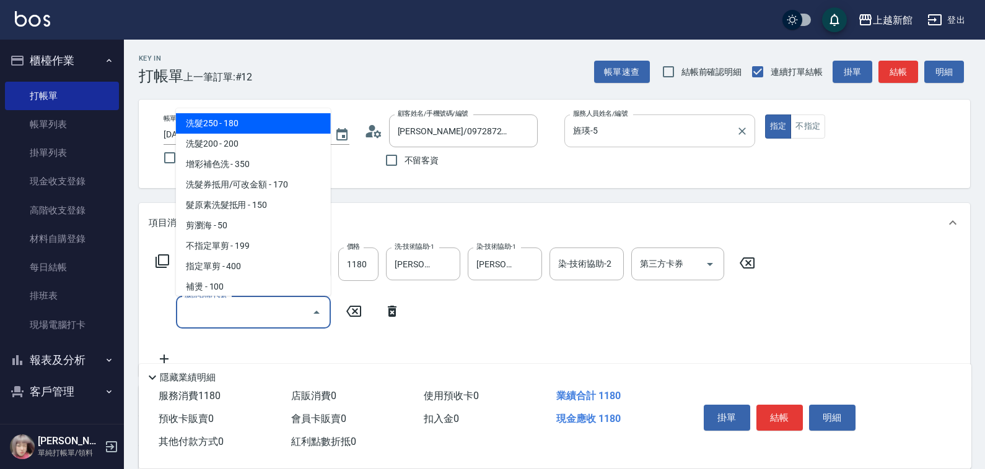
type input "ㄏ"
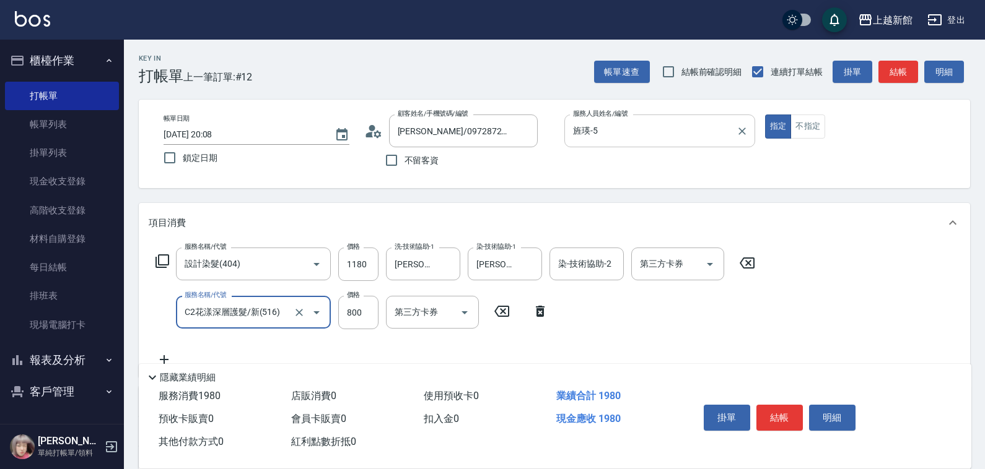
type input "C2花漾深層護髮/新(516)"
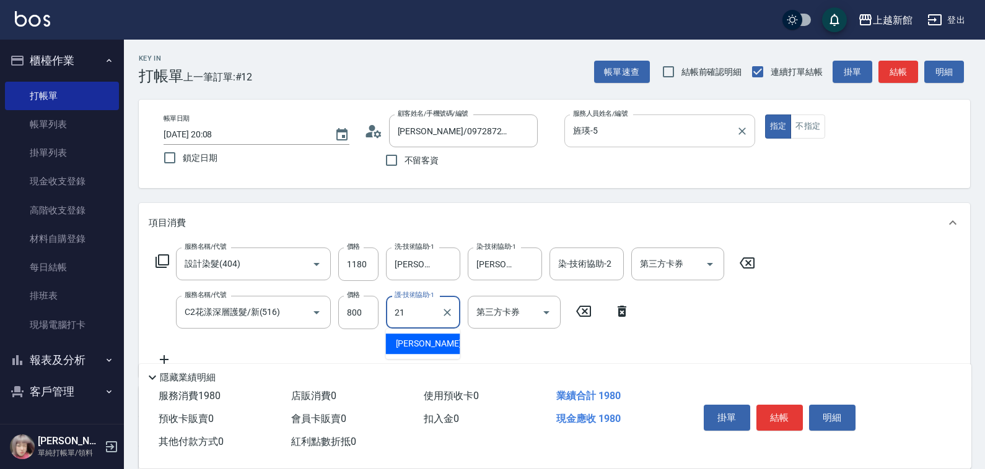
type input "[PERSON_NAME]-21"
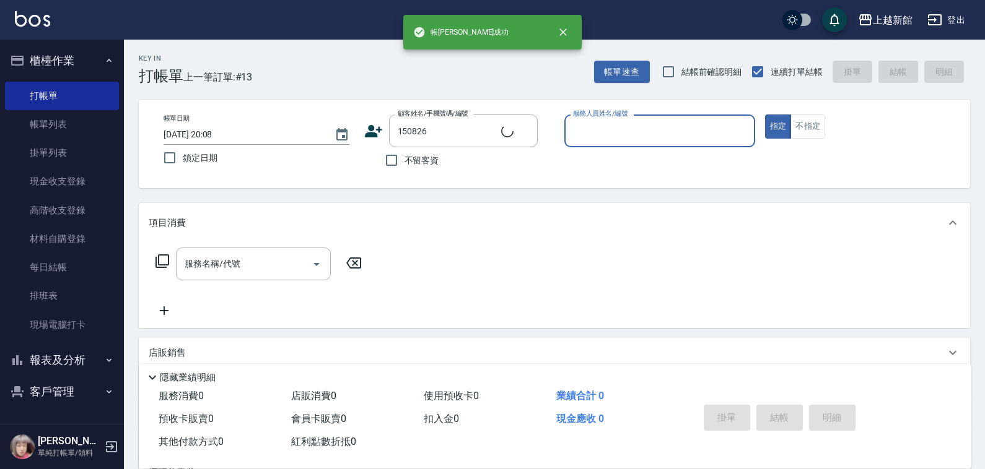
type input "[PERSON_NAME]/0980387638/150826"
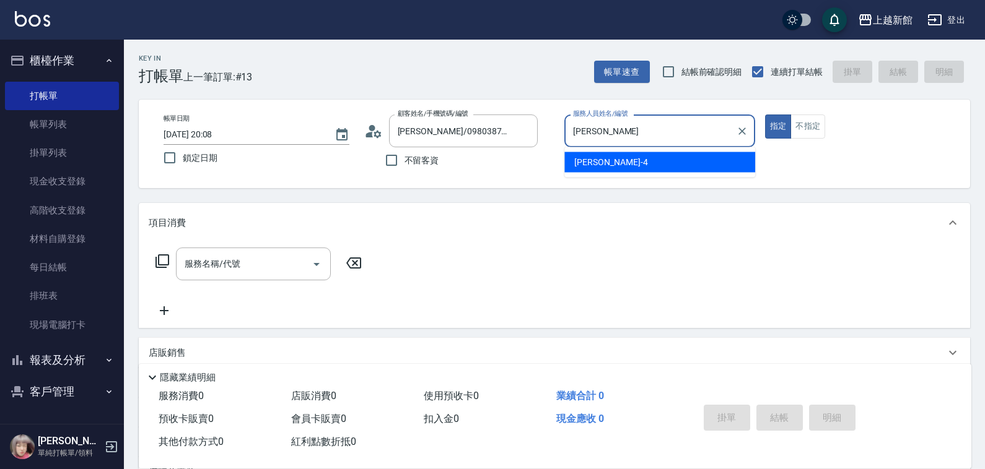
type input "宜"
type input "旌瑛-5"
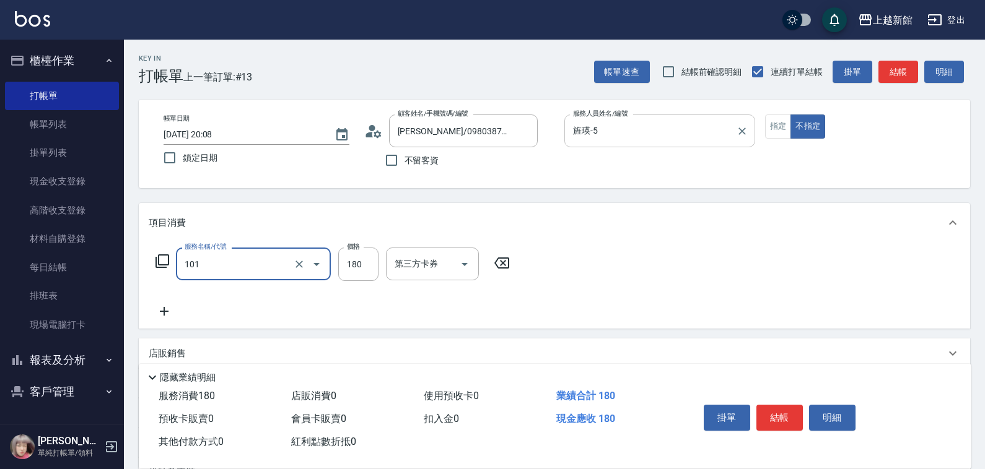
type input "洗髮250(101)"
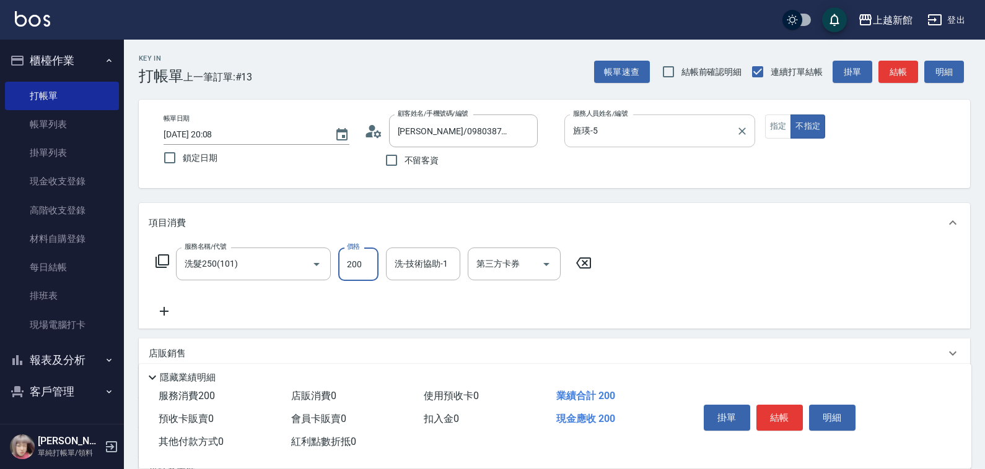
type input "200"
type input "[PERSON_NAME]-21"
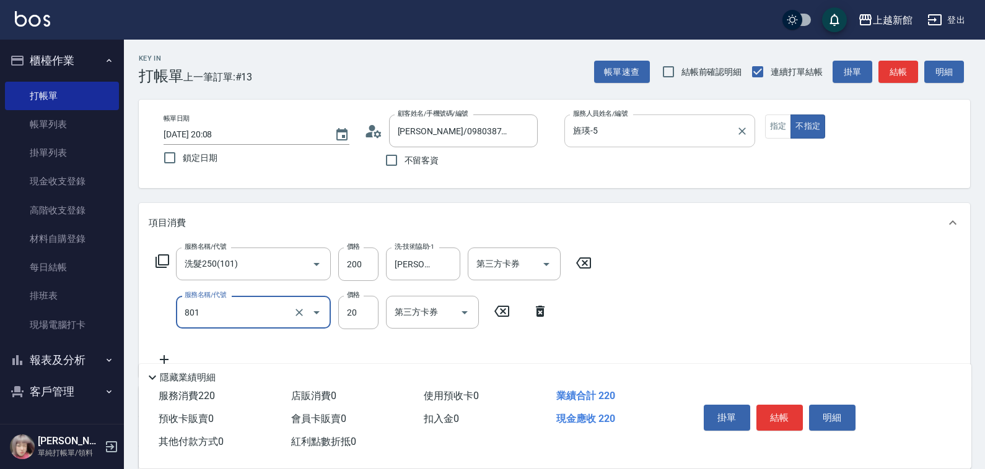
type input "潤絲(801)"
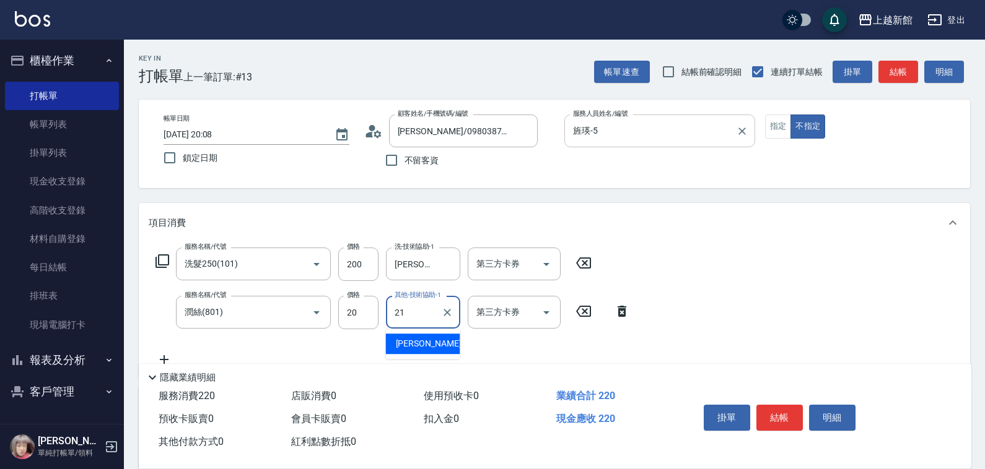
type input "[PERSON_NAME]-21"
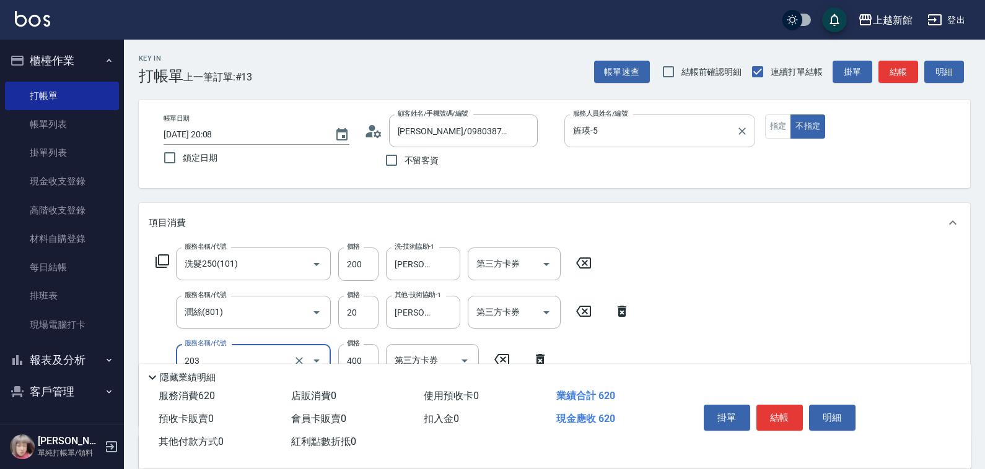
type input "指定單剪(203)"
type input "199"
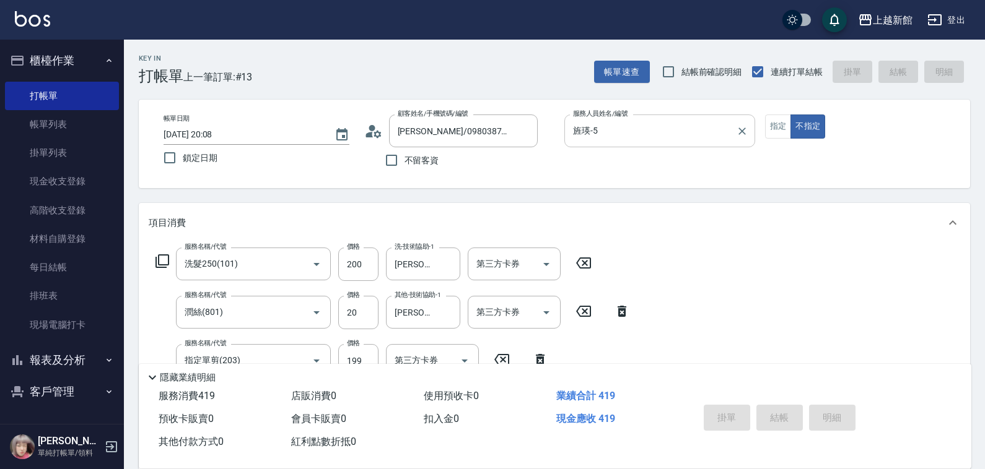
type input "[DATE] 20:09"
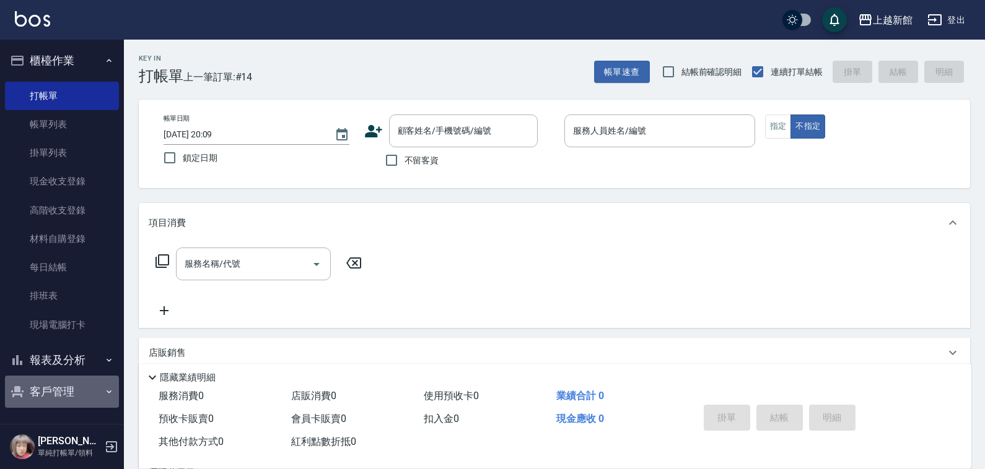
click at [76, 380] on button "客戶管理" at bounding box center [62, 392] width 114 height 32
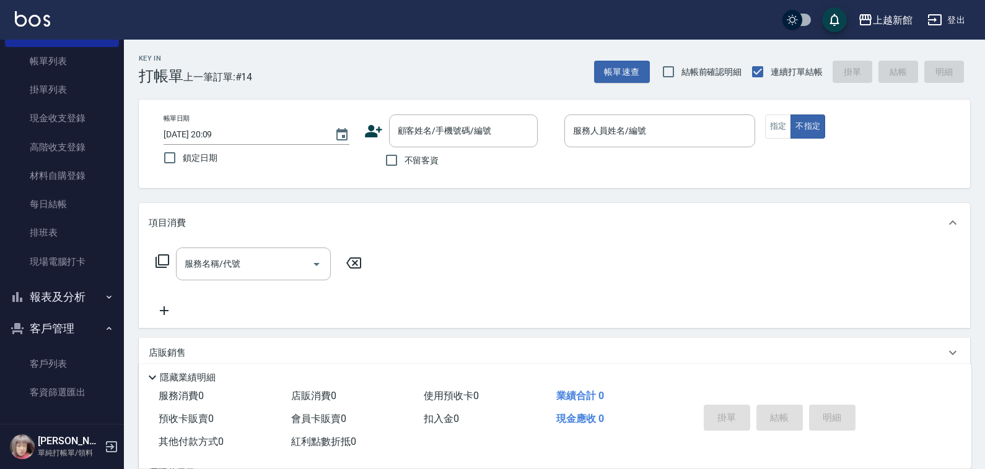
scroll to position [64, 0]
drag, startPoint x: 68, startPoint y: 349, endPoint x: 76, endPoint y: 348, distance: 7.5
click at [68, 350] on link "客戶列表" at bounding box center [62, 363] width 114 height 28
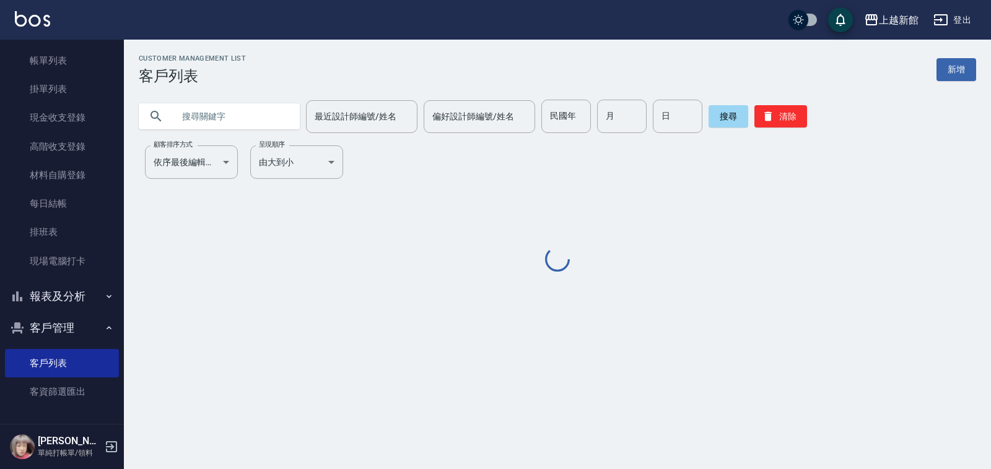
click at [227, 120] on input "text" at bounding box center [231, 116] width 116 height 33
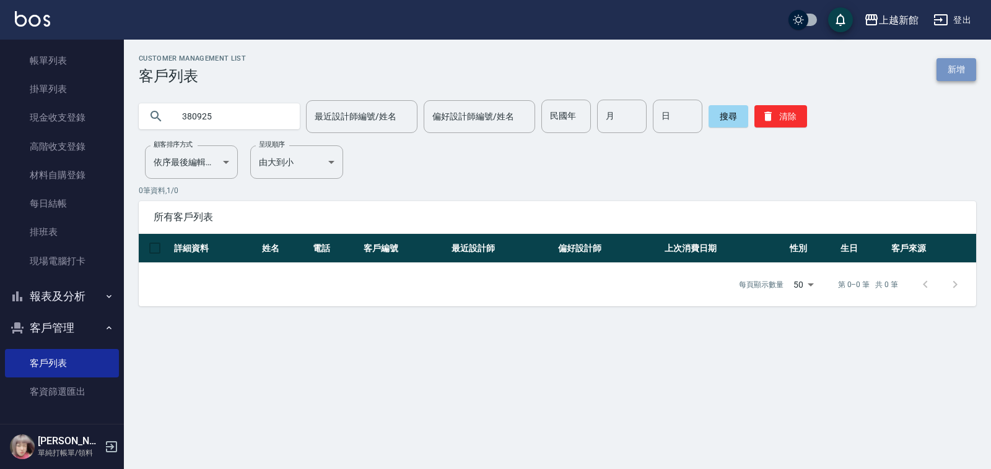
click at [946, 72] on link "新增" at bounding box center [956, 69] width 40 height 23
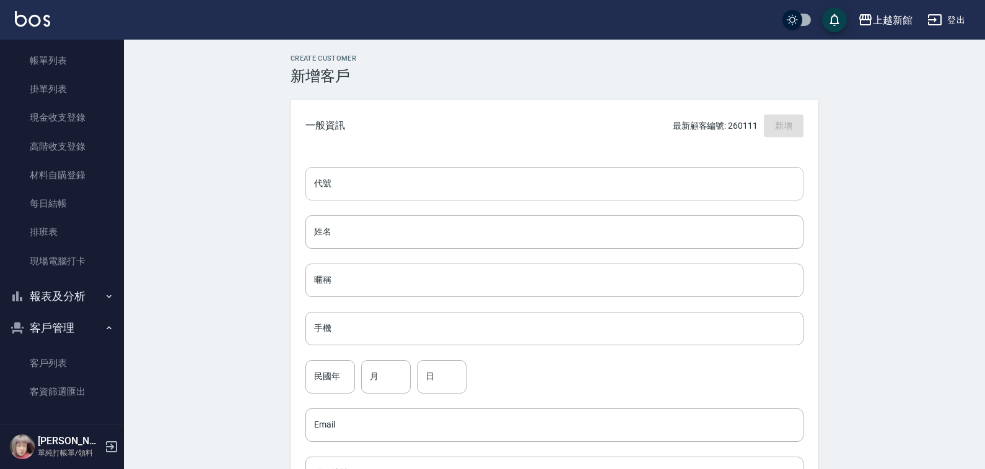
click at [556, 195] on input "代號" at bounding box center [554, 183] width 498 height 33
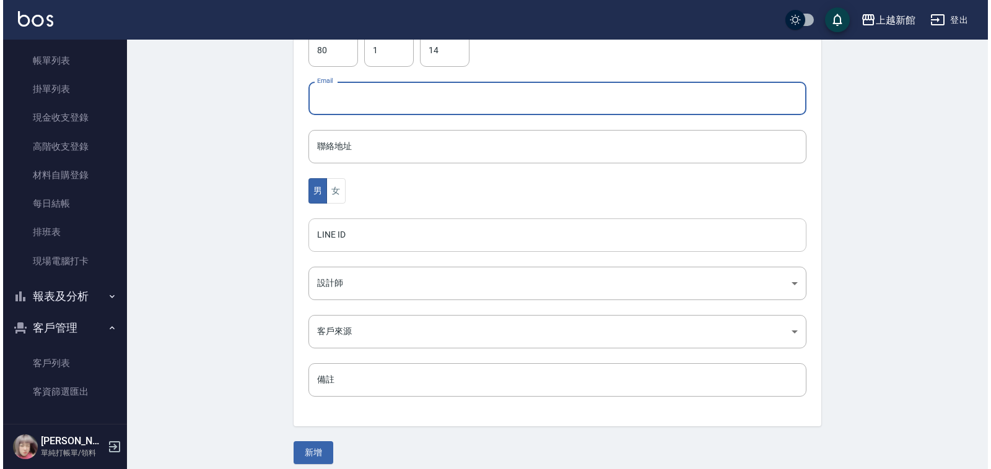
scroll to position [336, 0]
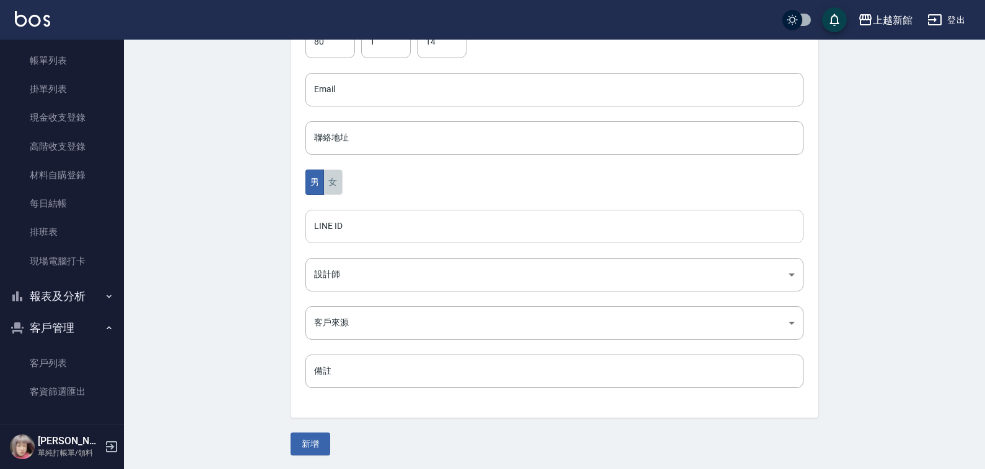
drag, startPoint x: 324, startPoint y: 180, endPoint x: 360, endPoint y: 237, distance: 67.2
click at [325, 186] on button "女" at bounding box center [332, 182] width 19 height 25
click at [352, 281] on body "上越新館 登出 櫃檯作業 打帳單 帳單列表 掛單列表 現金收支登錄 高階收支登錄 材料自購登錄 每日結帳 排班表 現場電腦打卡 報表及分析 報表目錄 店家日報…" at bounding box center [492, 67] width 985 height 806
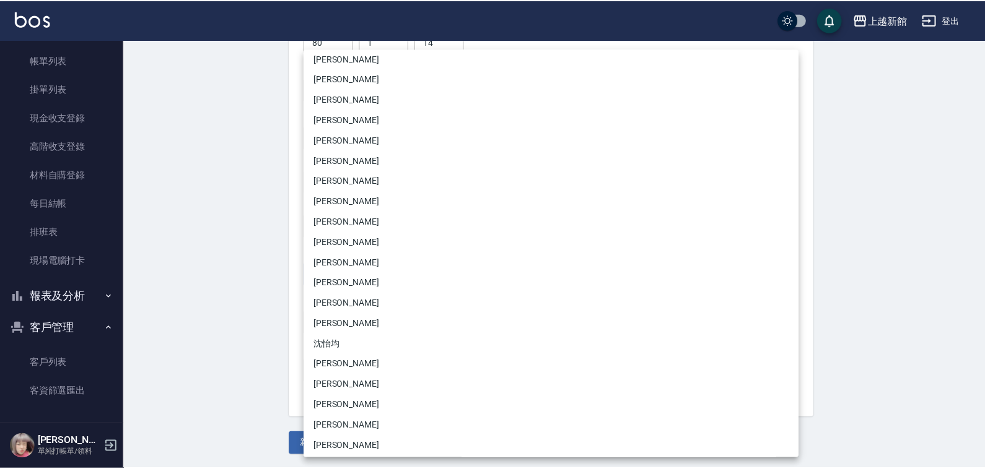
scroll to position [131, 0]
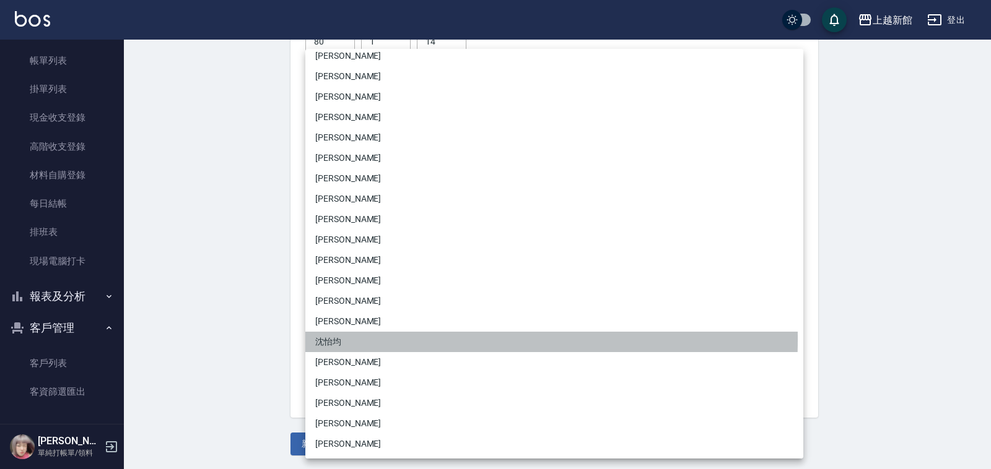
drag, startPoint x: 321, startPoint y: 339, endPoint x: 314, endPoint y: 408, distance: 69.1
click at [321, 339] on li "沈怡均" at bounding box center [554, 342] width 498 height 20
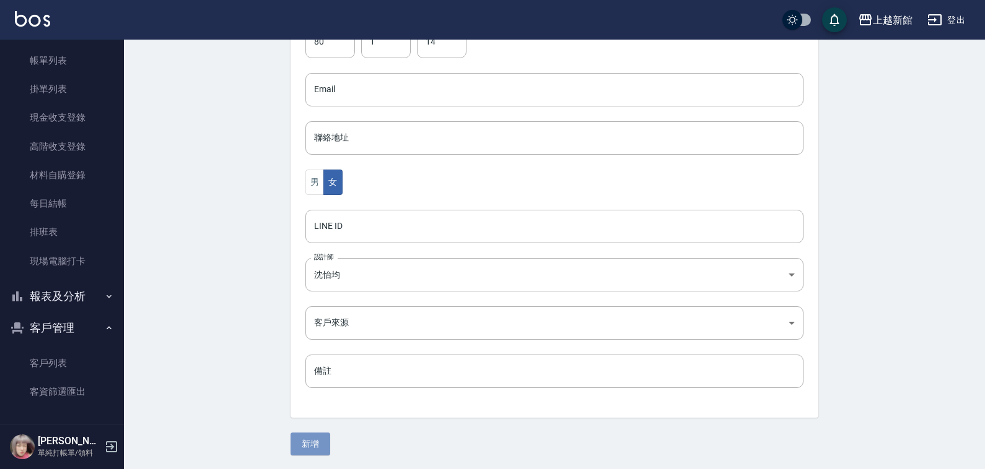
click at [302, 449] on button "新增" at bounding box center [310, 444] width 40 height 23
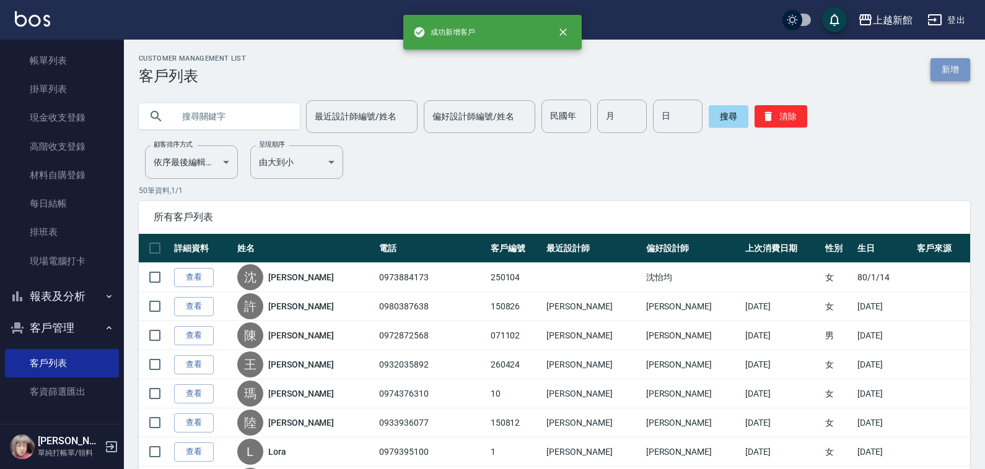
click at [941, 66] on link "新增" at bounding box center [950, 69] width 40 height 23
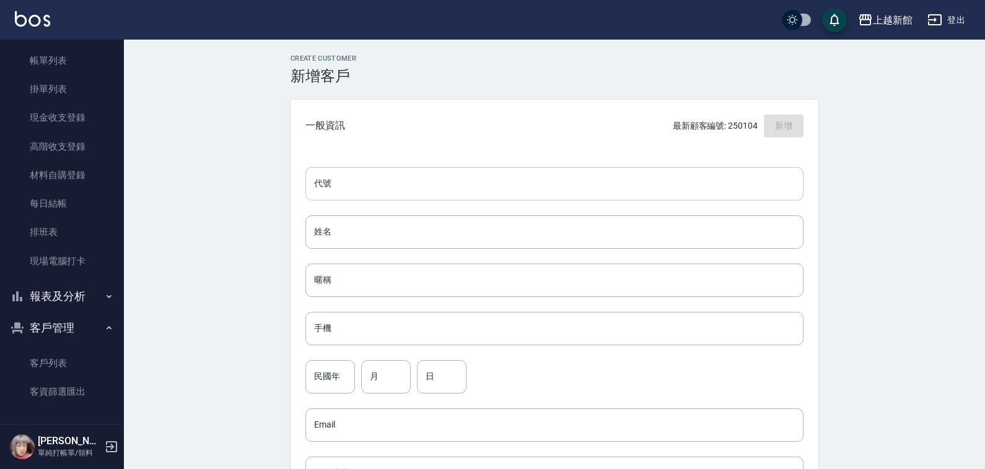
click at [742, 177] on input "代號" at bounding box center [554, 183] width 498 height 33
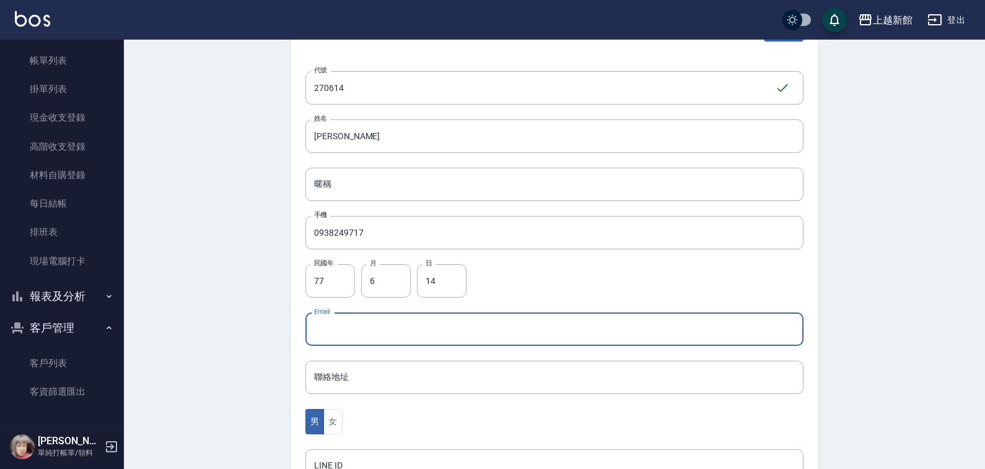
scroll to position [336, 0]
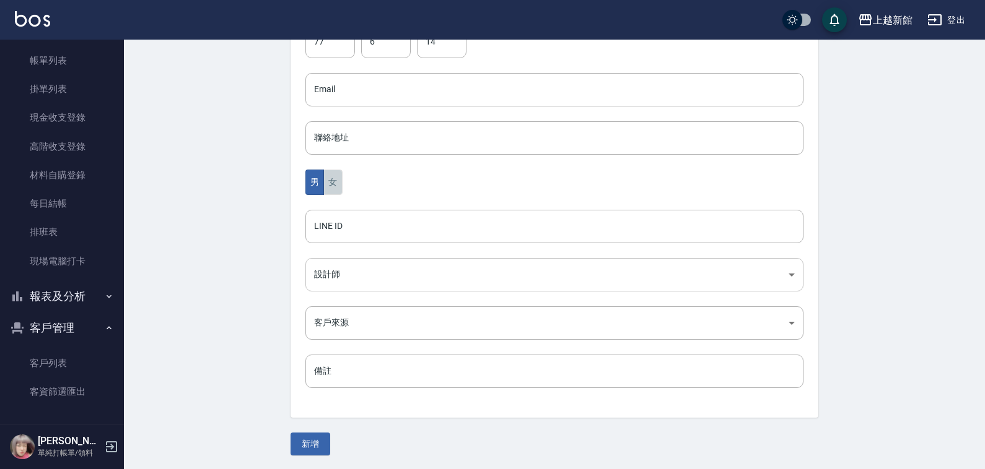
drag, startPoint x: 330, startPoint y: 186, endPoint x: 328, endPoint y: 262, distance: 76.2
click at [324, 194] on button "女" at bounding box center [332, 182] width 19 height 25
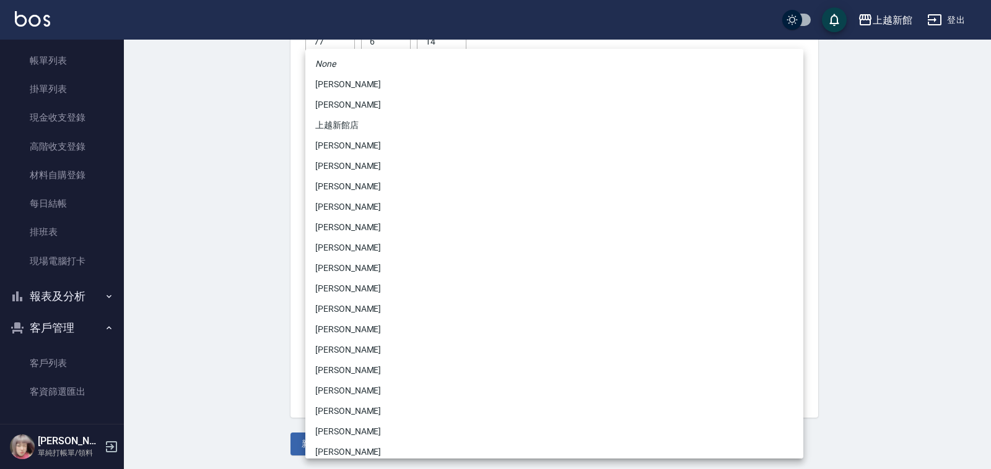
click at [320, 270] on body "上越新館 登出 櫃檯作業 打帳單 帳單列表 掛單列表 現金收支登錄 高階收支登錄 材料自購登錄 每日結帳 排班表 現場電腦打卡 報表及分析 報表目錄 店家日報…" at bounding box center [495, 67] width 991 height 806
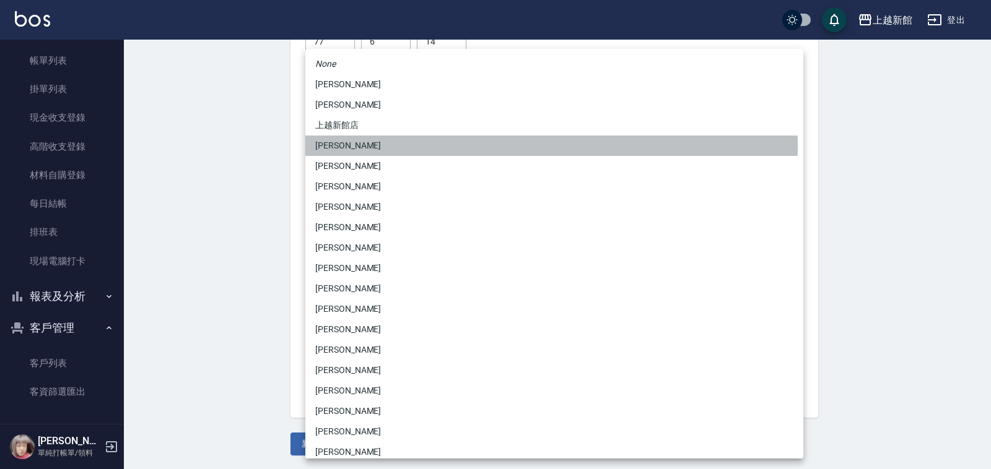
click at [347, 152] on li "[PERSON_NAME]" at bounding box center [554, 146] width 498 height 20
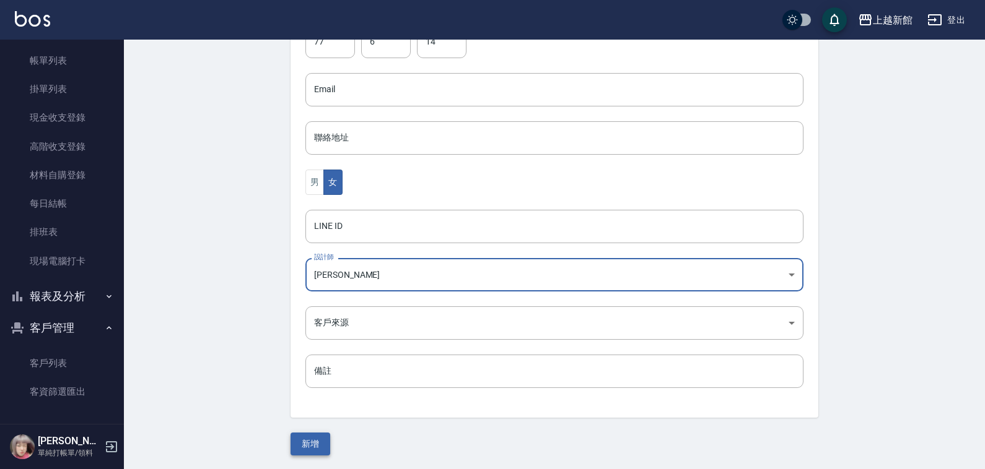
click at [308, 453] on button "新增" at bounding box center [310, 444] width 40 height 23
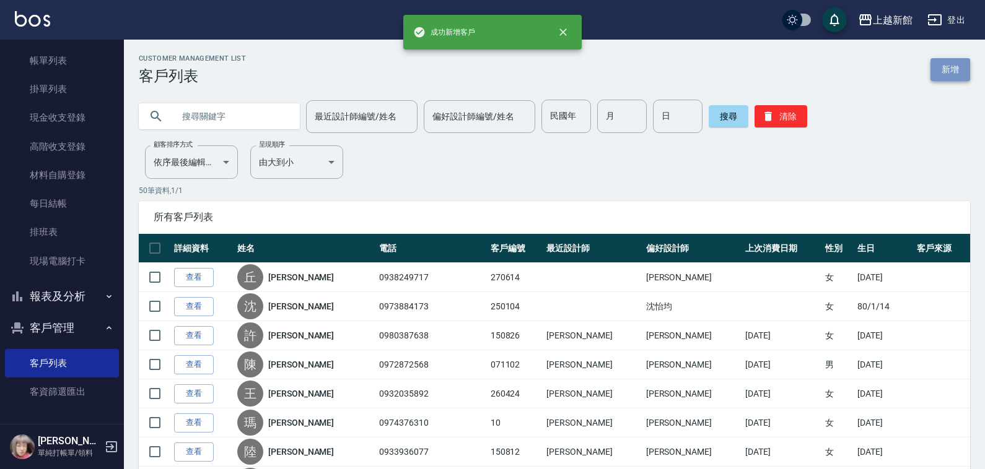
click at [949, 71] on link "新增" at bounding box center [950, 69] width 40 height 23
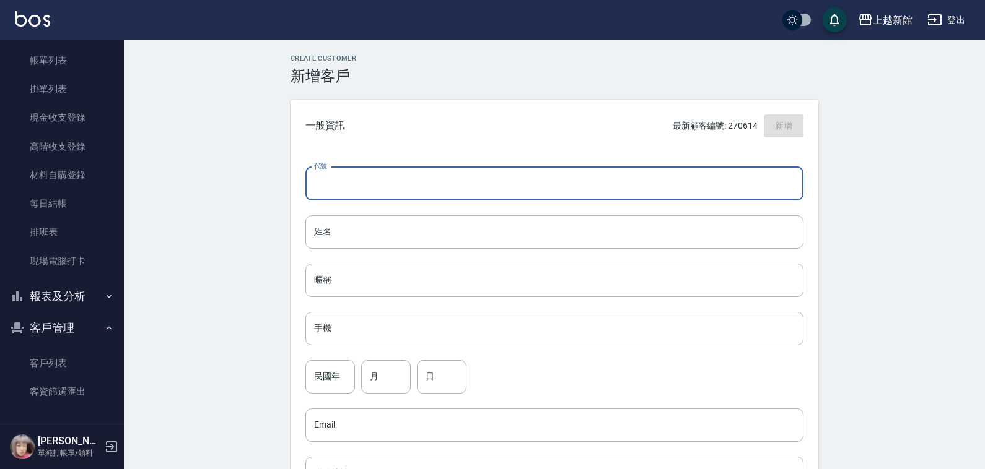
click at [733, 189] on input "代號" at bounding box center [554, 183] width 498 height 33
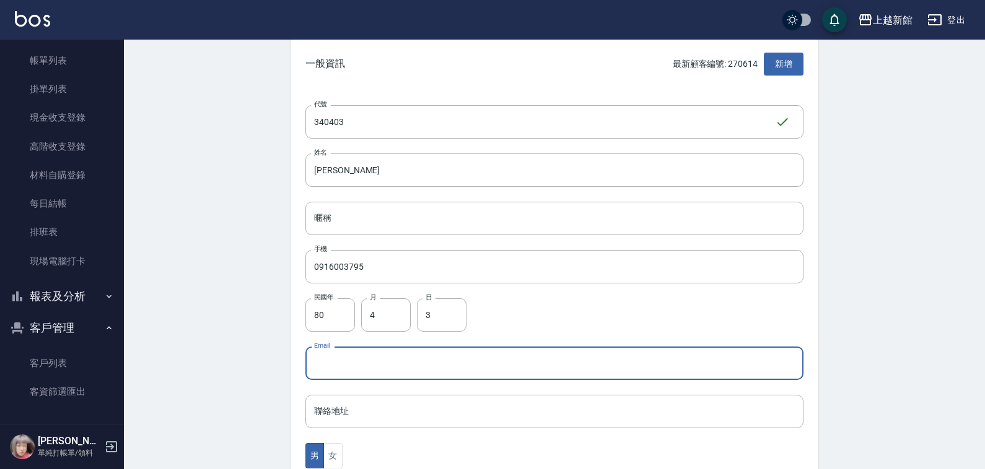
scroll to position [336, 0]
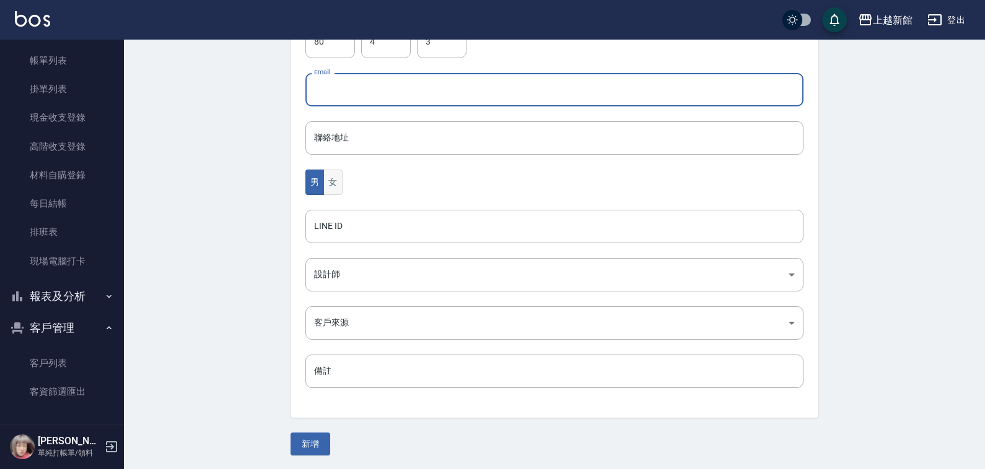
click at [333, 186] on button "女" at bounding box center [332, 182] width 19 height 25
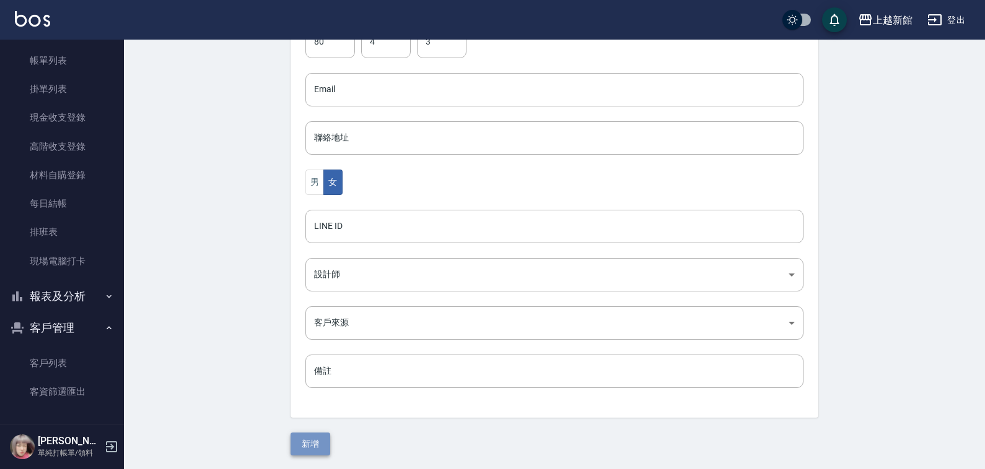
click at [310, 443] on button "新增" at bounding box center [310, 444] width 40 height 23
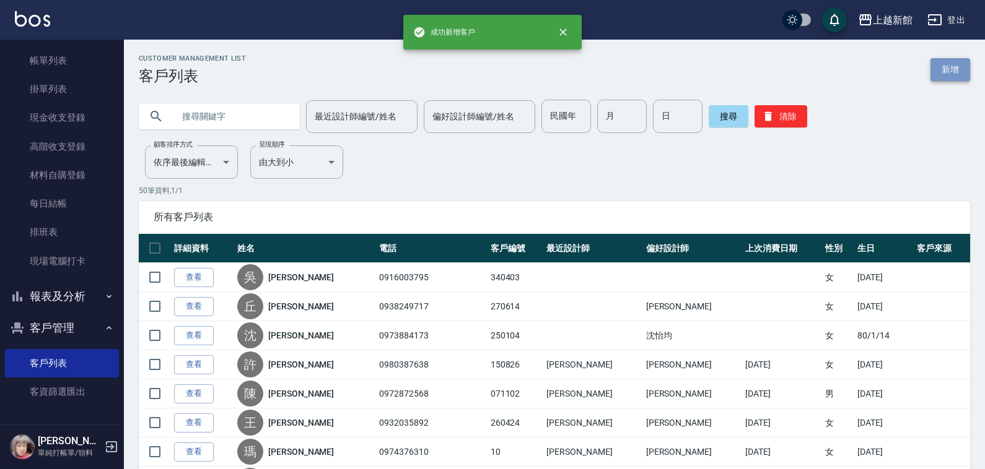
click at [942, 76] on link "新增" at bounding box center [950, 69] width 40 height 23
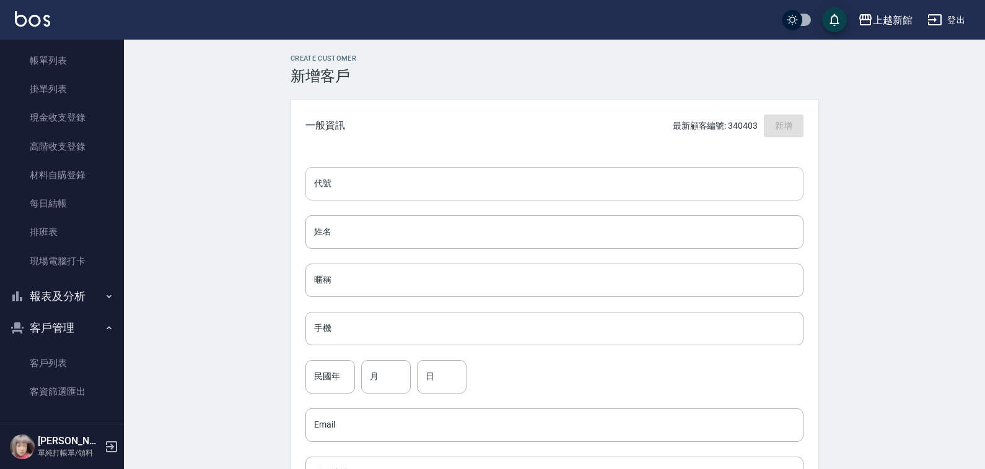
drag, startPoint x: 665, startPoint y: 180, endPoint x: 665, endPoint y: 188, distance: 7.4
click at [665, 187] on input "代號" at bounding box center [554, 183] width 498 height 33
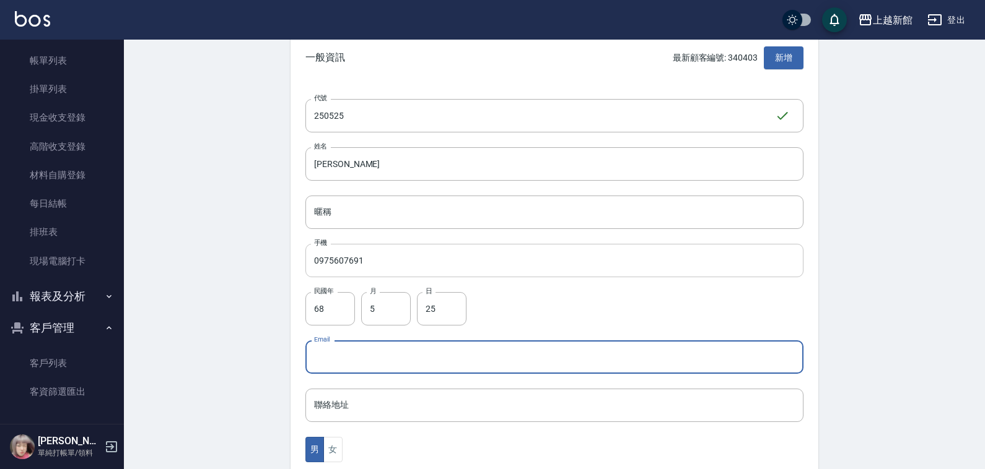
scroll to position [336, 0]
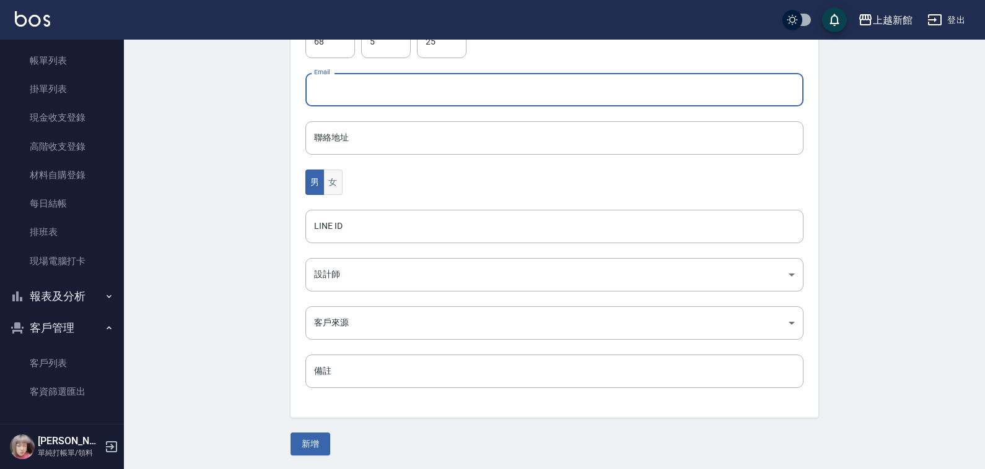
click at [330, 180] on button "女" at bounding box center [332, 182] width 19 height 25
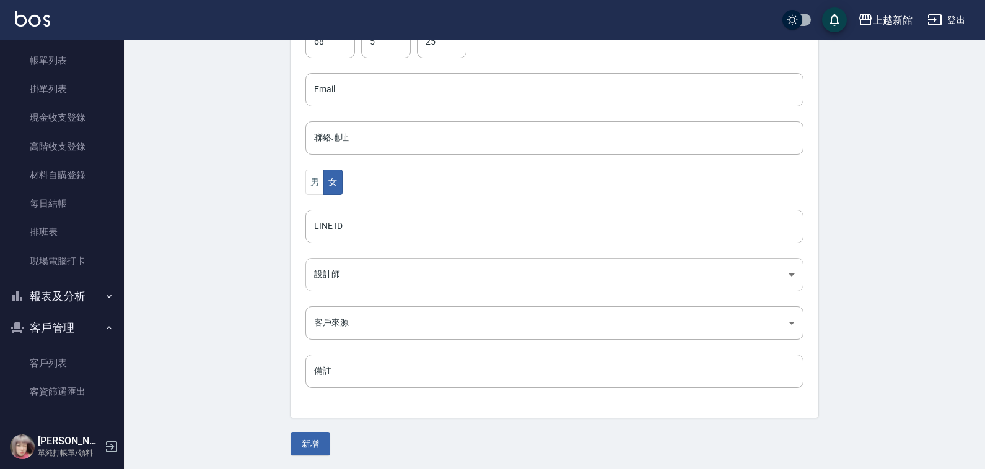
click at [331, 282] on body "上越新館 登出 櫃檯作業 打帳單 帳單列表 掛單列表 現金收支登錄 高階收支登錄 材料自購登錄 每日結帳 排班表 現場電腦打卡 報表及分析 報表目錄 店家日報…" at bounding box center [492, 67] width 985 height 806
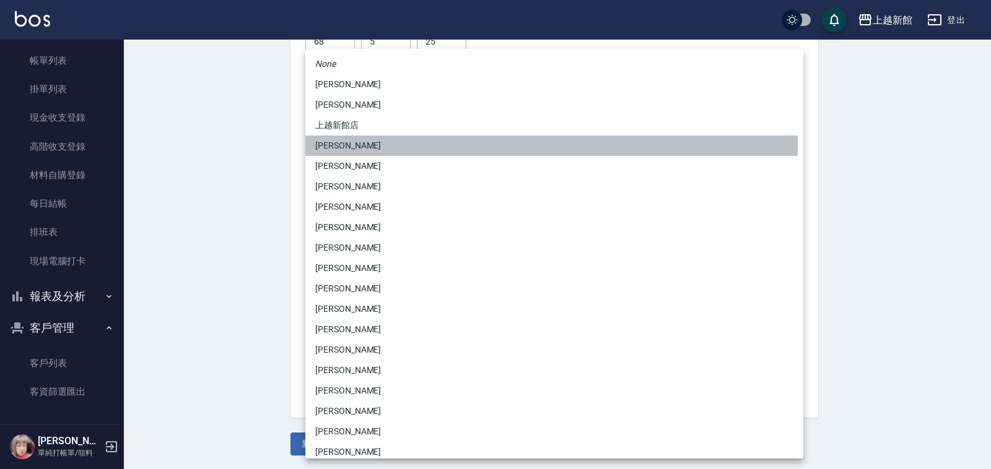
drag, startPoint x: 338, startPoint y: 147, endPoint x: 336, endPoint y: 175, distance: 27.9
click at [338, 149] on li "[PERSON_NAME]" at bounding box center [554, 146] width 498 height 20
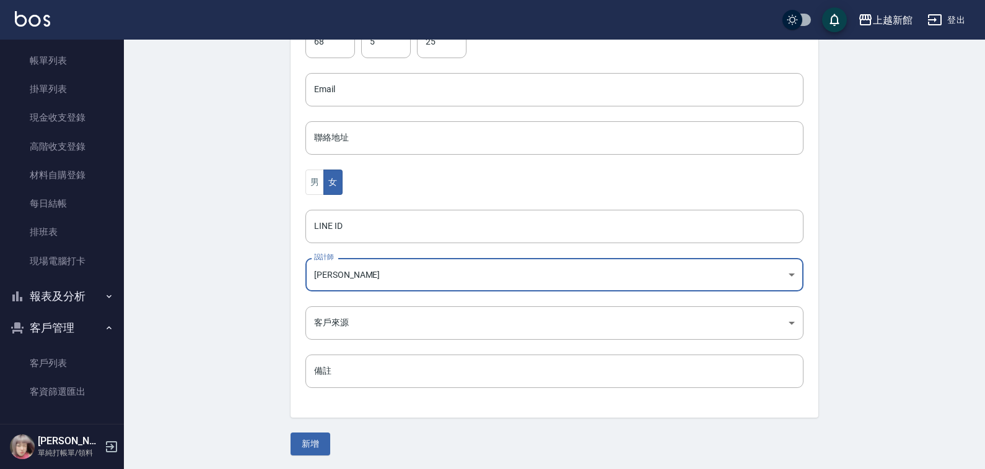
click at [323, 432] on div "Create Customer 新增客戶 一般資訊 最新顧客編號: 340403 新增 代號 250525 ​ 代號 姓名 [PERSON_NAME] 暱稱 …" at bounding box center [554, 87] width 557 height 737
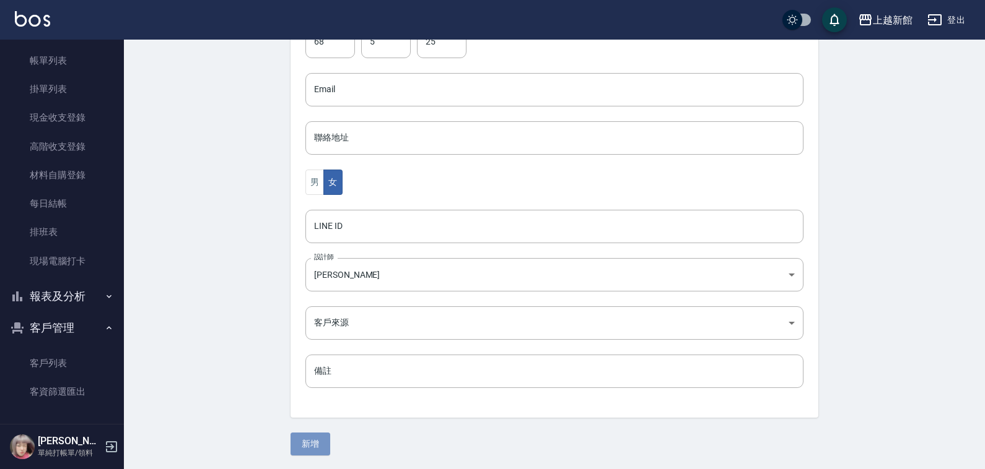
click at [323, 439] on button "新增" at bounding box center [310, 444] width 40 height 23
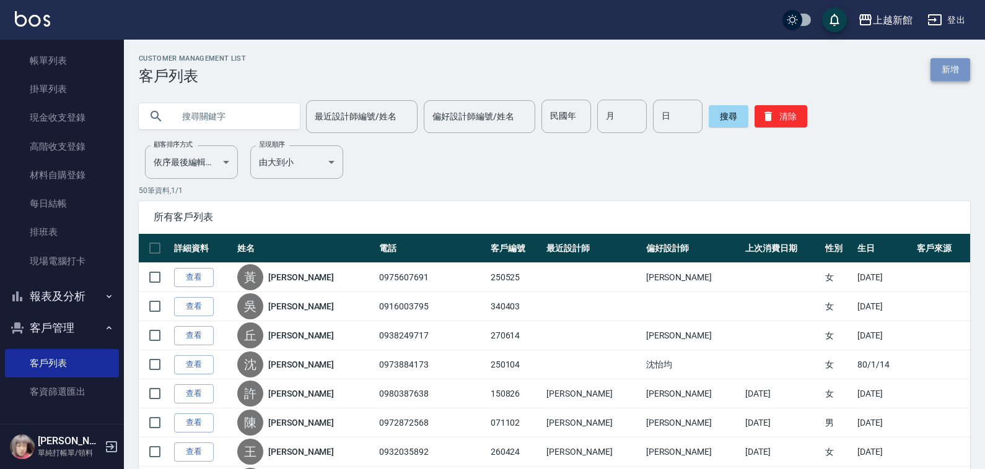
click at [946, 74] on link "新增" at bounding box center [950, 69] width 40 height 23
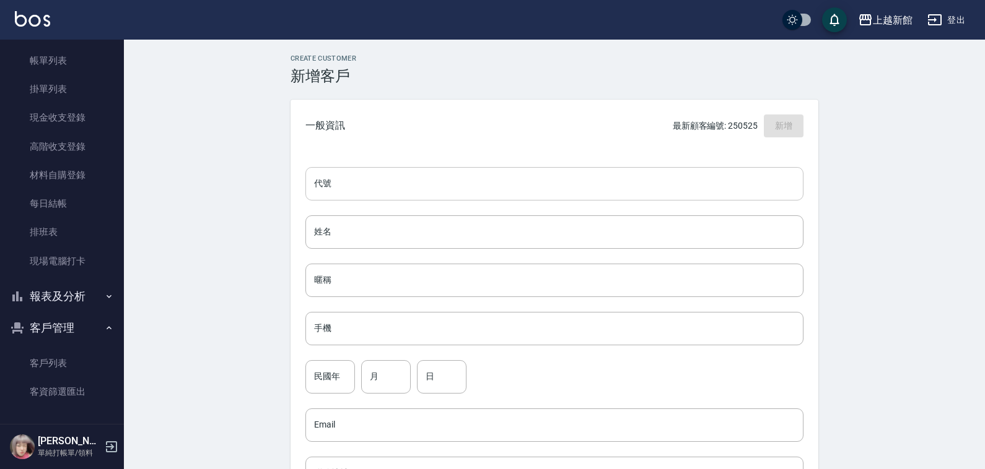
click at [764, 168] on input "代號" at bounding box center [554, 183] width 498 height 33
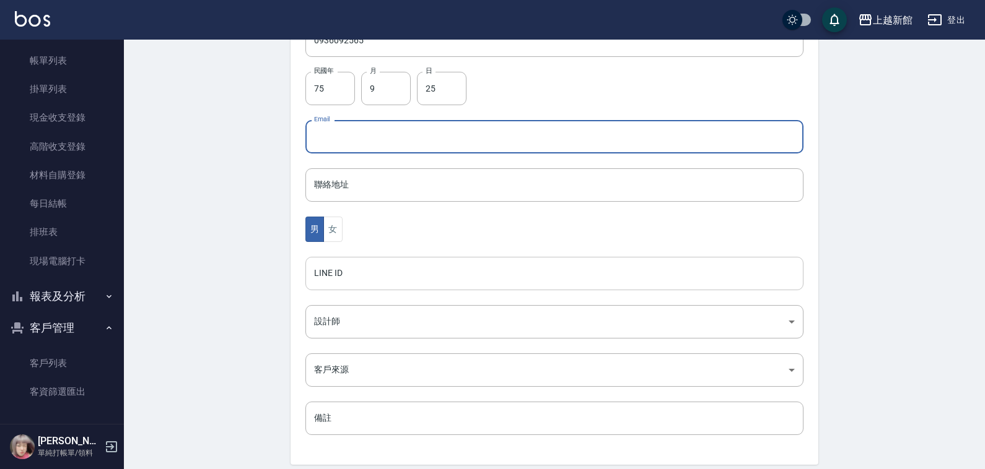
scroll to position [336, 0]
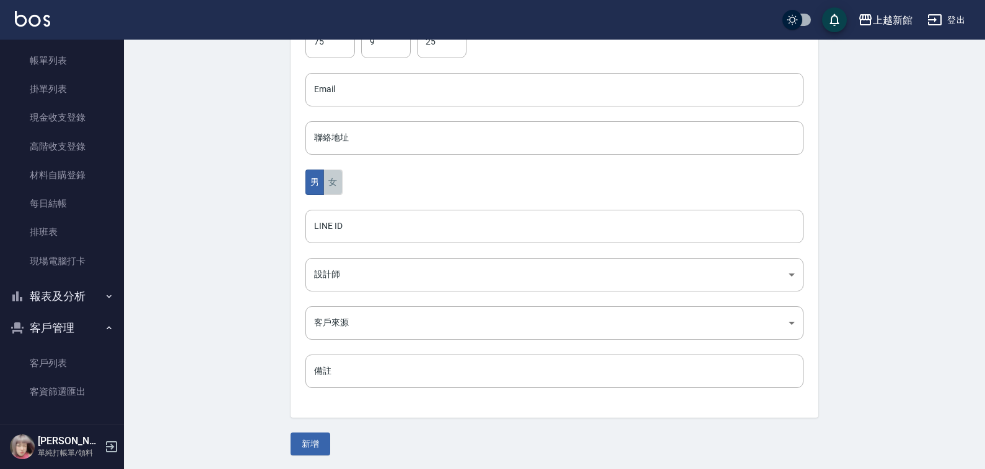
drag, startPoint x: 339, startPoint y: 183, endPoint x: 333, endPoint y: 190, distance: 9.2
click at [334, 190] on button "女" at bounding box center [332, 182] width 19 height 25
click at [353, 293] on div "代號 380925 ​ 代號 姓名 [PERSON_NAME] 姓名 暱稱 暱稱 手機 0936092565 手機 民國年 75 民國年 月 9 月 日 25…" at bounding box center [554, 118] width 528 height 602
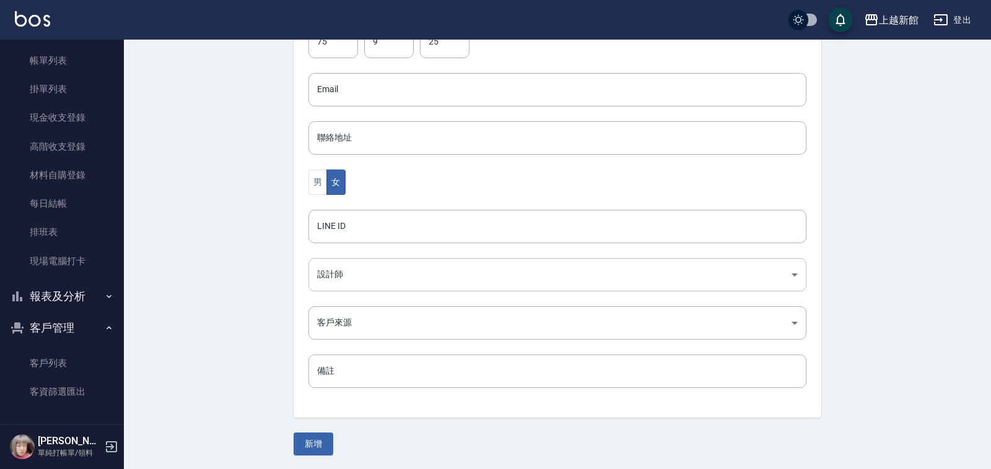
click at [354, 287] on body "上越新館 登出 櫃檯作業 打帳單 帳單列表 掛單列表 現金收支登錄 高階收支登錄 材料自購登錄 每日結帳 排班表 現場電腦打卡 報表及分析 報表目錄 店家日報…" at bounding box center [495, 67] width 991 height 806
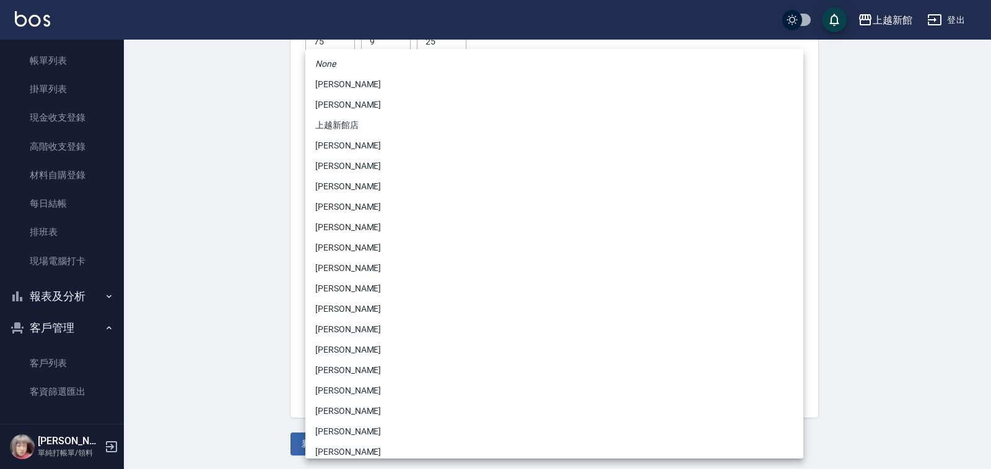
click at [338, 286] on li "[PERSON_NAME]" at bounding box center [554, 289] width 498 height 20
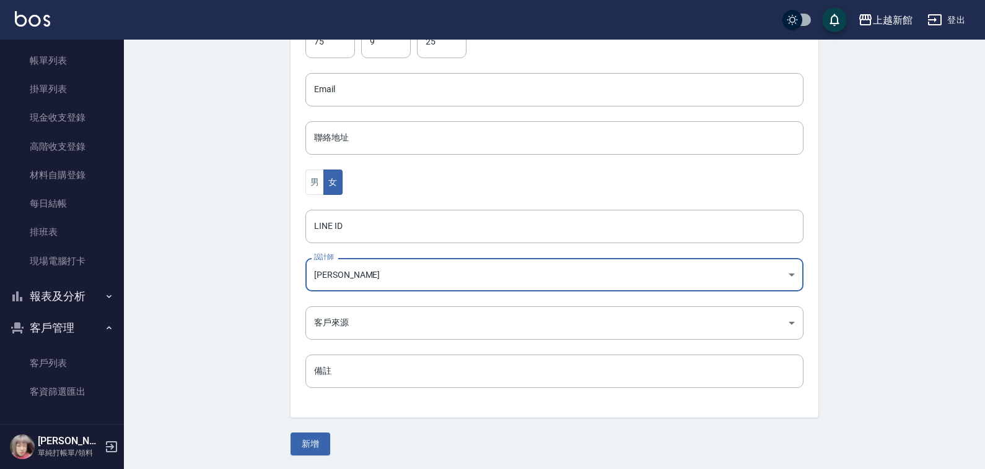
click at [305, 432] on div "Create Customer 新增客戶 一般資訊 最新顧客編號: 250525 新增 代號 380925 ​ 代號 姓名 [PERSON_NAME] 姓名 …" at bounding box center [554, 87] width 557 height 737
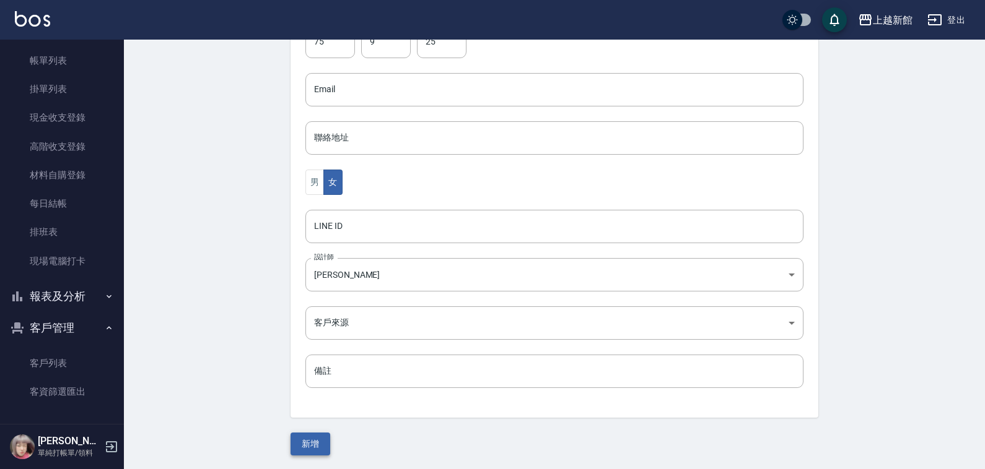
click at [305, 437] on button "新增" at bounding box center [310, 444] width 40 height 23
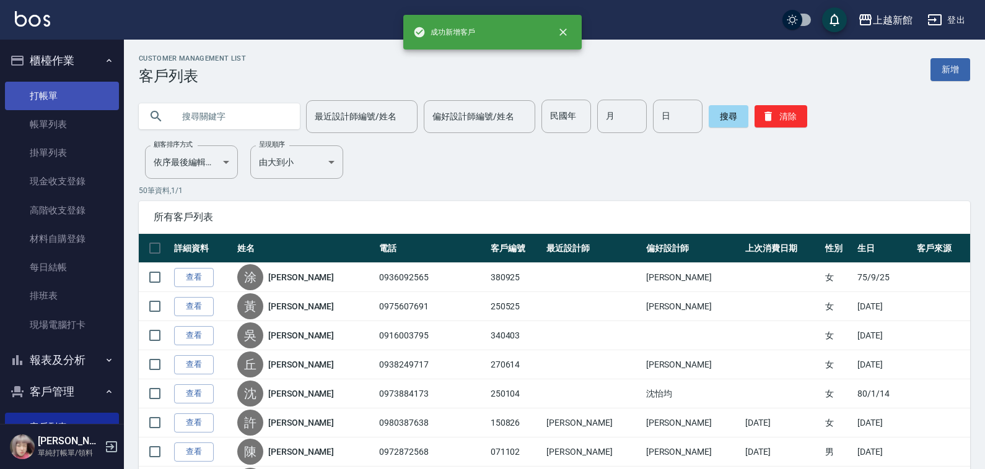
click at [47, 79] on ul "打帳單 帳單列表 掛單列表 現金收支登錄 高階收支登錄 材料自購登錄 每日結帳 排班表 現場電腦打卡" at bounding box center [62, 211] width 114 height 268
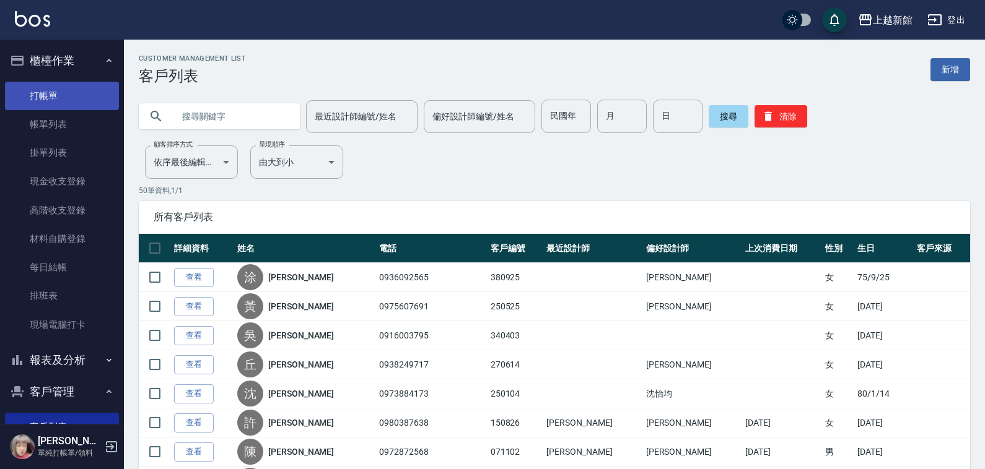
click at [48, 90] on link "打帳單" at bounding box center [62, 96] width 114 height 28
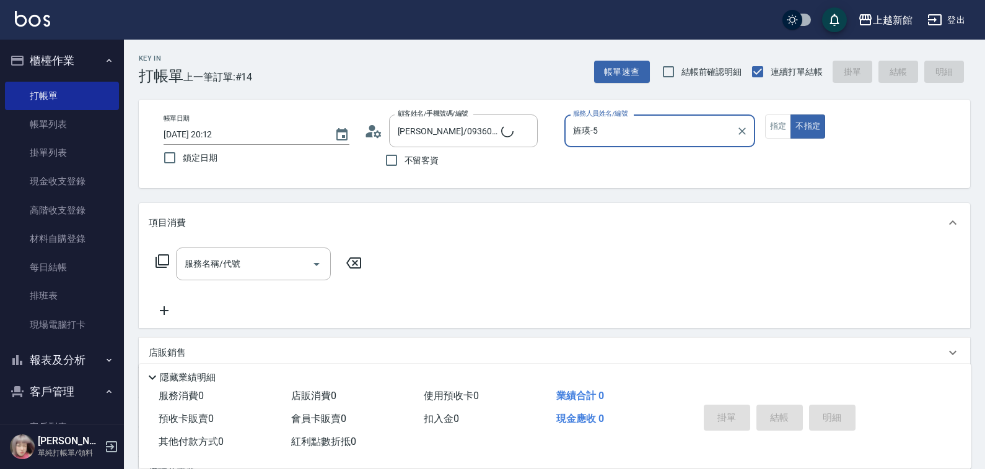
click at [790, 115] on button "不指定" at bounding box center [807, 127] width 35 height 24
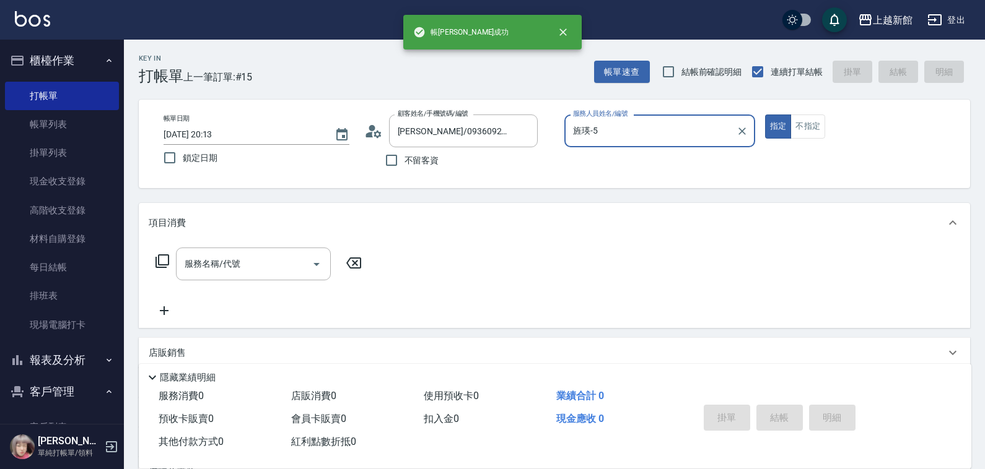
click at [765, 115] on button "指定" at bounding box center [778, 127] width 27 height 24
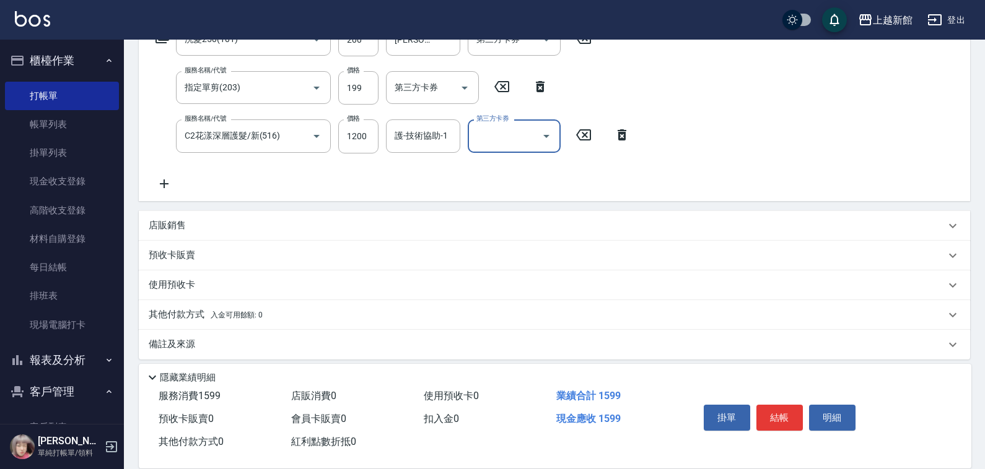
scroll to position [232, 0]
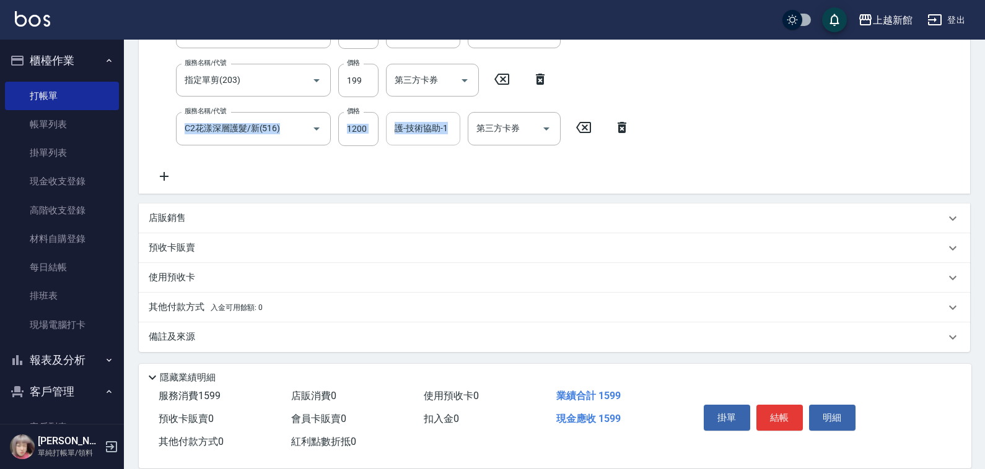
drag, startPoint x: 411, startPoint y: 103, endPoint x: 420, endPoint y: 120, distance: 18.6
click at [413, 113] on div "服務名稱/代號 洗髮250(101) 服務名稱/代號 價格 200 價格 洗-技術協助-1 小敏-24 洗-技術協助-1 第三方卡券 第三方卡券 服務名稱/代…" at bounding box center [393, 99] width 489 height 168
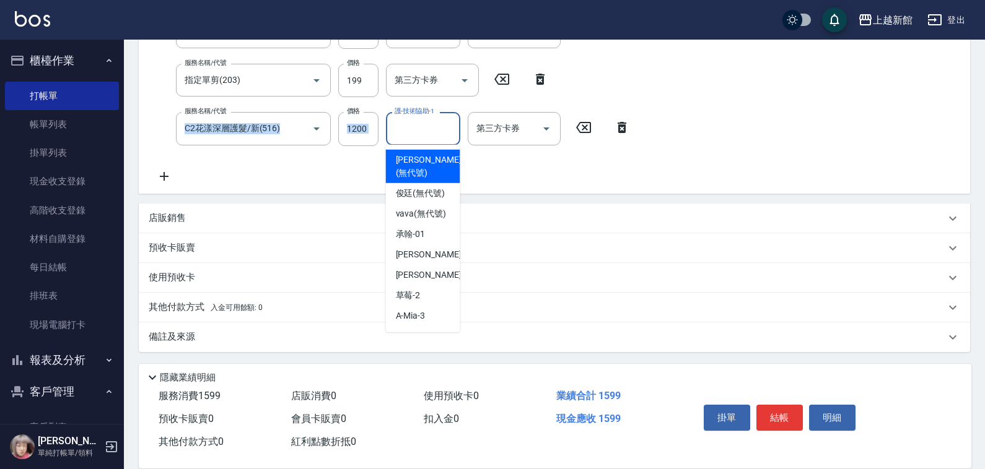
click at [420, 120] on div "護-技術協助-1 護-技術協助-1" at bounding box center [423, 128] width 74 height 33
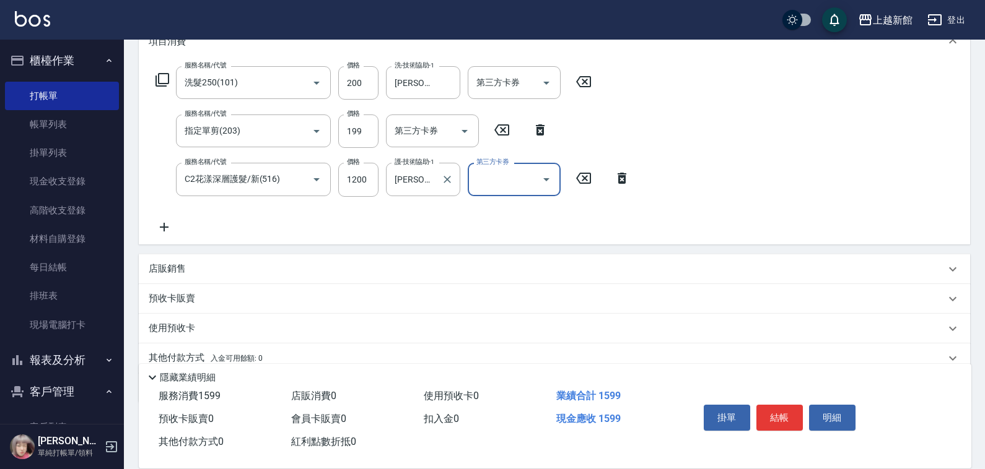
scroll to position [155, 0]
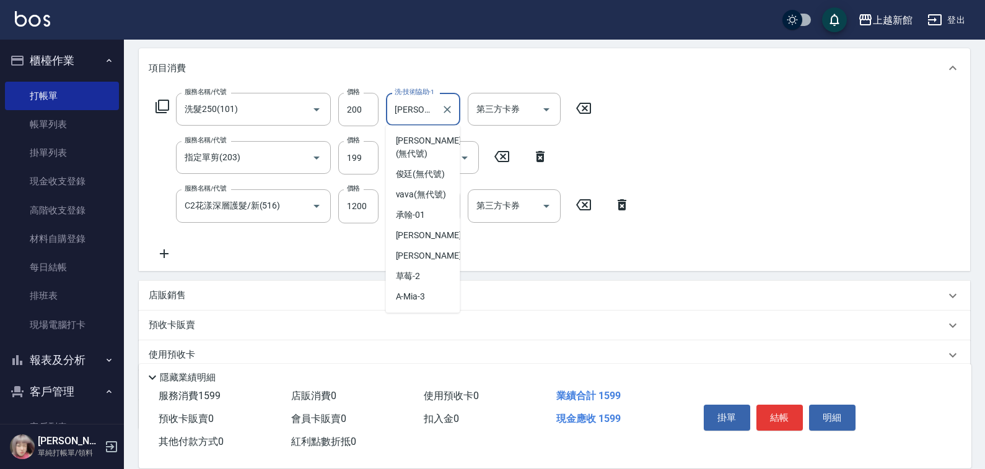
click at [426, 111] on input "[PERSON_NAME]-24" at bounding box center [413, 109] width 45 height 22
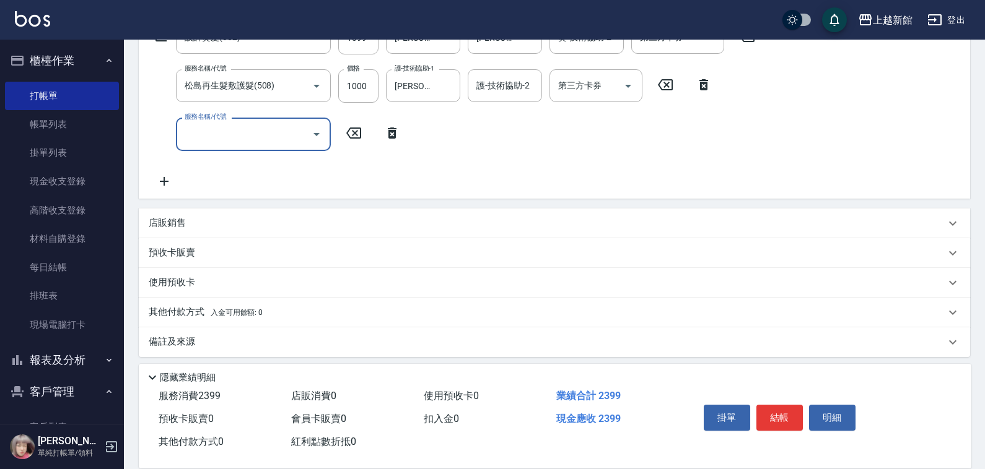
scroll to position [231, 0]
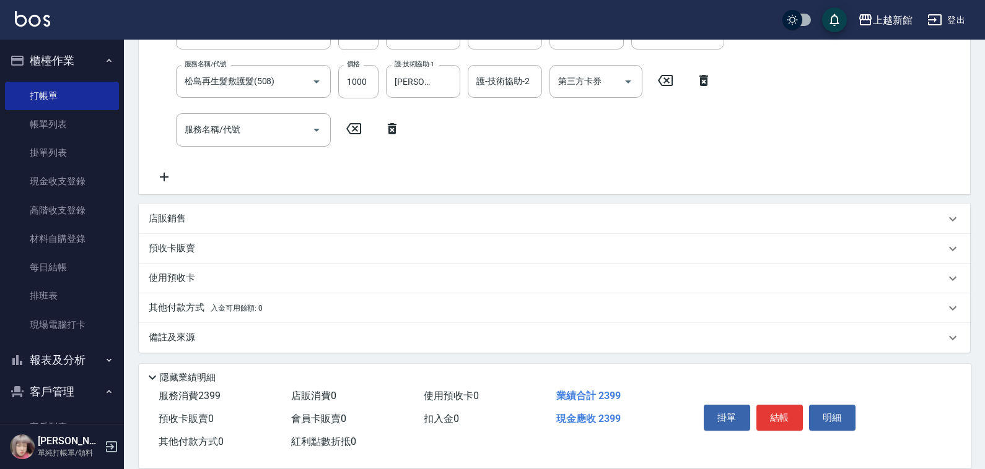
drag, startPoint x: 202, startPoint y: 192, endPoint x: 218, endPoint y: 214, distance: 27.5
click at [202, 201] on div "項目消費 服務名稱/代號 設計燙髮(302) 服務名稱/代號 價格 1399 價格 洗-技術協助-1 小邱-25 洗-技術協助-1 燙-技術協助-1 小邱-2…" at bounding box center [554, 162] width 831 height 380
click at [218, 214] on div "店販銷售" at bounding box center [547, 218] width 797 height 13
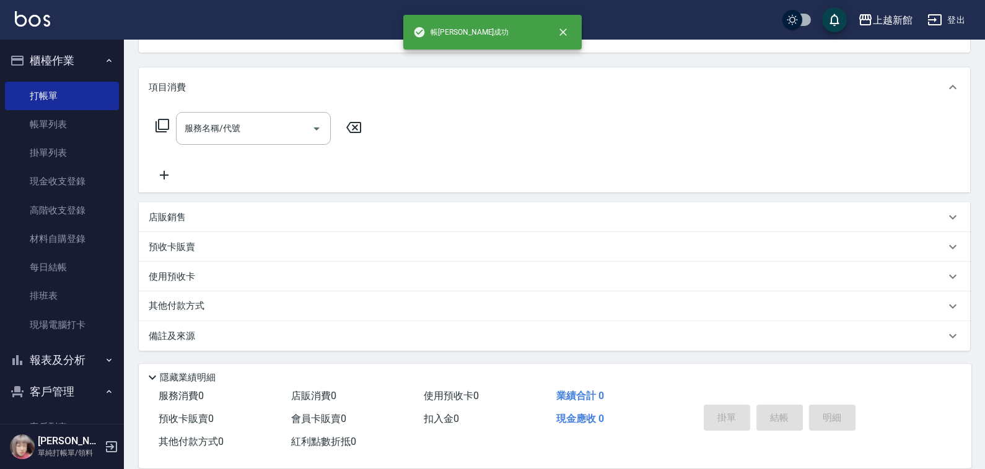
scroll to position [0, 0]
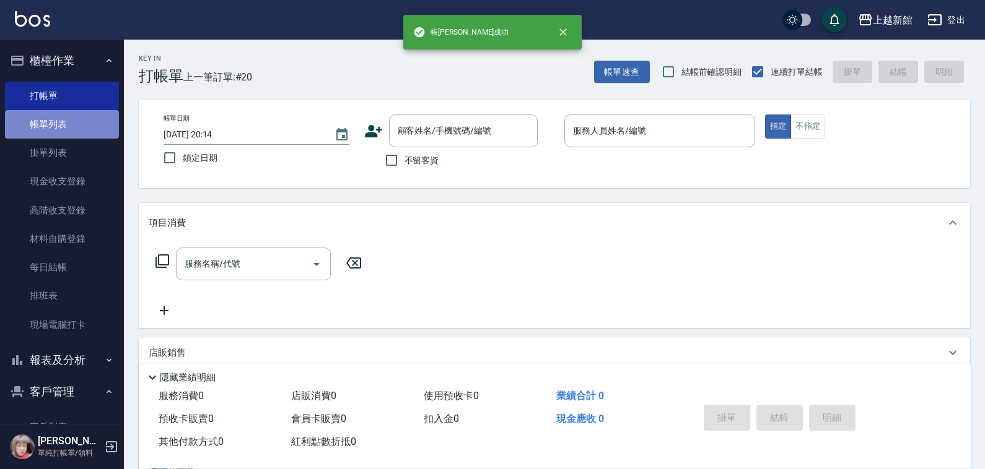
click at [69, 128] on link "帳單列表" at bounding box center [62, 124] width 114 height 28
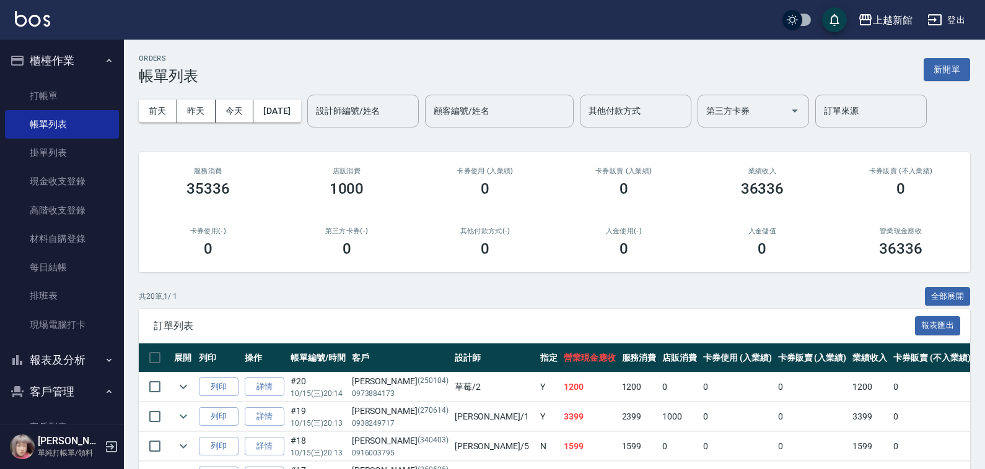
scroll to position [232, 0]
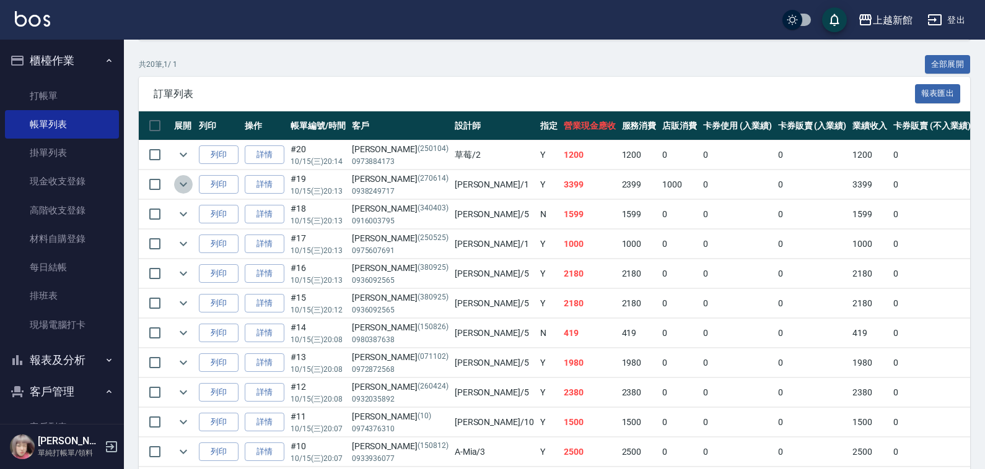
click at [184, 183] on icon "expand row" at bounding box center [183, 184] width 15 height 15
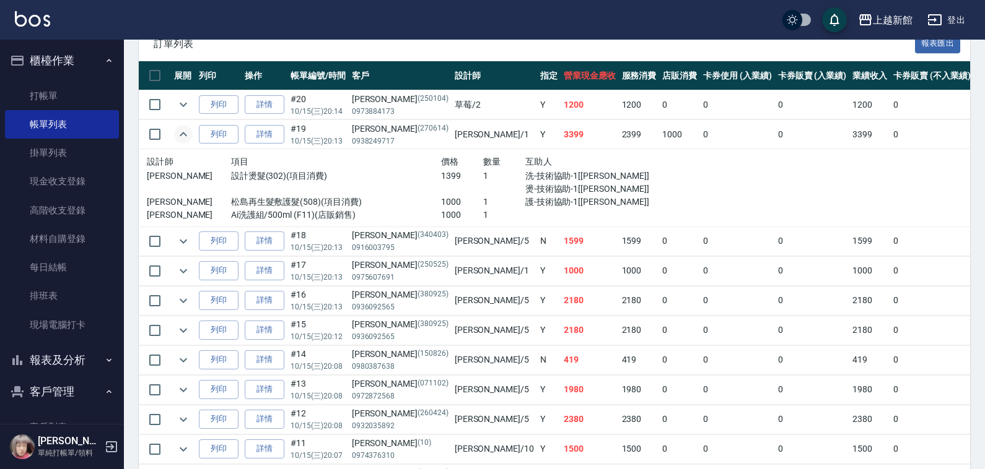
scroll to position [310, 0]
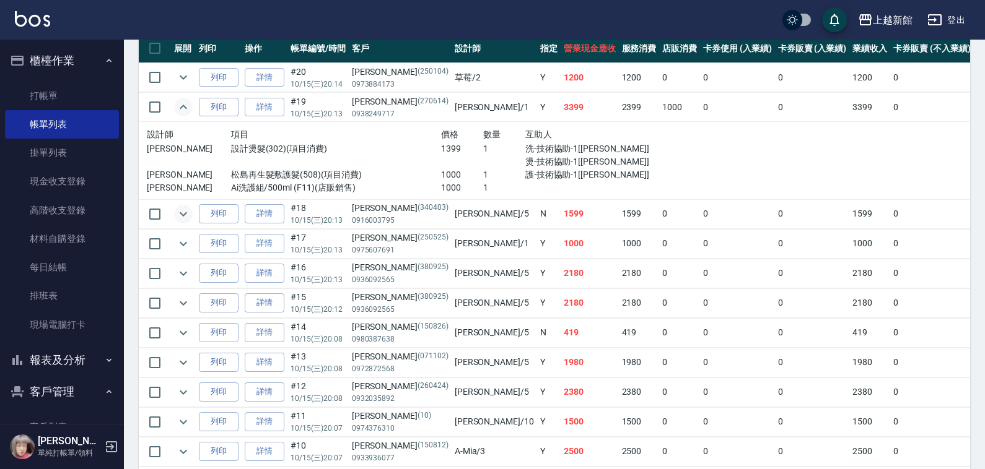
click at [188, 216] on icon "expand row" at bounding box center [183, 214] width 15 height 15
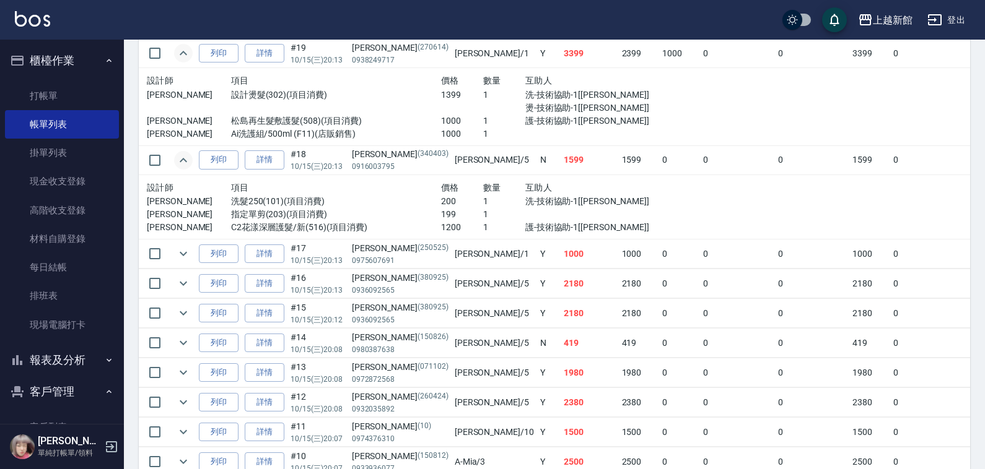
scroll to position [387, 0]
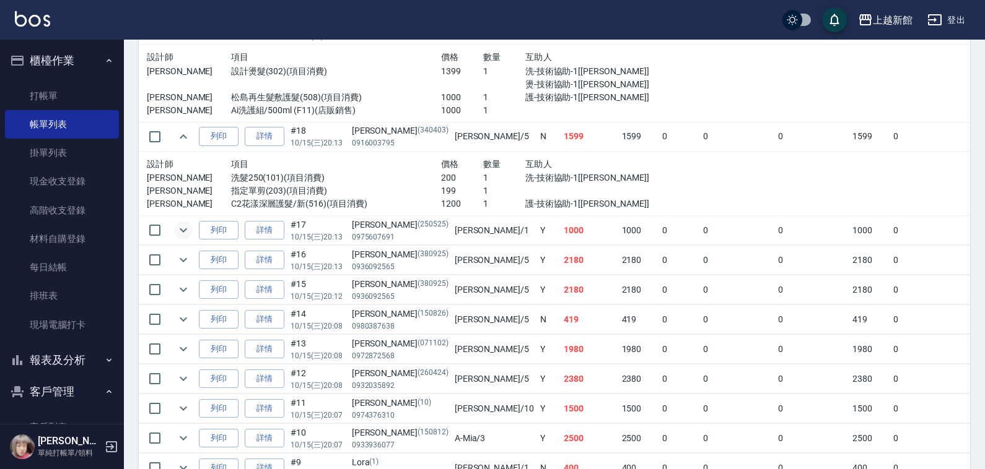
click at [181, 230] on icon "expand row" at bounding box center [183, 231] width 7 height 4
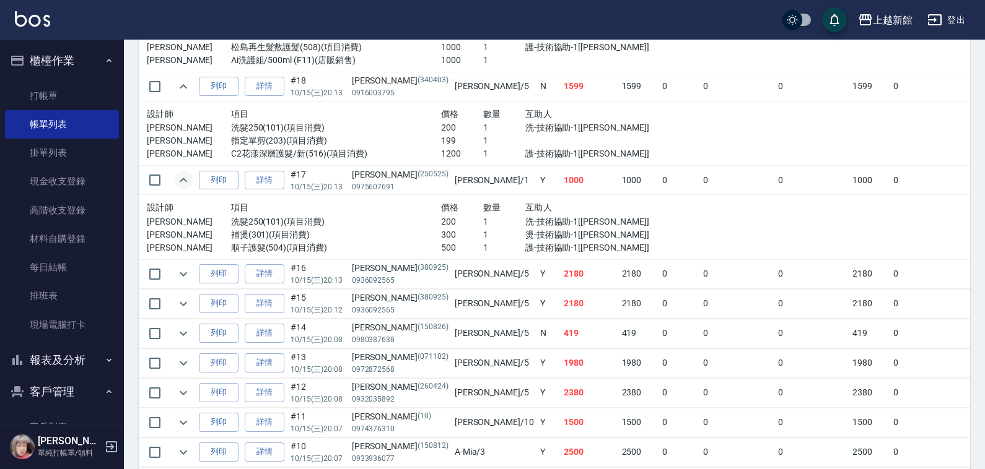
scroll to position [465, 0]
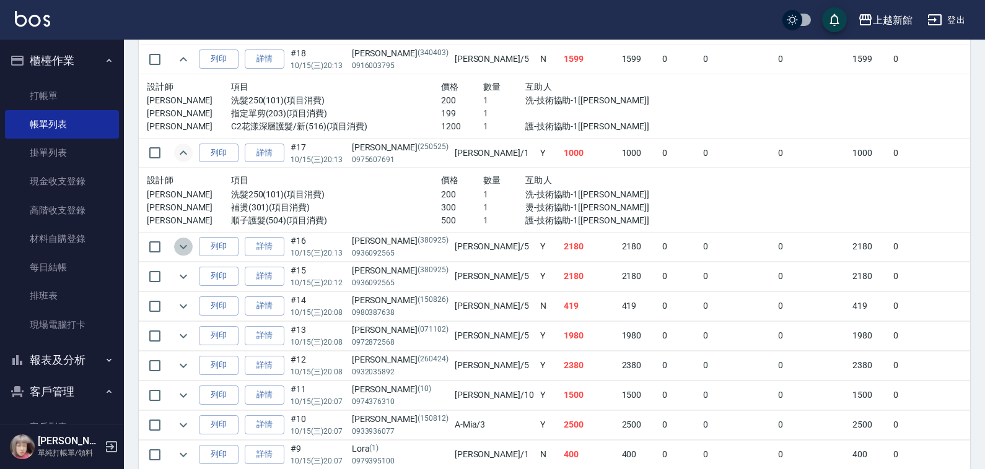
click at [174, 245] on button "expand row" at bounding box center [183, 247] width 19 height 19
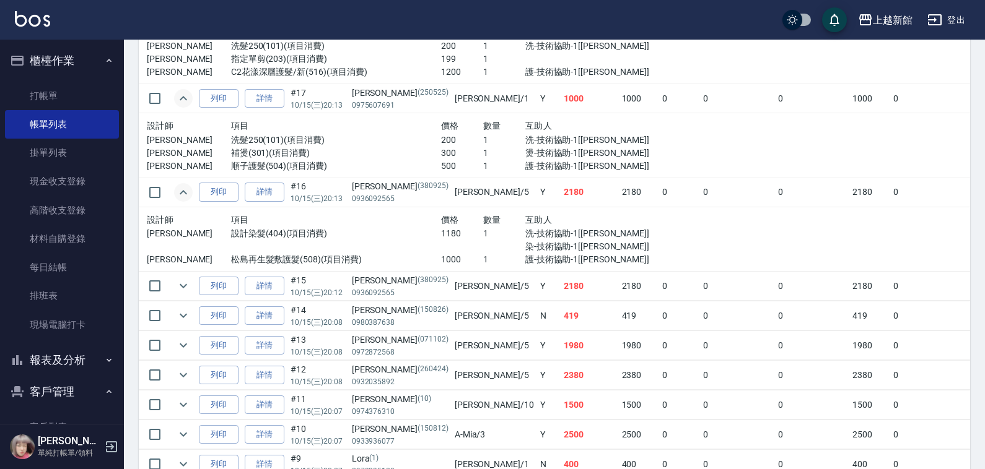
scroll to position [542, 0]
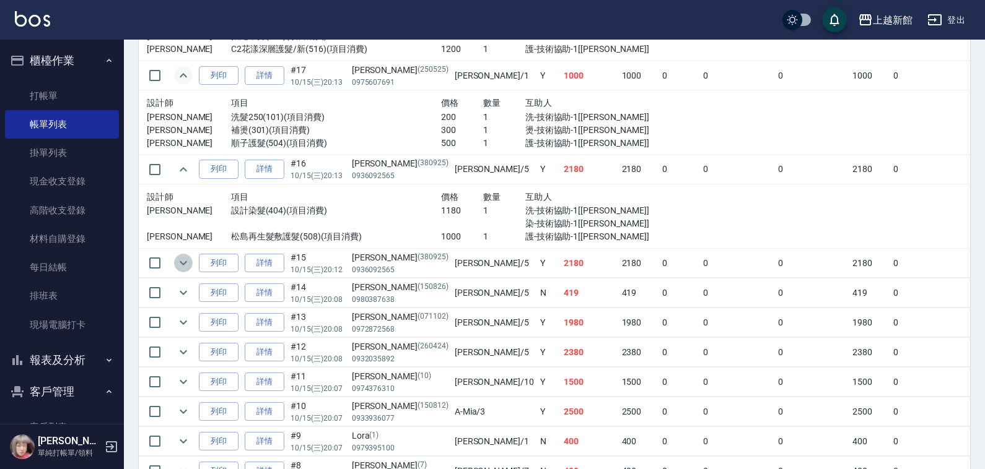
click at [190, 265] on icon "expand row" at bounding box center [183, 263] width 15 height 15
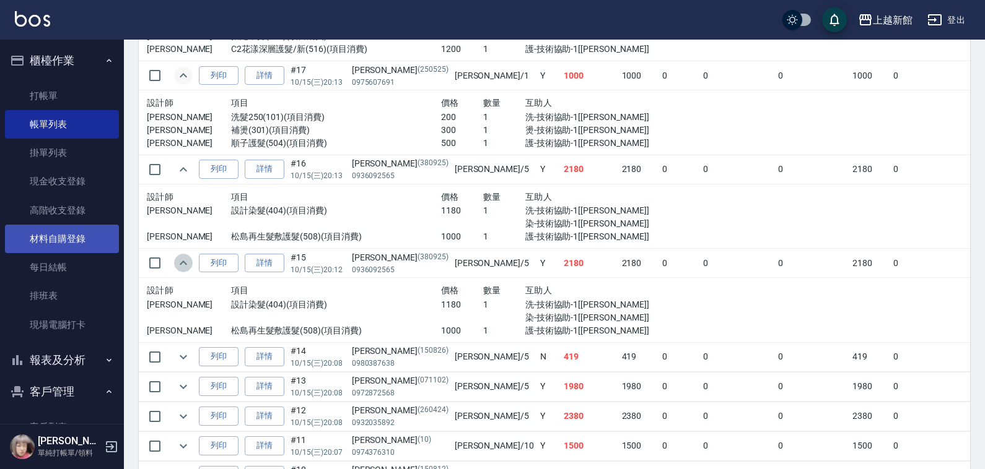
drag, startPoint x: 188, startPoint y: 262, endPoint x: 112, endPoint y: 242, distance: 78.3
click at [183, 261] on icon "expand row" at bounding box center [183, 263] width 15 height 15
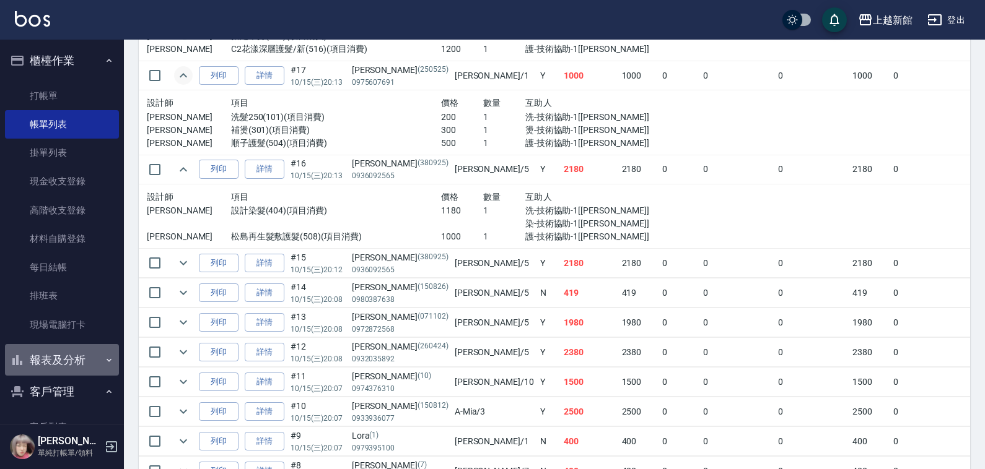
click at [69, 369] on button "報表及分析" at bounding box center [62, 360] width 114 height 32
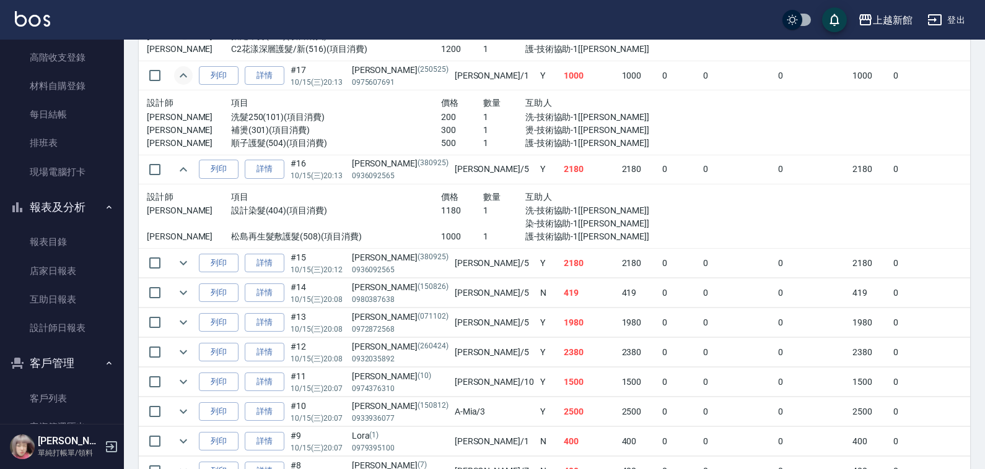
scroll to position [155, 0]
click at [72, 336] on link "設計師日報表" at bounding box center [62, 326] width 114 height 28
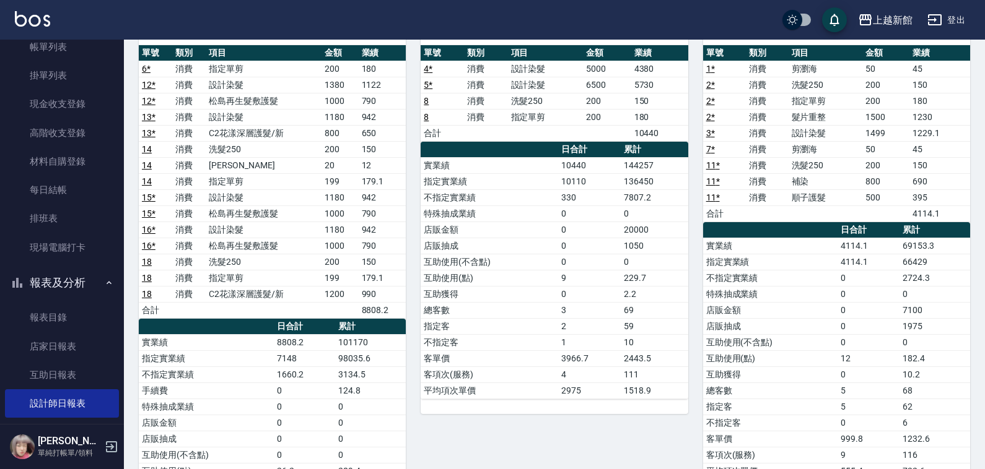
scroll to position [783, 0]
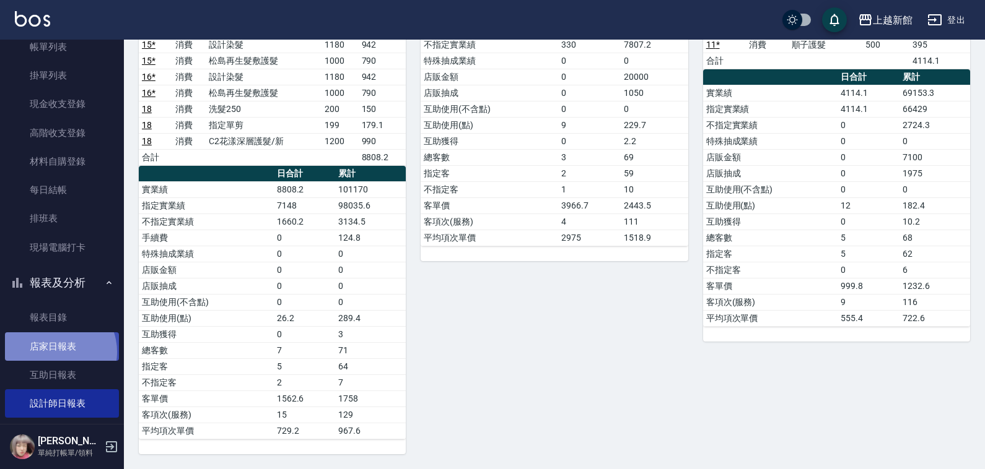
click at [54, 352] on link "店家日報表" at bounding box center [62, 347] width 114 height 28
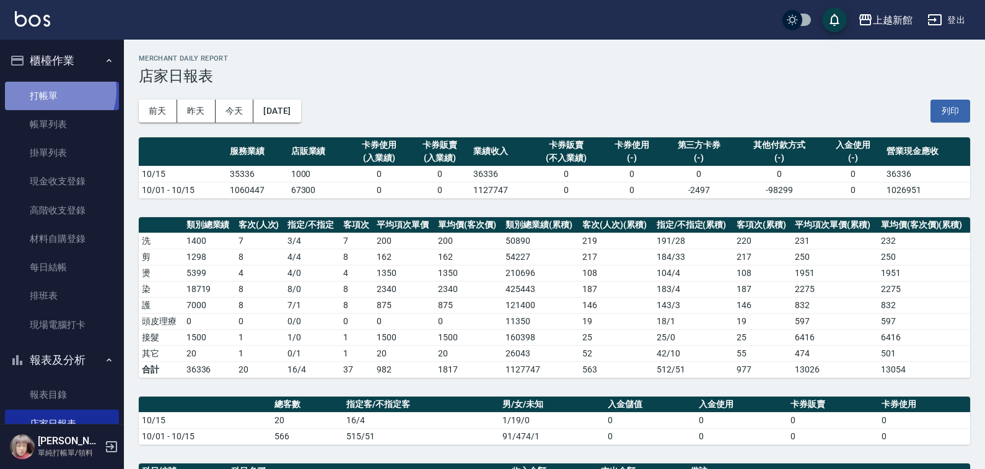
click at [53, 90] on link "打帳單" at bounding box center [62, 96] width 114 height 28
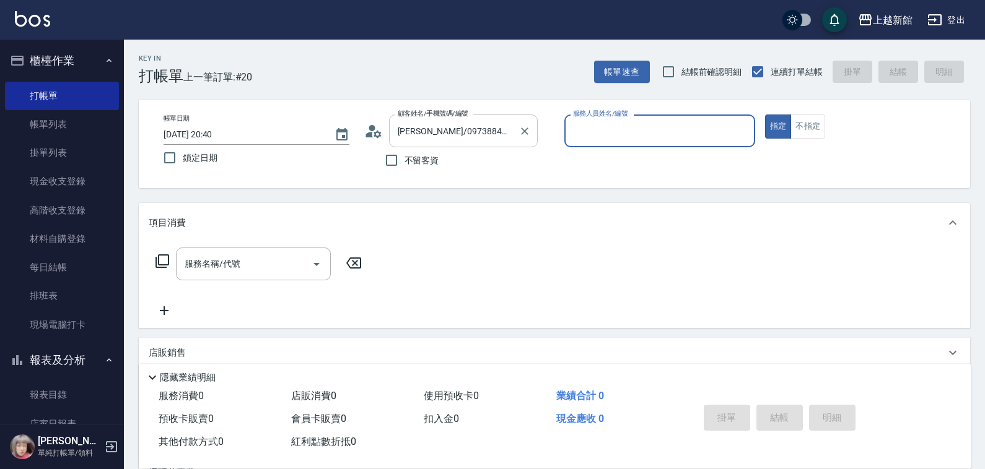
click at [765, 115] on button "指定" at bounding box center [778, 127] width 27 height 24
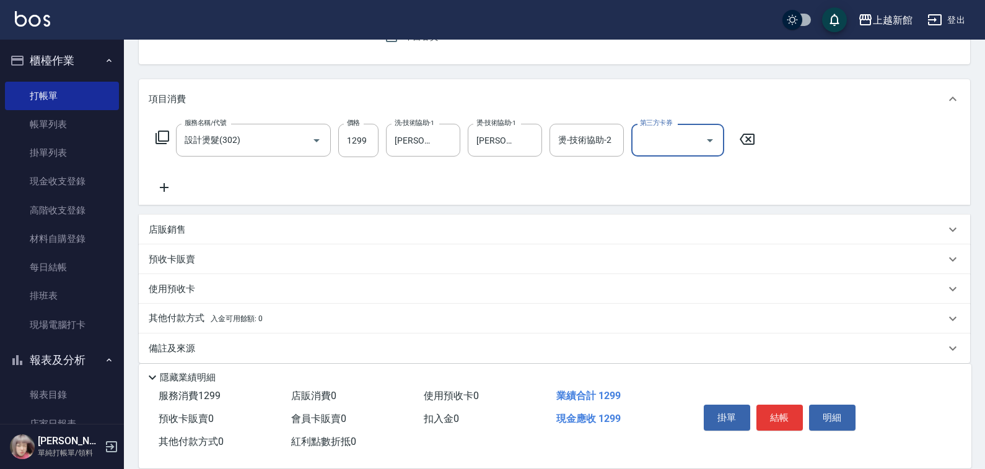
scroll to position [135, 0]
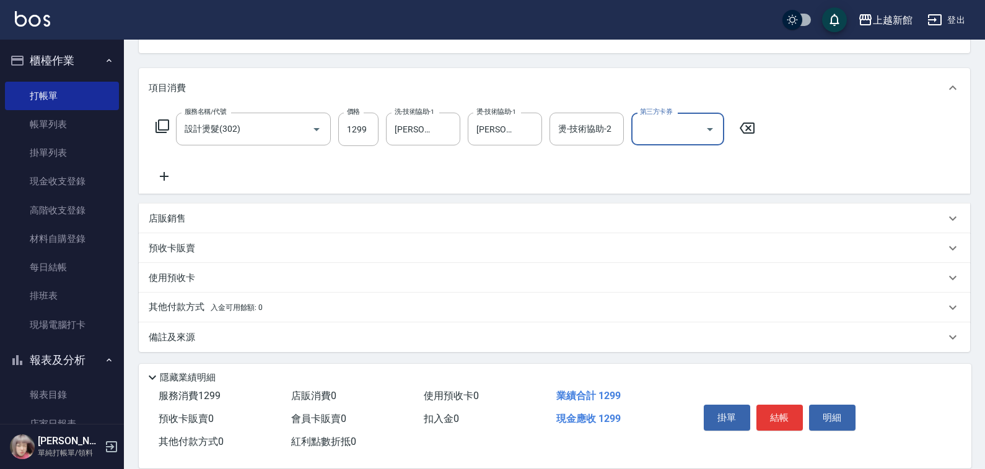
click at [246, 199] on div "項目消費 服務名稱/代號 設計燙髮(302) 服務名稱/代號 價格 1299 價格 洗-技術協助-1 [PERSON_NAME]-21 洗-技術協助-1 燙-…" at bounding box center [554, 210] width 831 height 284
drag, startPoint x: 240, startPoint y: 217, endPoint x: 296, endPoint y: 261, distance: 71.0
click at [242, 217] on div "店販銷售" at bounding box center [547, 218] width 797 height 13
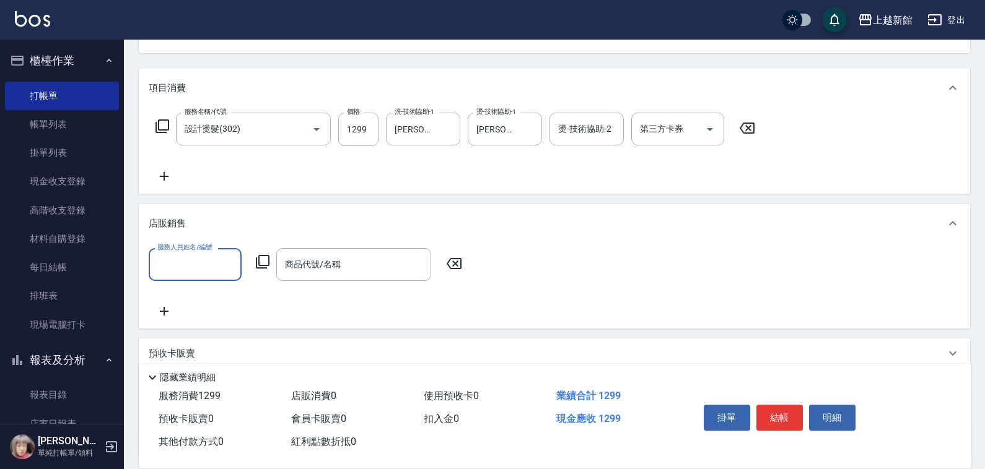
scroll to position [0, 0]
click at [264, 264] on icon at bounding box center [263, 262] width 14 height 14
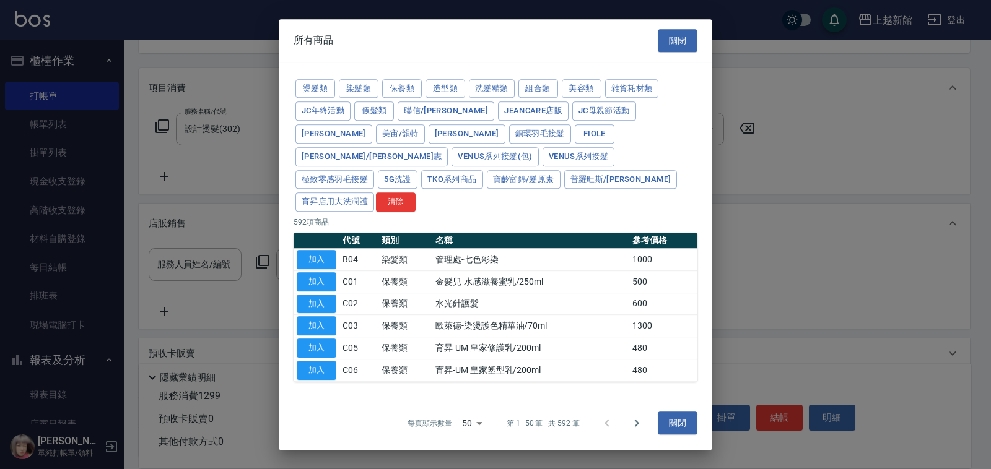
drag, startPoint x: 180, startPoint y: 162, endPoint x: 196, endPoint y: 192, distance: 34.1
click at [180, 164] on div at bounding box center [495, 234] width 991 height 469
drag, startPoint x: 217, startPoint y: 266, endPoint x: 228, endPoint y: 221, distance: 46.6
click at [217, 265] on div at bounding box center [495, 234] width 991 height 469
drag, startPoint x: 686, startPoint y: 46, endPoint x: 611, endPoint y: 60, distance: 75.6
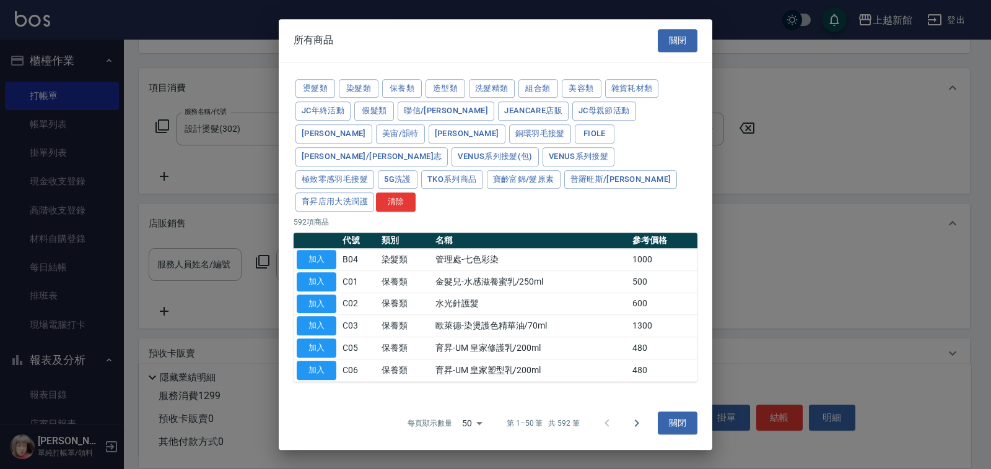
click at [685, 47] on button "關閉" at bounding box center [678, 40] width 40 height 23
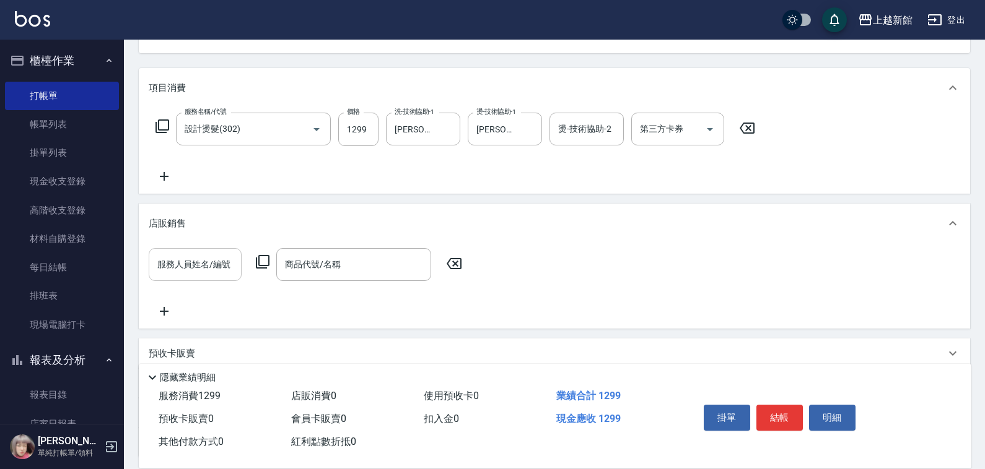
click at [203, 256] on input "服務人員姓名/編號" at bounding box center [195, 265] width 82 height 22
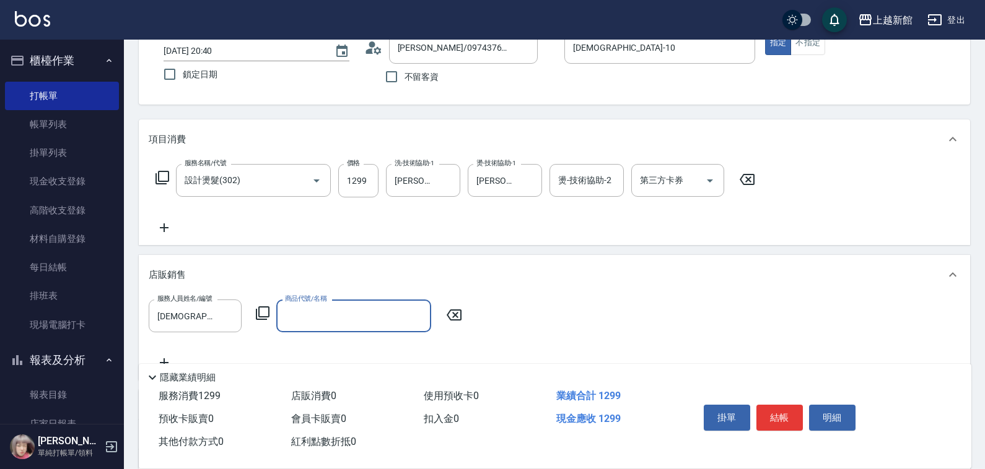
scroll to position [58, 0]
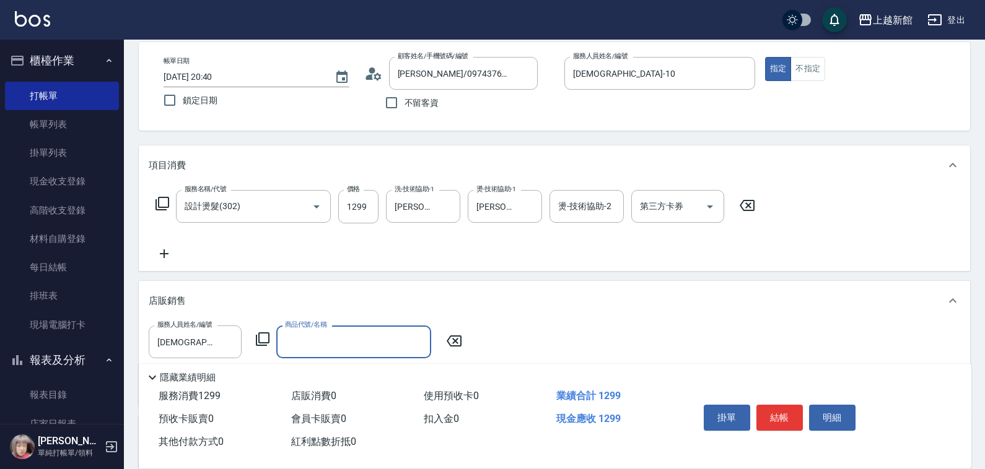
click at [270, 338] on div "服務人員姓名/編號 [PERSON_NAME]-10 服務人員姓名/編號 商品代號/名稱 商品代號/名稱" at bounding box center [309, 342] width 321 height 33
click at [259, 335] on icon at bounding box center [263, 340] width 14 height 14
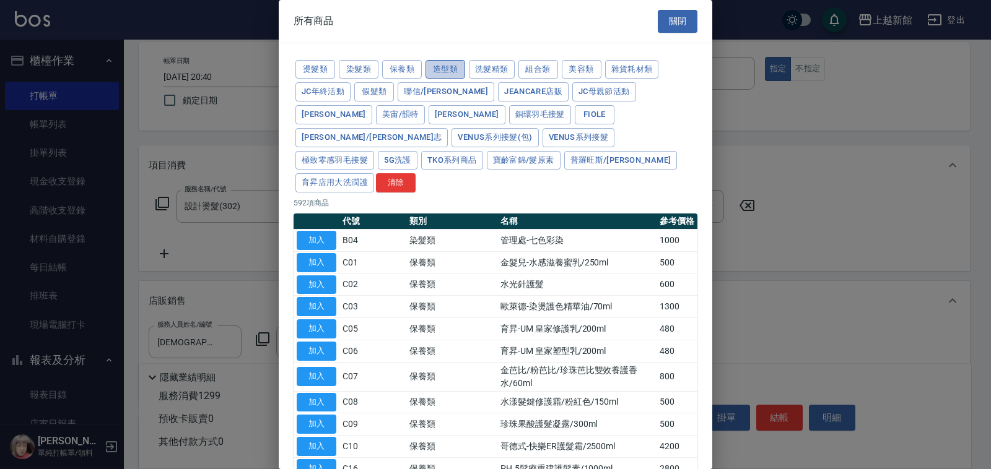
drag, startPoint x: 438, startPoint y: 69, endPoint x: 423, endPoint y: 128, distance: 60.1
click at [439, 69] on button "造型類" at bounding box center [446, 69] width 40 height 19
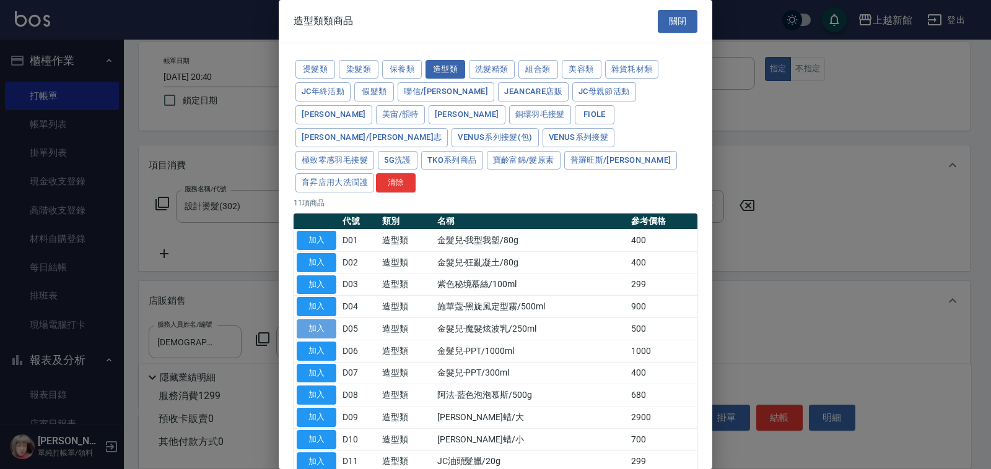
click at [320, 320] on button "加入" at bounding box center [317, 329] width 40 height 19
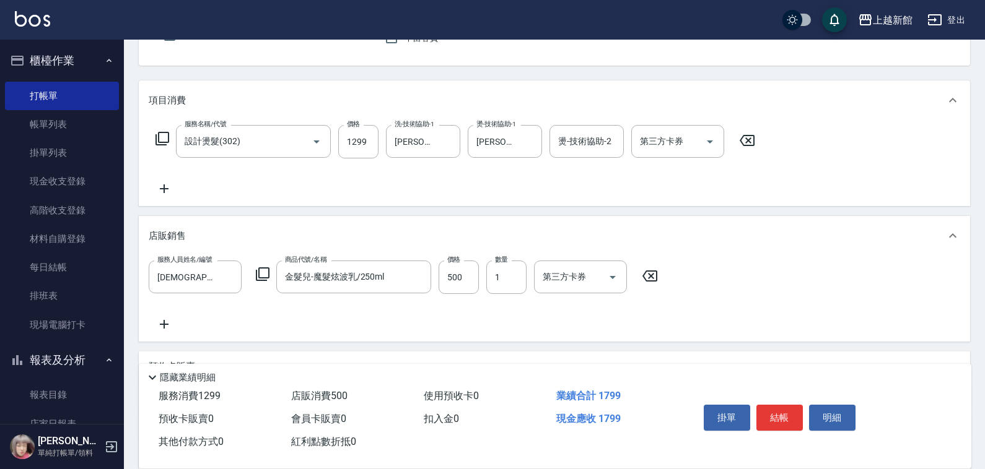
scroll to position [242, 0]
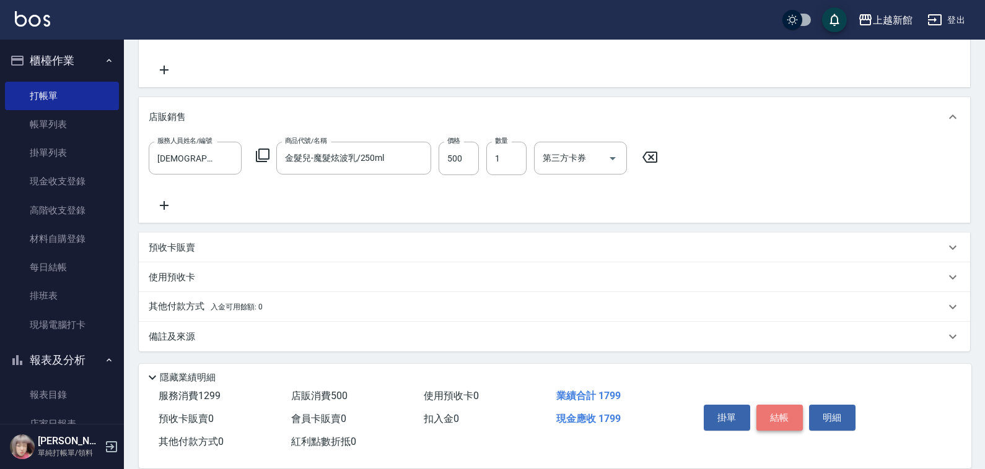
drag, startPoint x: 793, startPoint y: 416, endPoint x: 686, endPoint y: 403, distance: 107.2
click at [792, 416] on button "結帳" at bounding box center [779, 418] width 46 height 26
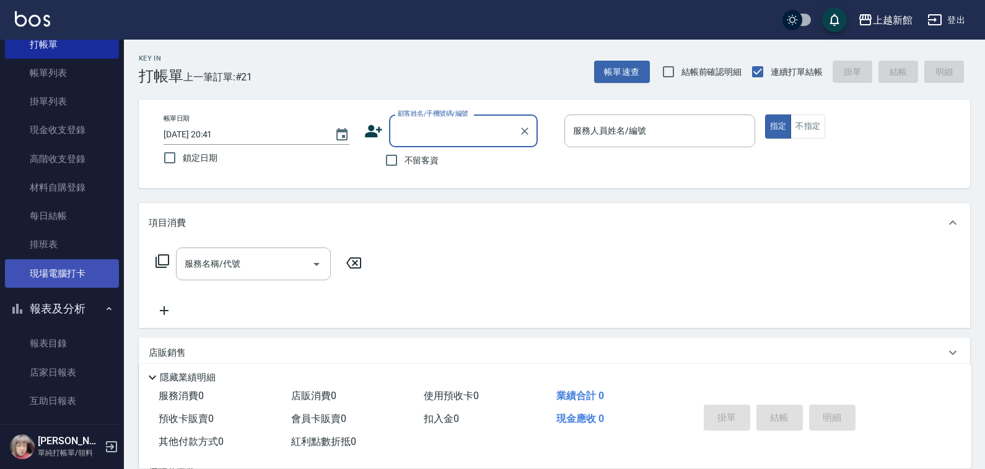
scroll to position [77, 0]
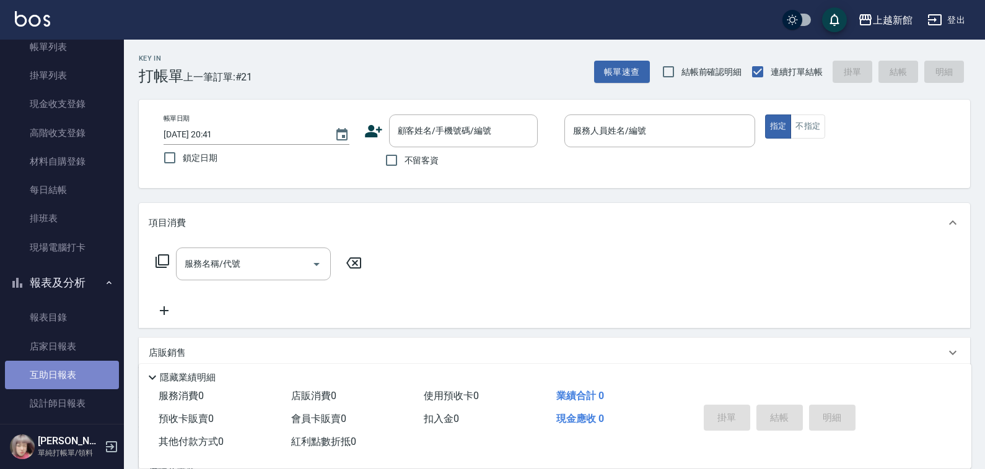
click at [84, 388] on link "互助日報表" at bounding box center [62, 375] width 114 height 28
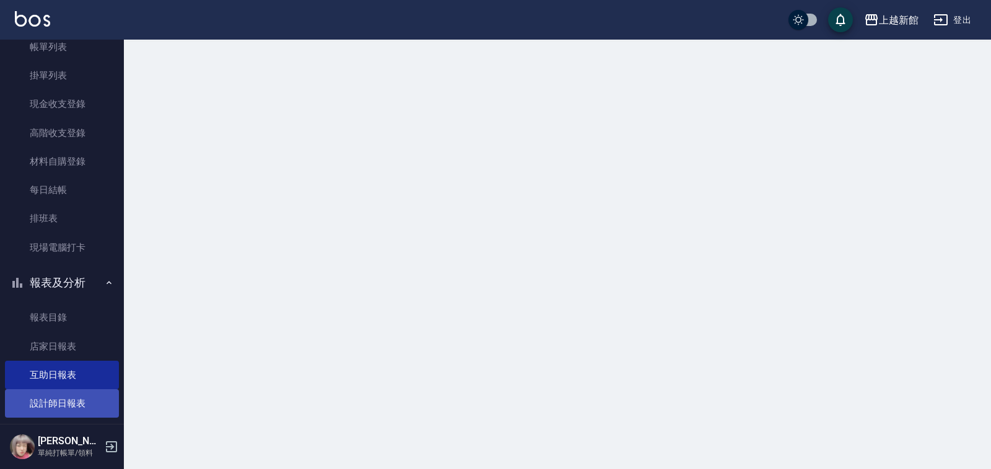
click at [79, 403] on link "設計師日報表" at bounding box center [62, 404] width 114 height 28
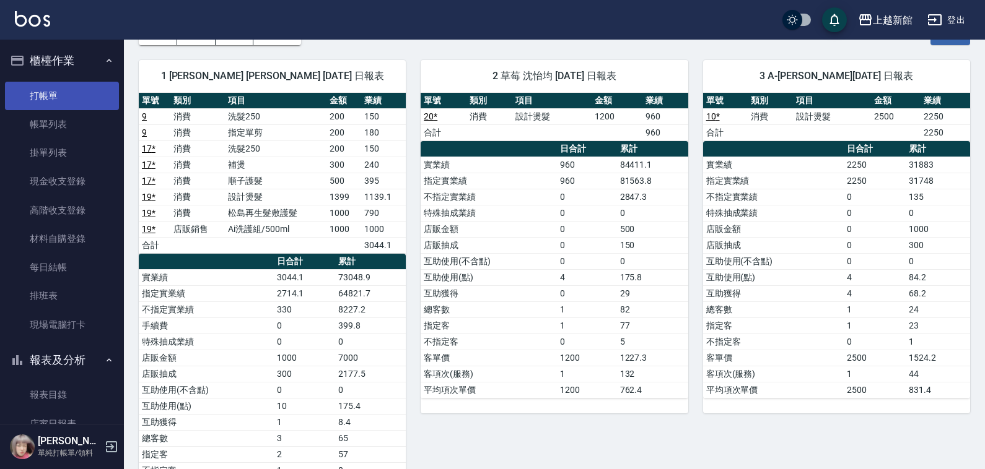
click at [64, 105] on link "打帳單" at bounding box center [62, 96] width 114 height 28
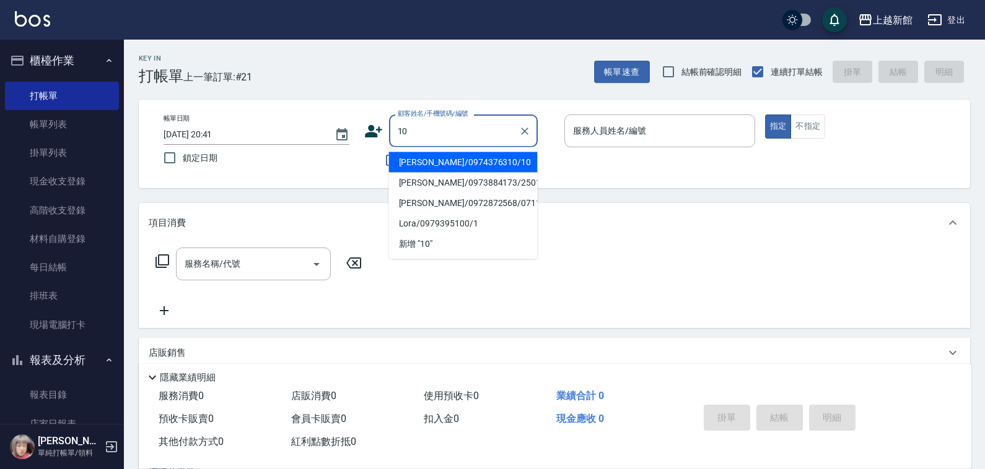
click at [765, 115] on button "指定" at bounding box center [778, 127] width 27 height 24
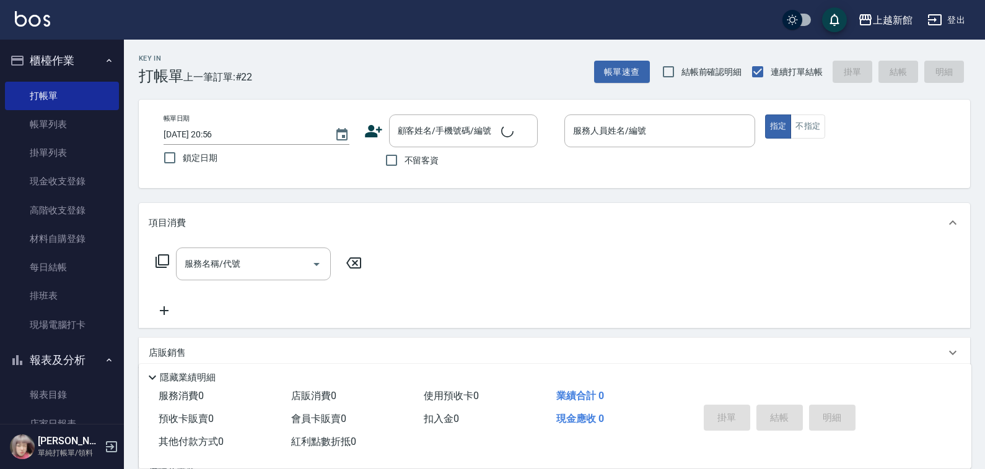
click at [648, 277] on div "服務名稱/代號 服務名稱/代號" at bounding box center [554, 285] width 831 height 85
click at [468, 126] on input "顧客姓名/手機號碼/編號" at bounding box center [454, 131] width 119 height 22
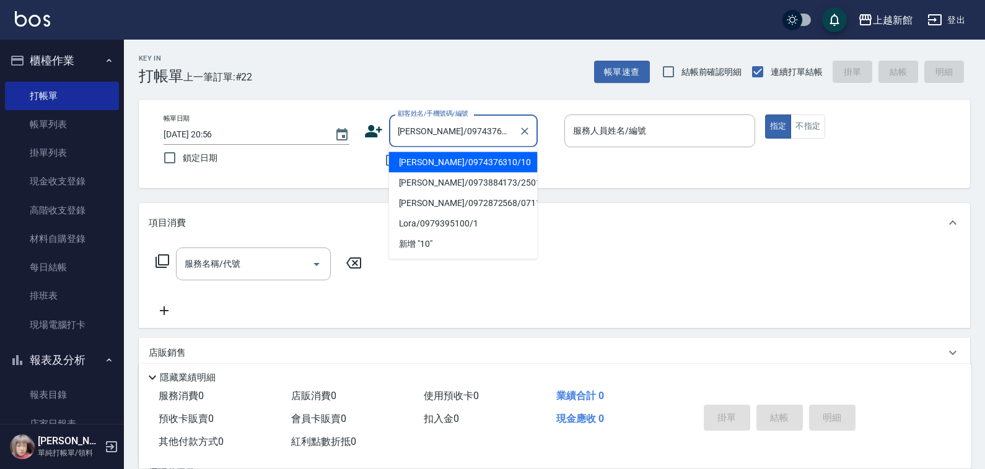
click at [765, 115] on button "指定" at bounding box center [778, 127] width 27 height 24
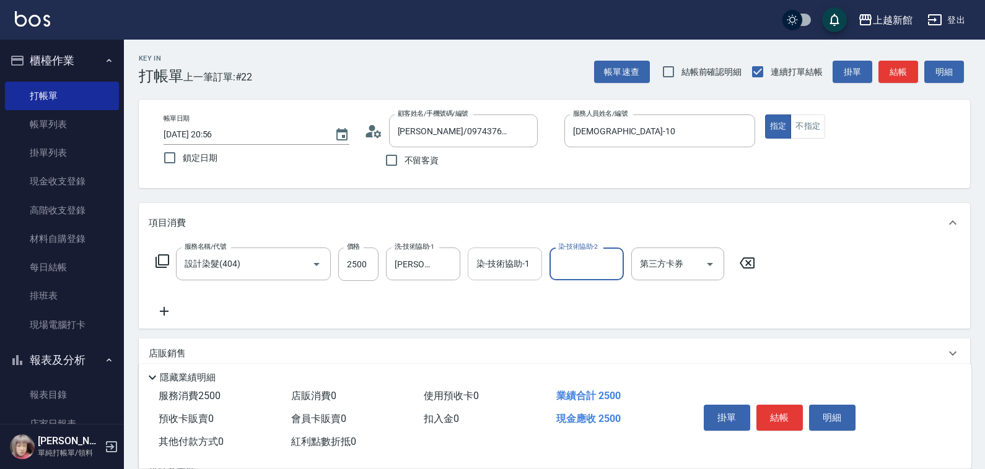
drag, startPoint x: 527, startPoint y: 266, endPoint x: 492, endPoint y: 269, distance: 34.8
click at [510, 273] on div "染-技術協助-1" at bounding box center [505, 264] width 74 height 33
click at [492, 268] on input "染-技術協助-1" at bounding box center [504, 264] width 63 height 22
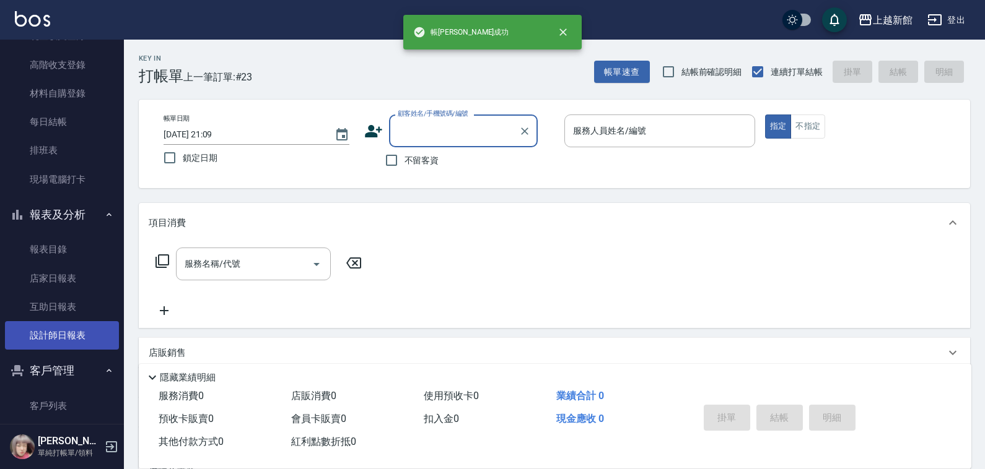
scroll to position [155, 0]
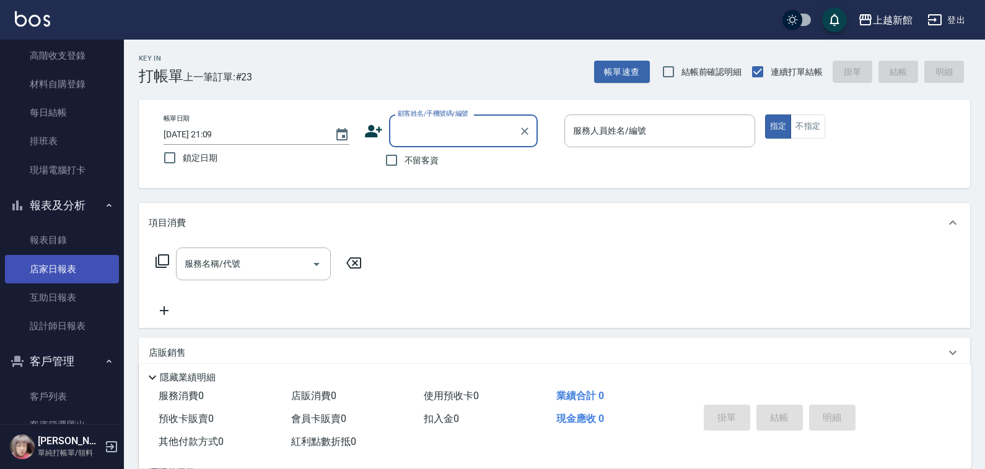
click at [69, 274] on link "店家日報表" at bounding box center [62, 269] width 114 height 28
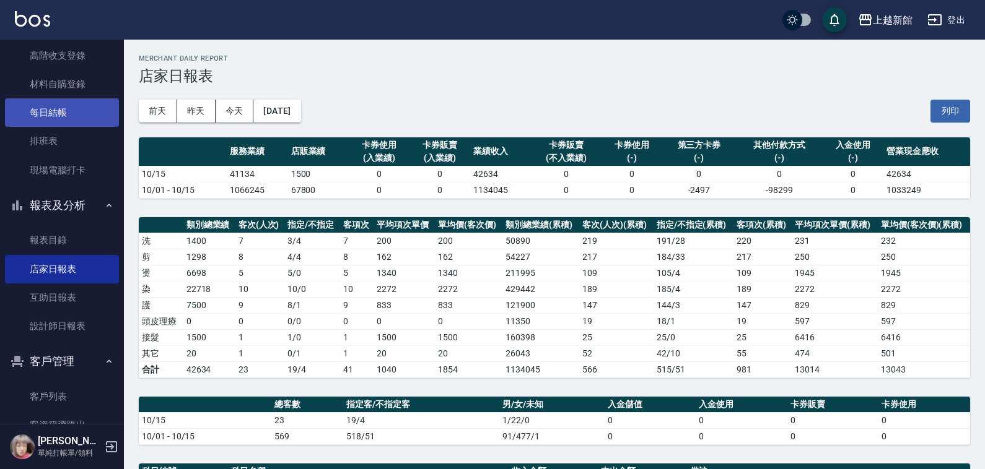
click at [44, 121] on link "每日結帳" at bounding box center [62, 112] width 114 height 28
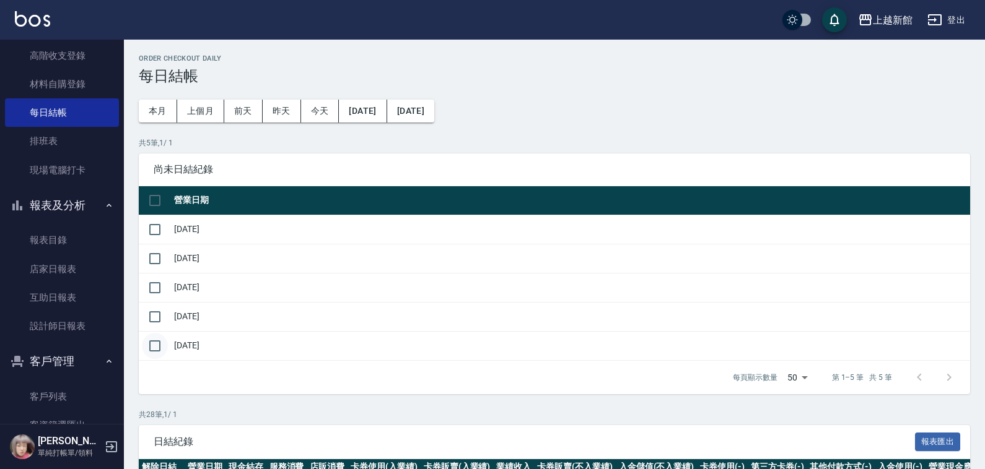
click at [146, 352] on input "checkbox" at bounding box center [155, 346] width 26 height 26
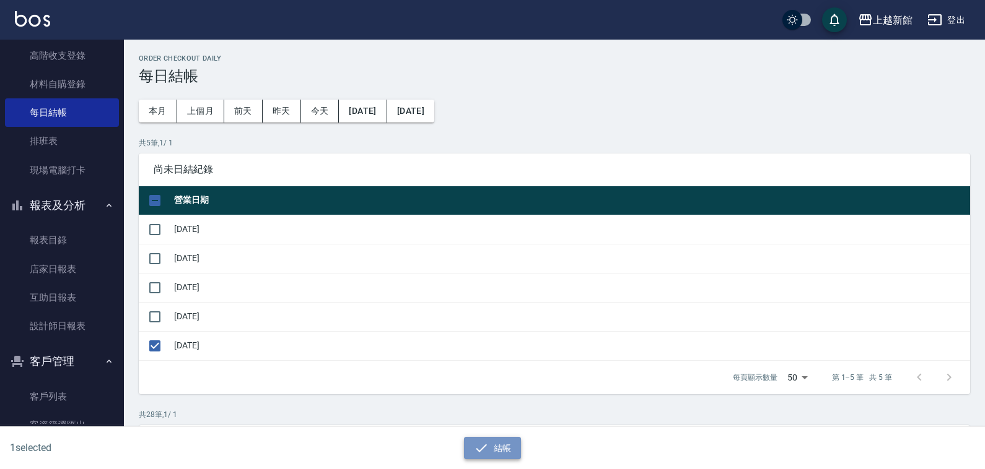
drag, startPoint x: 499, startPoint y: 454, endPoint x: 489, endPoint y: 446, distance: 12.3
click at [493, 450] on button "結帳" at bounding box center [493, 448] width 58 height 23
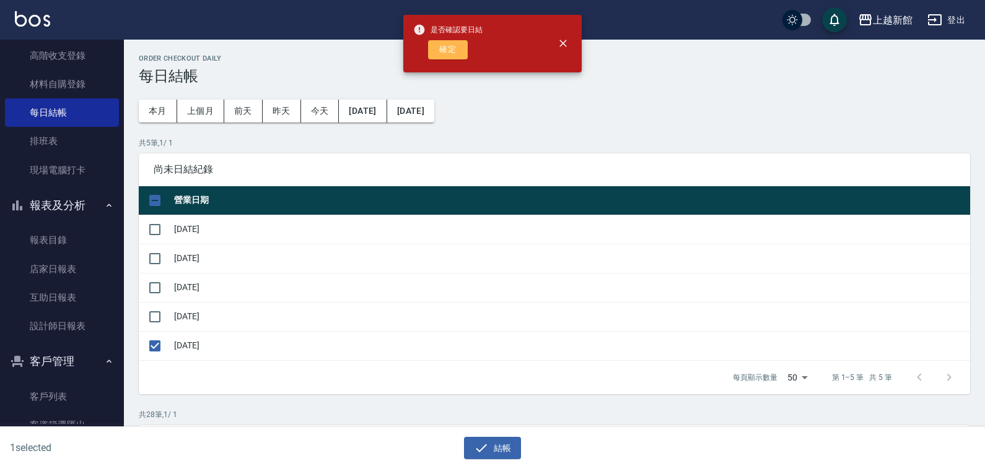
click at [445, 53] on button "確定" at bounding box center [448, 49] width 40 height 19
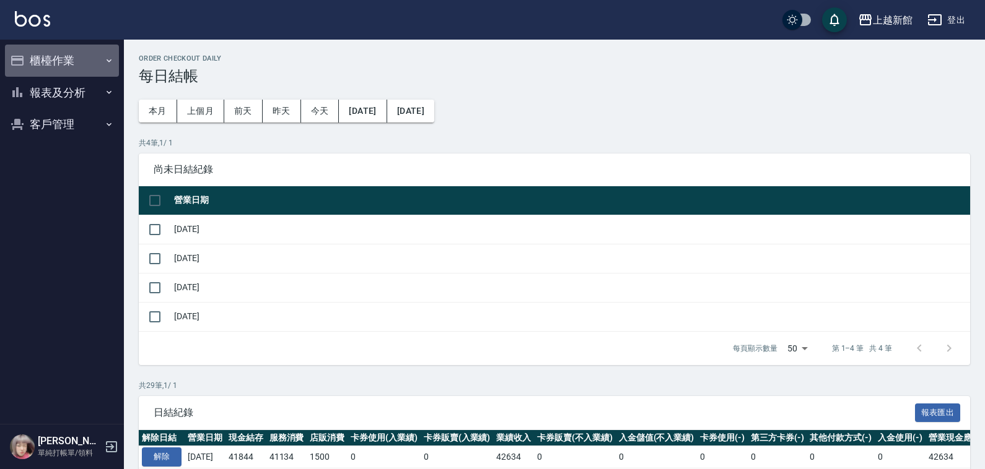
drag, startPoint x: 78, startPoint y: 63, endPoint x: 84, endPoint y: 152, distance: 90.0
click at [81, 70] on button "櫃檯作業" at bounding box center [62, 61] width 114 height 32
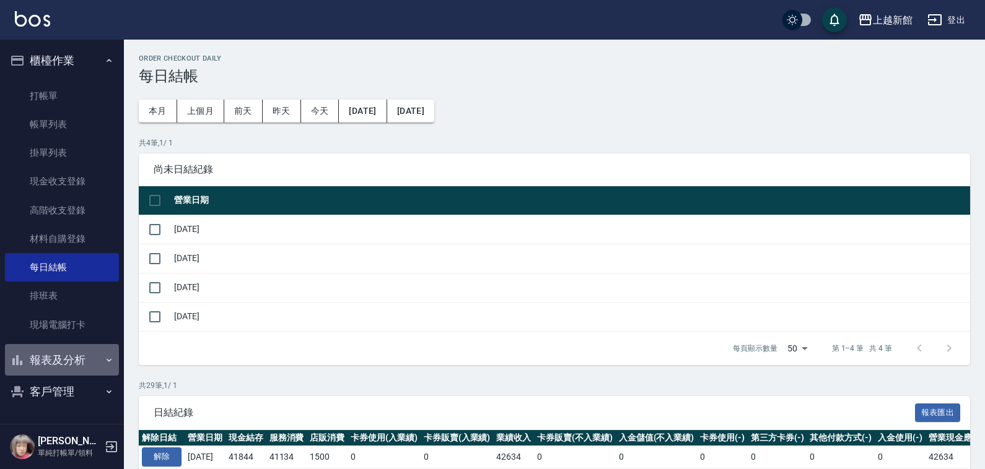
click at [75, 369] on button "報表及分析" at bounding box center [62, 360] width 114 height 32
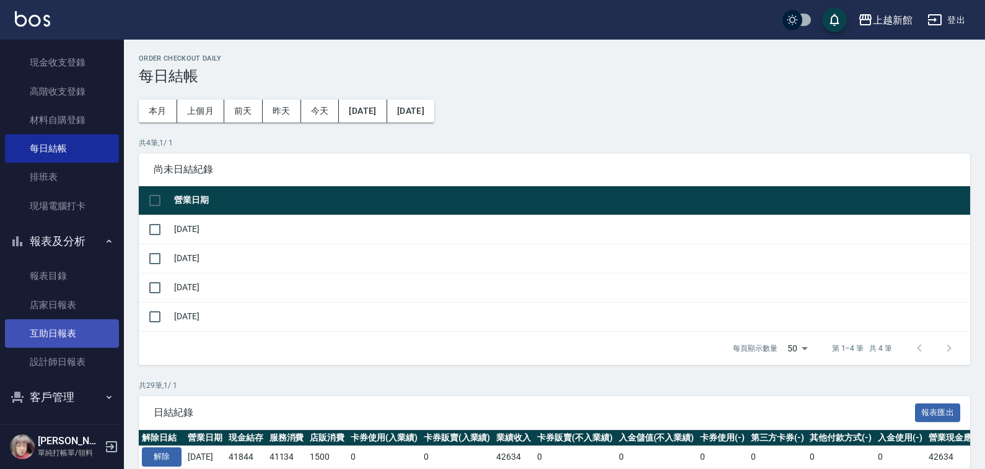
scroll to position [121, 0]
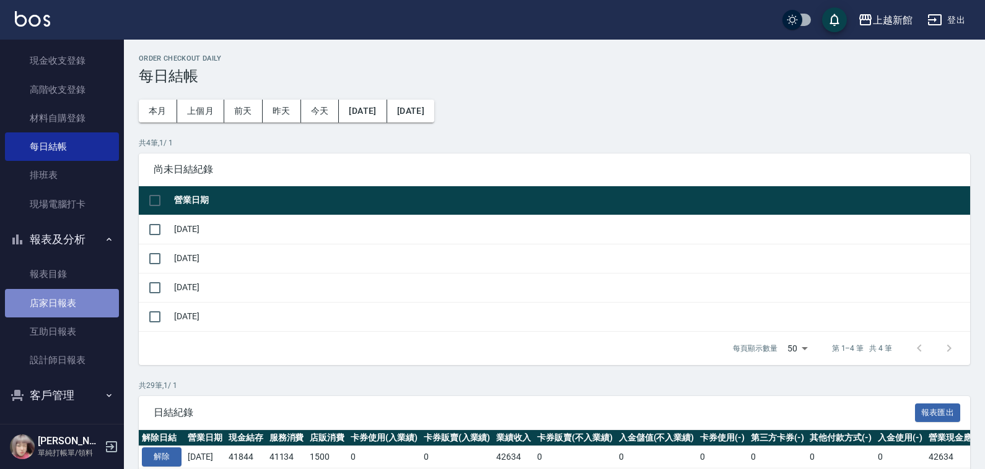
click at [66, 313] on link "店家日報表" at bounding box center [62, 303] width 114 height 28
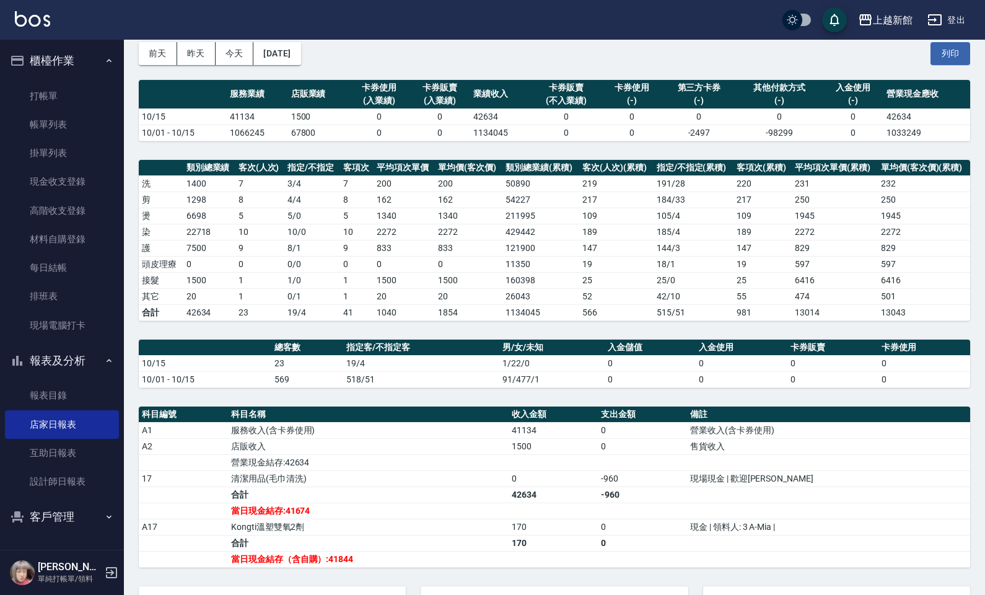
scroll to position [57, 0]
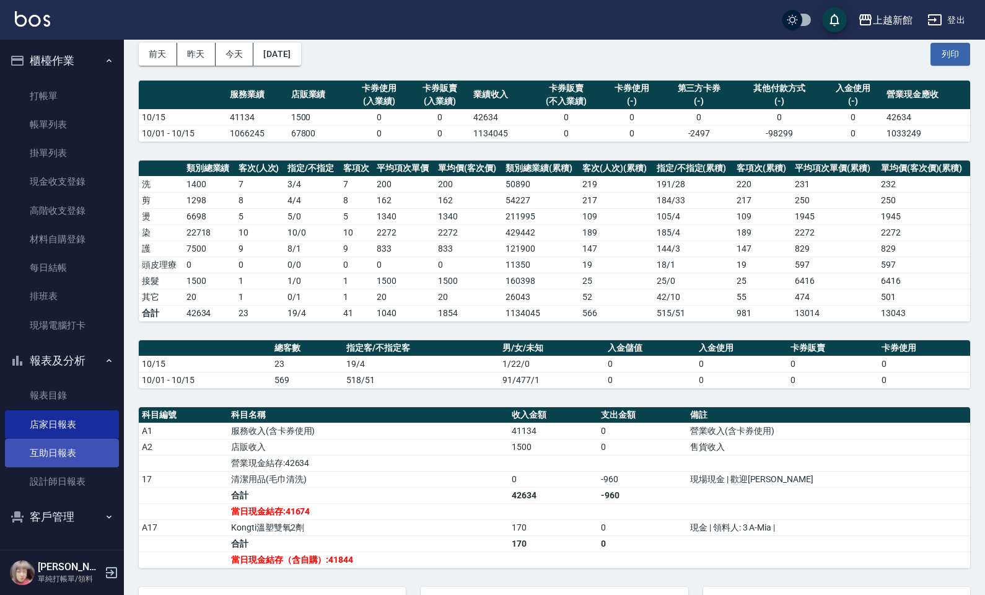
click at [48, 447] on link "互助日報表" at bounding box center [62, 453] width 114 height 28
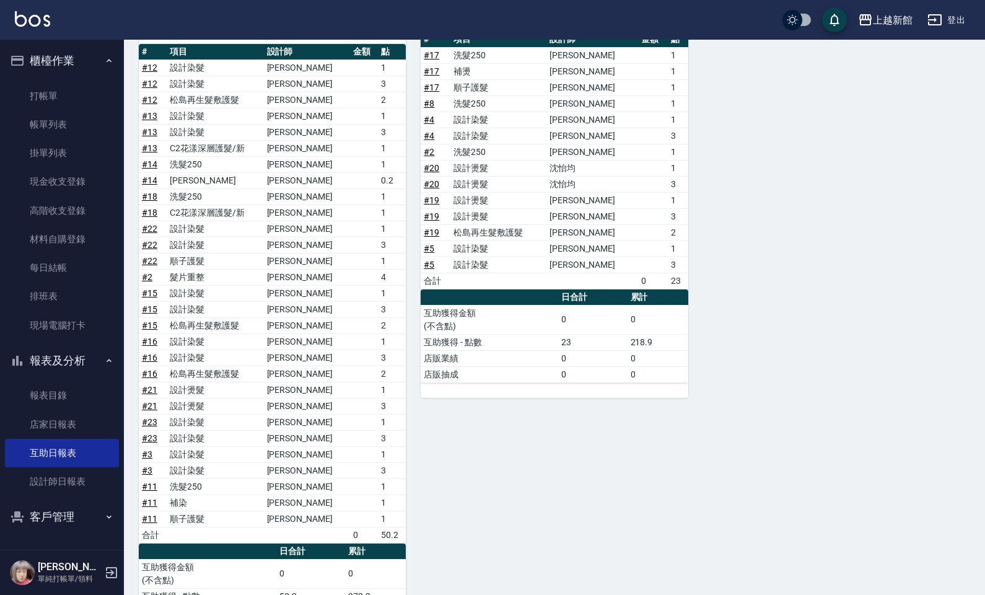
scroll to position [469, 0]
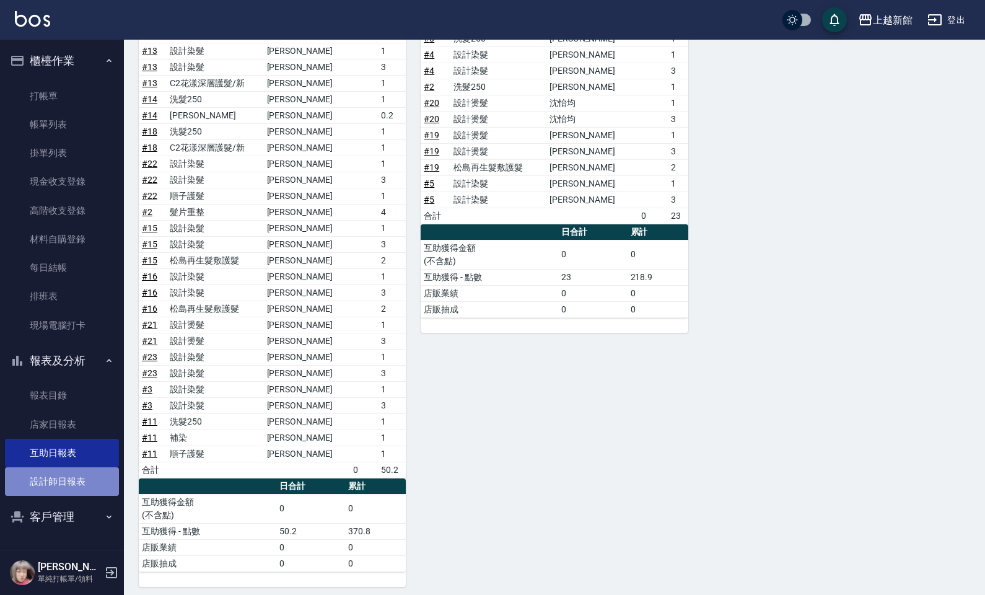
click at [107, 469] on link "設計師日報表" at bounding box center [62, 481] width 114 height 28
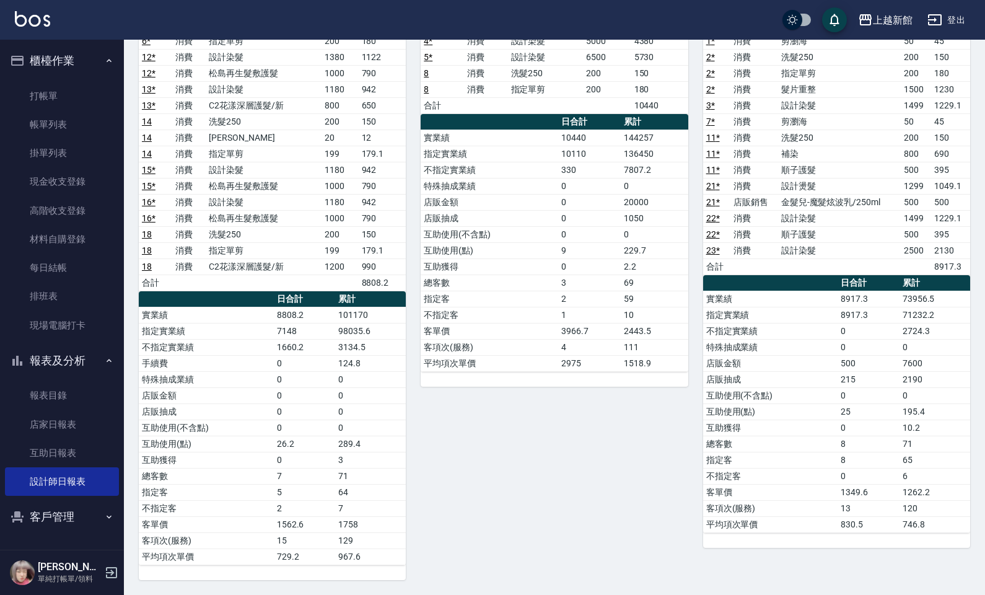
scroll to position [658, 0]
click at [73, 429] on link "店家日報表" at bounding box center [62, 424] width 114 height 28
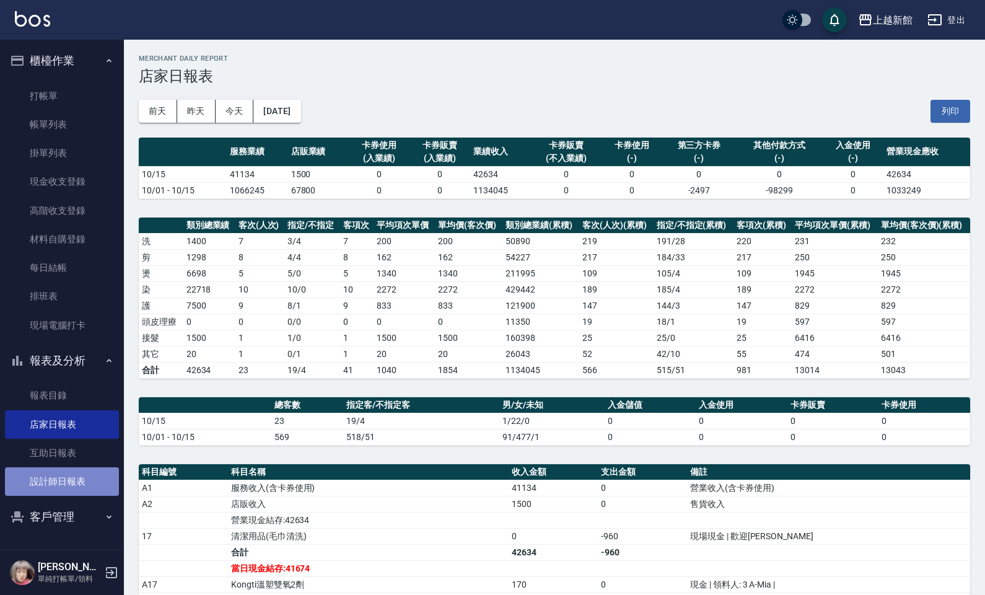
click at [67, 469] on link "設計師日報表" at bounding box center [62, 481] width 114 height 28
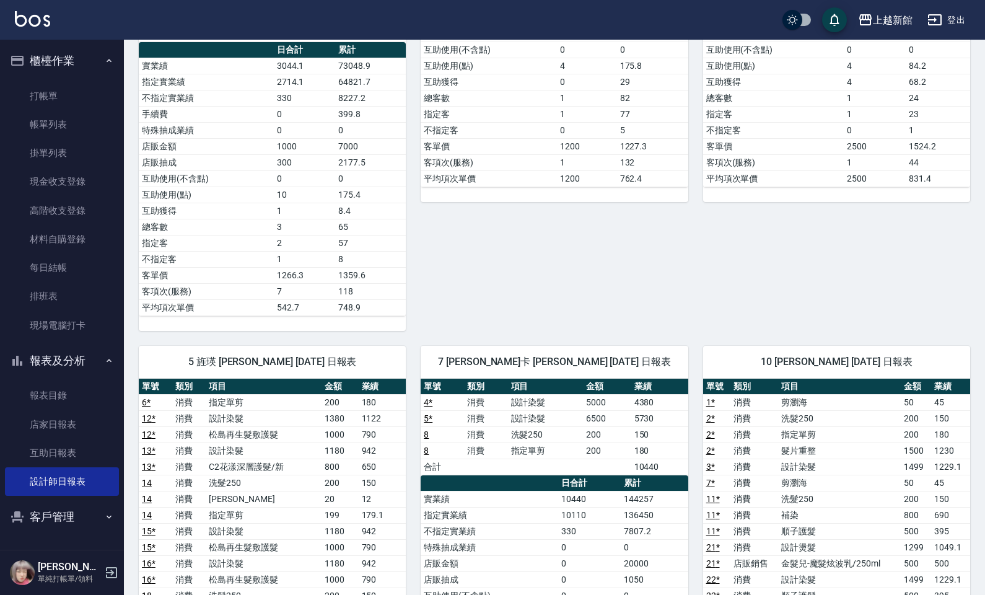
scroll to position [232, 0]
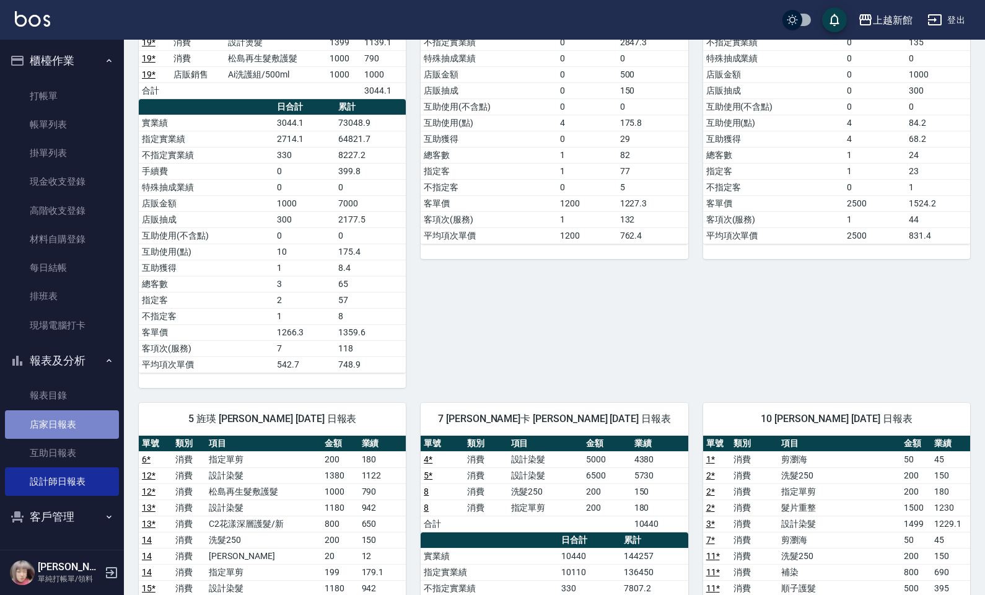
click at [65, 430] on link "店家日報表" at bounding box center [62, 424] width 114 height 28
